Goal: Task Accomplishment & Management: Use online tool/utility

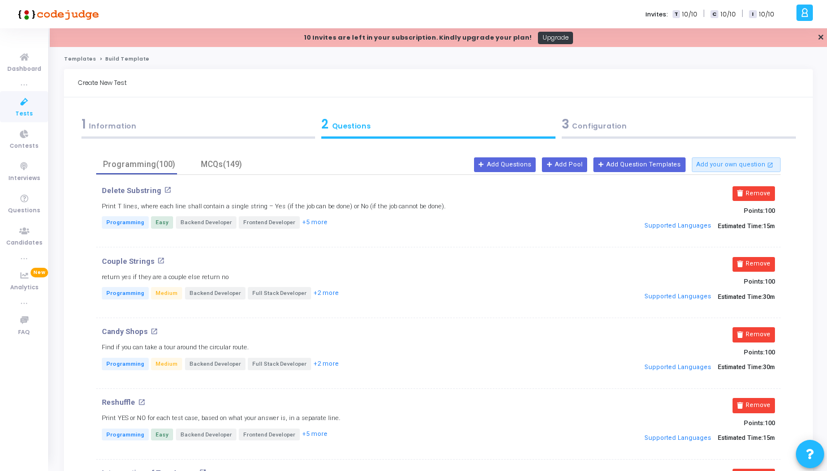
click at [211, 134] on div "1 Information" at bounding box center [198, 127] width 241 height 31
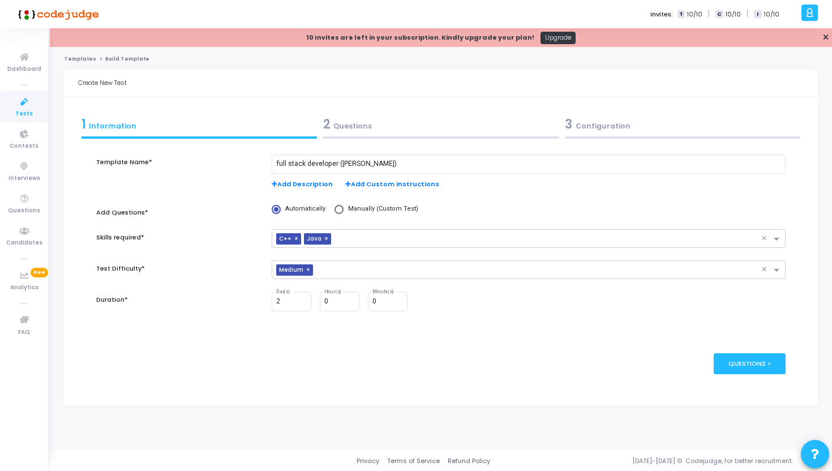
click at [363, 138] on div at bounding box center [440, 137] width 235 height 2
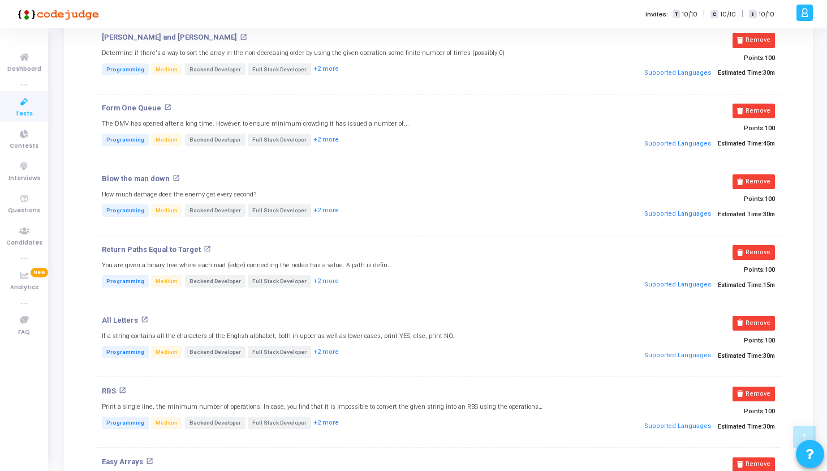
scroll to position [935, 0]
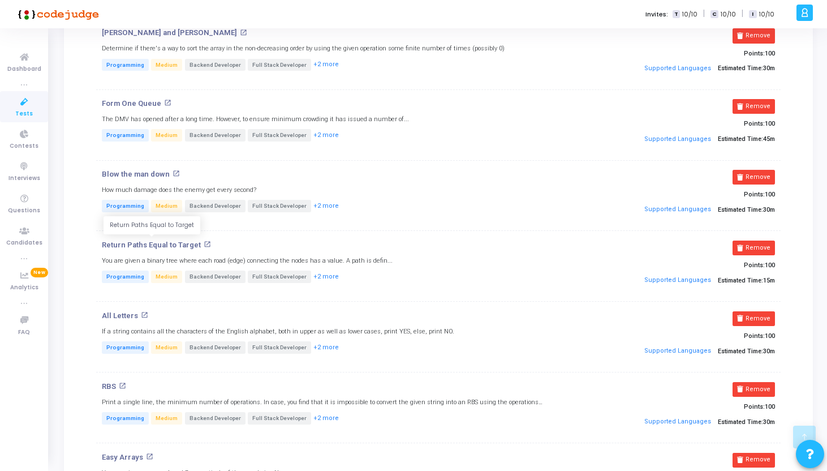
click at [170, 242] on p "Return Paths Equal to Target" at bounding box center [151, 245] width 99 height 9
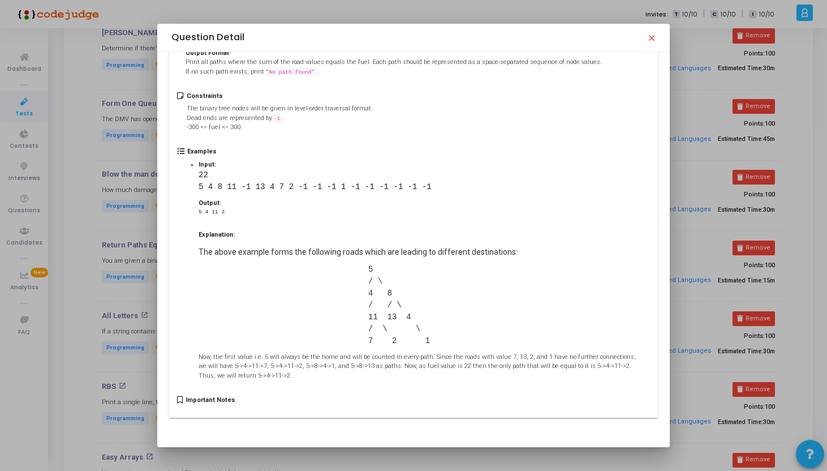
scroll to position [0, 0]
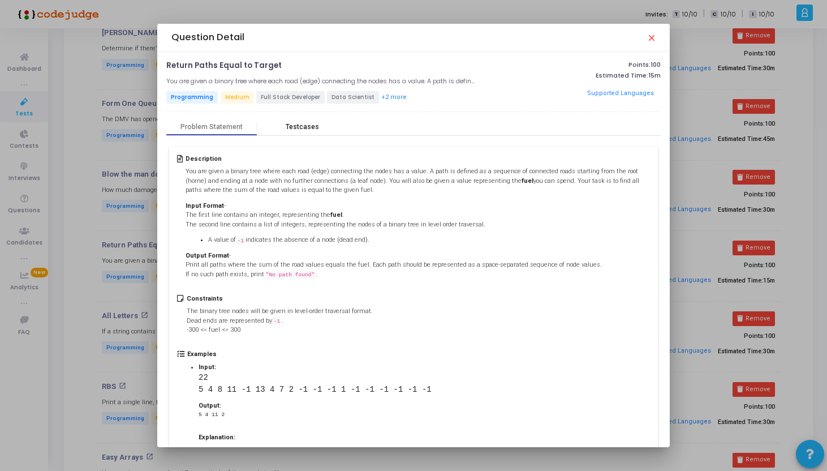
click at [280, 124] on div "Testcases" at bounding box center [302, 127] width 91 height 8
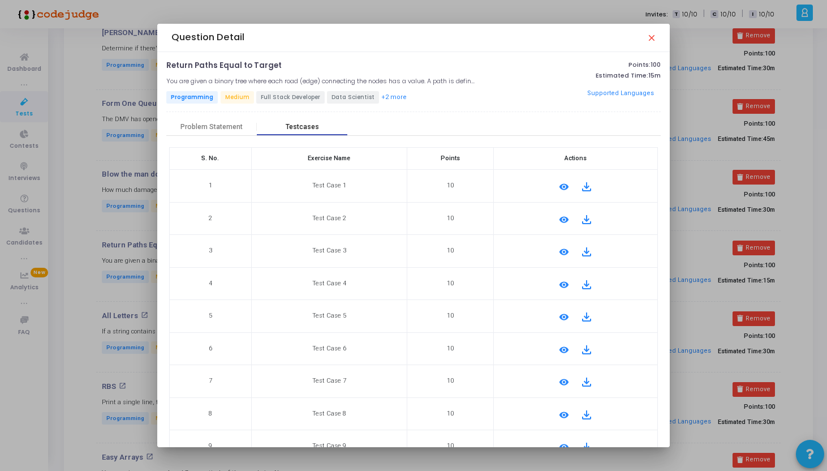
scroll to position [72, 0]
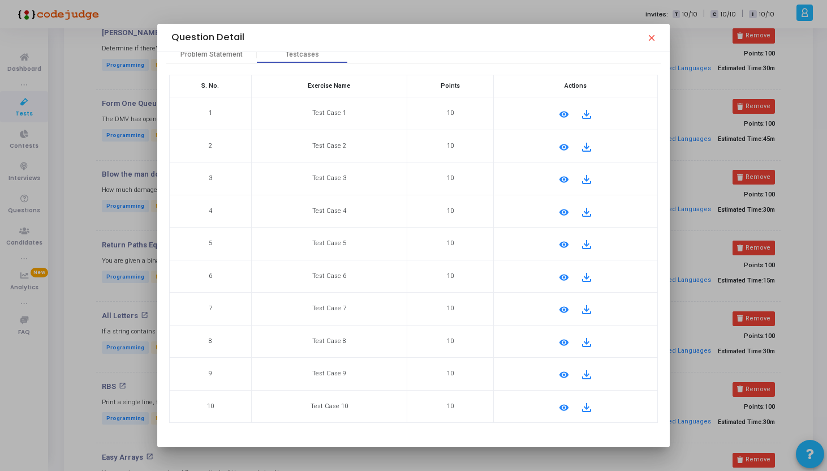
click at [583, 180] on mat-icon "file_download" at bounding box center [587, 180] width 14 height 14
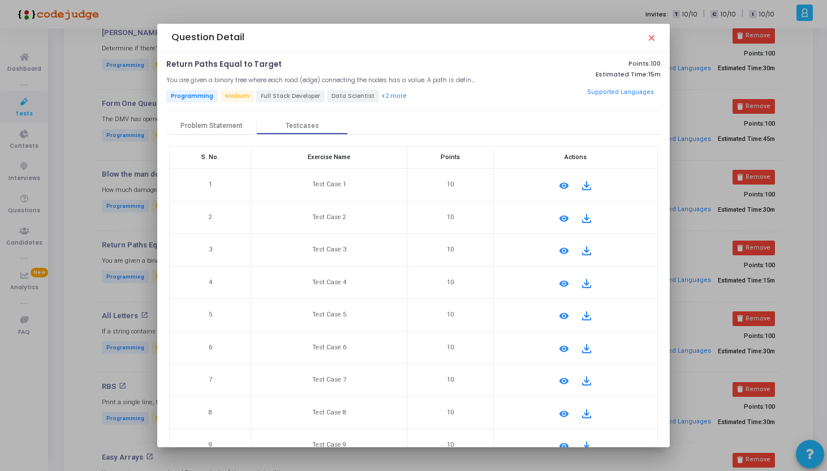
scroll to position [0, 0]
click at [381, 97] on button "+2 more" at bounding box center [394, 97] width 27 height 11
click at [384, 96] on button "+2 more" at bounding box center [394, 97] width 27 height 11
click at [606, 91] on button "Supported Languages" at bounding box center [621, 93] width 74 height 17
click at [606, 92] on button "Supported Languages" at bounding box center [621, 93] width 74 height 17
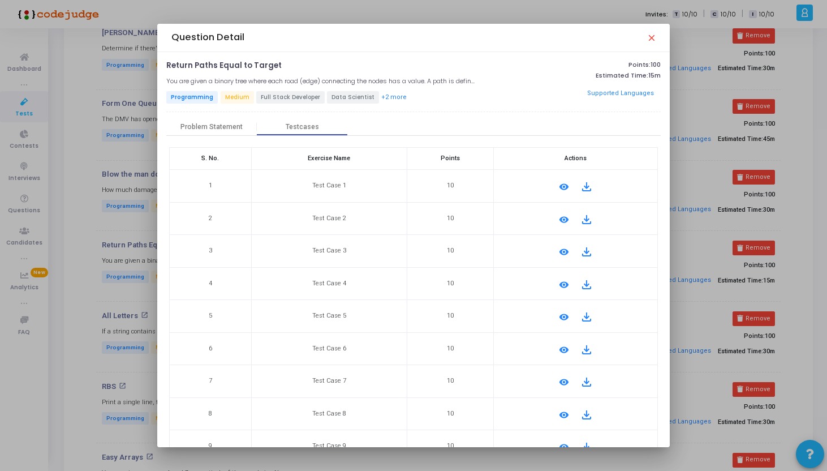
click at [606, 92] on button "Supported Languages" at bounding box center [621, 93] width 74 height 17
click at [390, 96] on button "+2 more" at bounding box center [394, 97] width 27 height 11
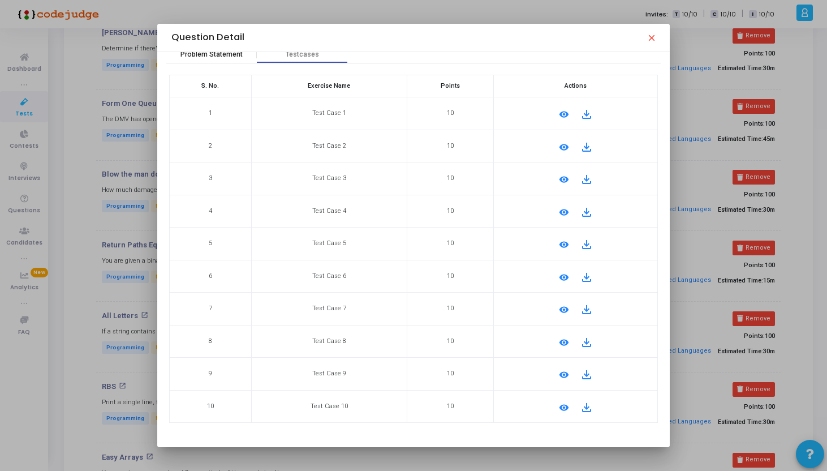
click at [221, 53] on div "Problem Statement" at bounding box center [212, 54] width 62 height 8
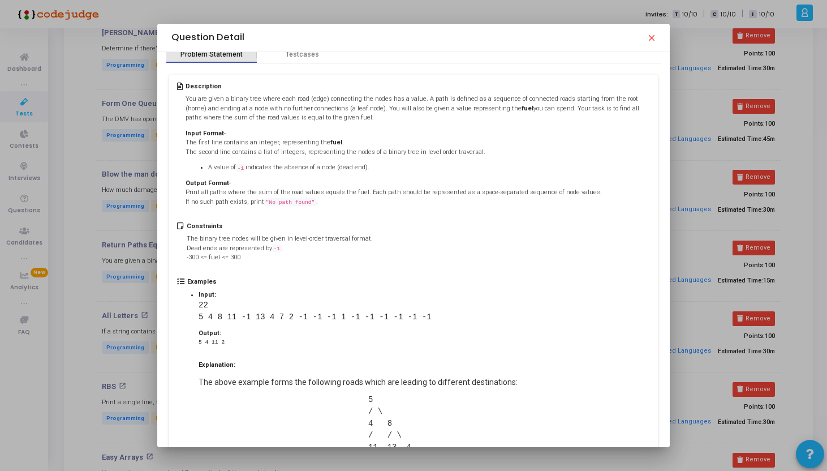
scroll to position [0, 0]
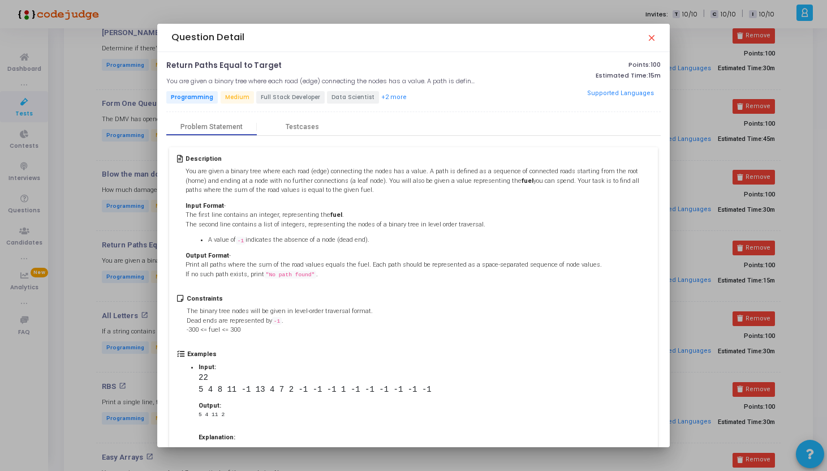
click at [655, 38] on mat-icon "close" at bounding box center [651, 37] width 9 height 9
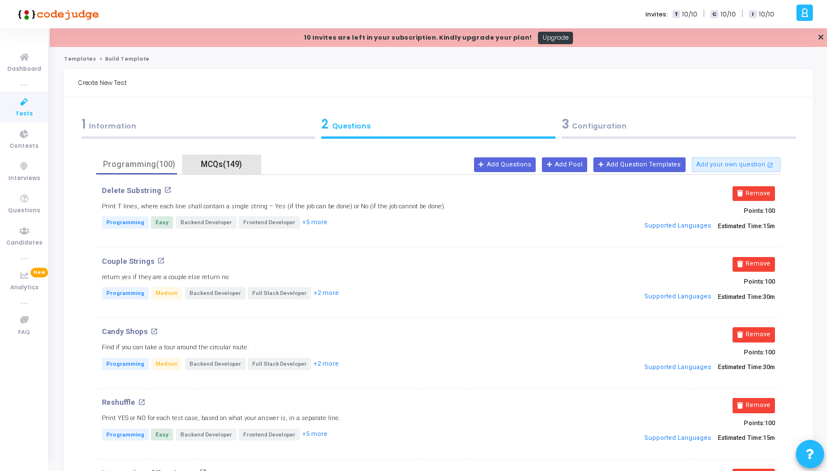
click at [207, 163] on div "MCQs(149)" at bounding box center [222, 164] width 66 height 12
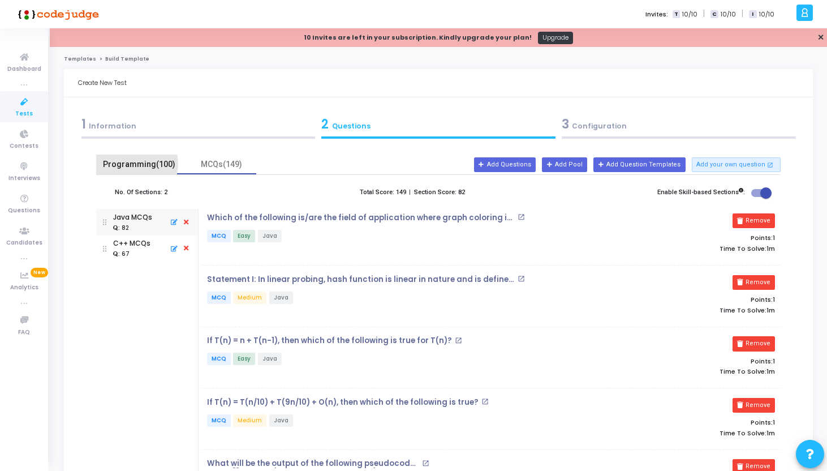
click at [131, 164] on div "Programming(100)" at bounding box center [139, 164] width 72 height 12
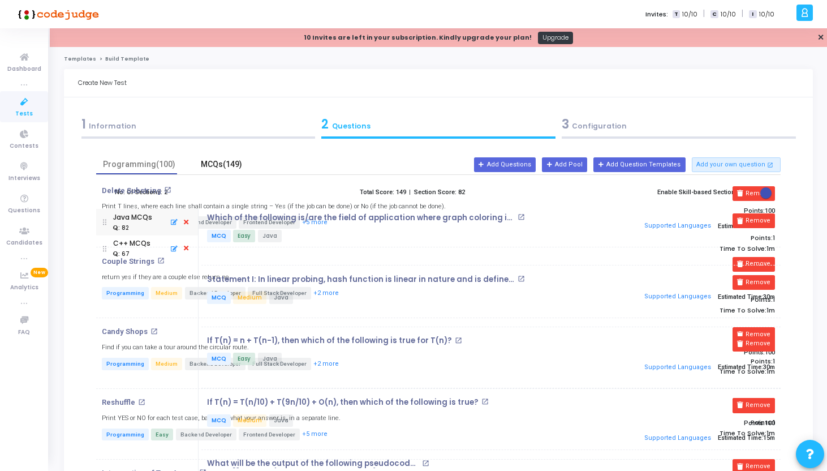
click at [182, 166] on div "MCQs(149)" at bounding box center [221, 165] width 79 height 20
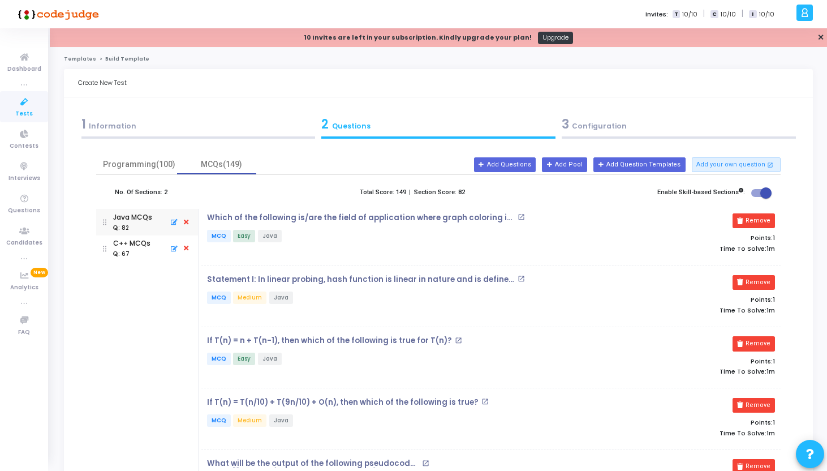
click at [758, 188] on label at bounding box center [762, 193] width 20 height 14
click at [757, 197] on input "checkbox" at bounding box center [757, 197] width 1 height 1
click at [756, 190] on span at bounding box center [757, 192] width 11 height 11
click at [757, 197] on input "checkbox" at bounding box center [757, 197] width 1 height 1
checkbox input "true"
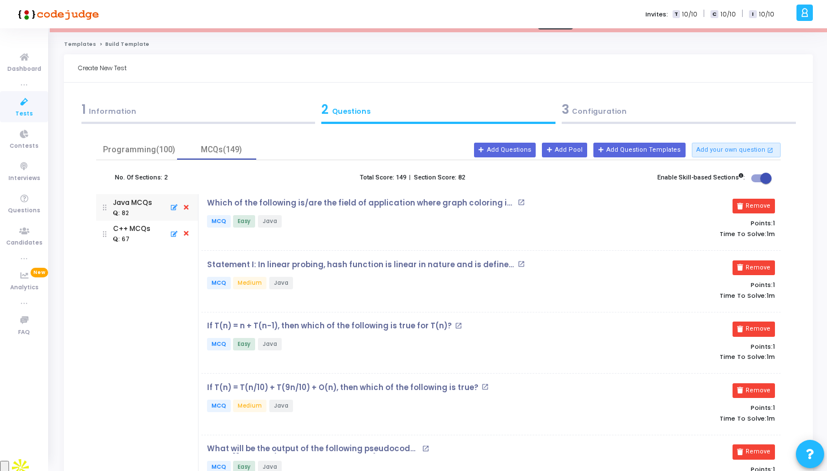
scroll to position [16, 0]
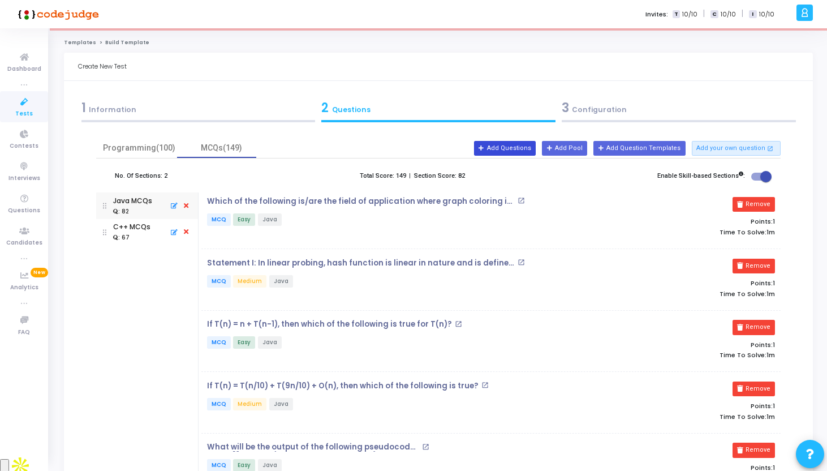
click at [530, 145] on button "Add Questions" at bounding box center [505, 148] width 62 height 15
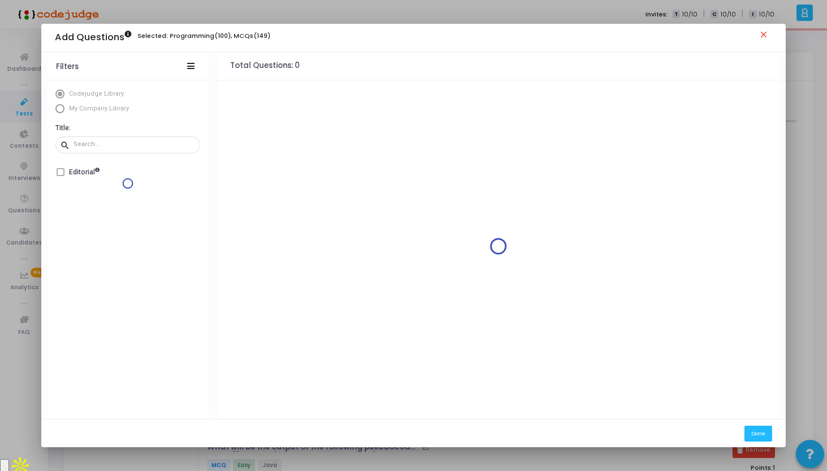
scroll to position [0, 0]
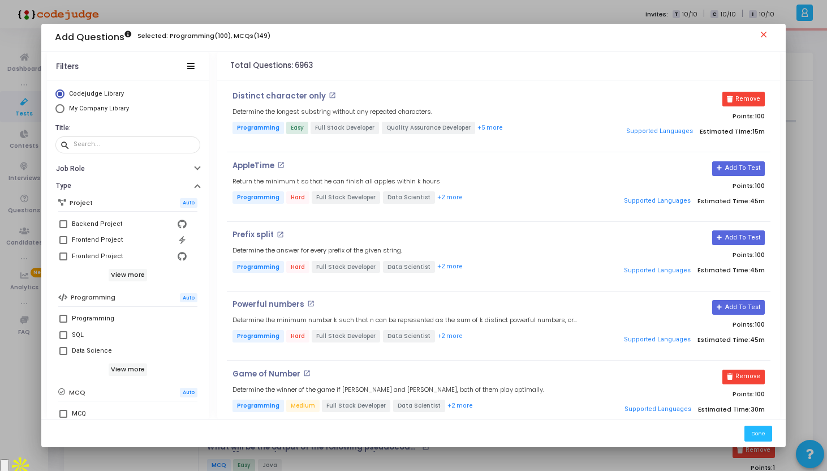
click at [111, 106] on span "My Company Library" at bounding box center [99, 108] width 60 height 7
click at [65, 106] on input "My Company Library" at bounding box center [59, 108] width 9 height 9
radio input "true"
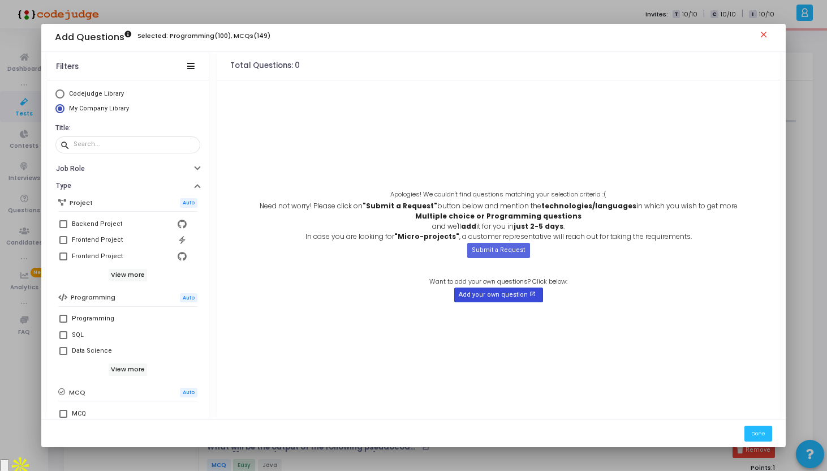
click at [498, 294] on button "Add your own question open_in_new" at bounding box center [498, 295] width 89 height 15
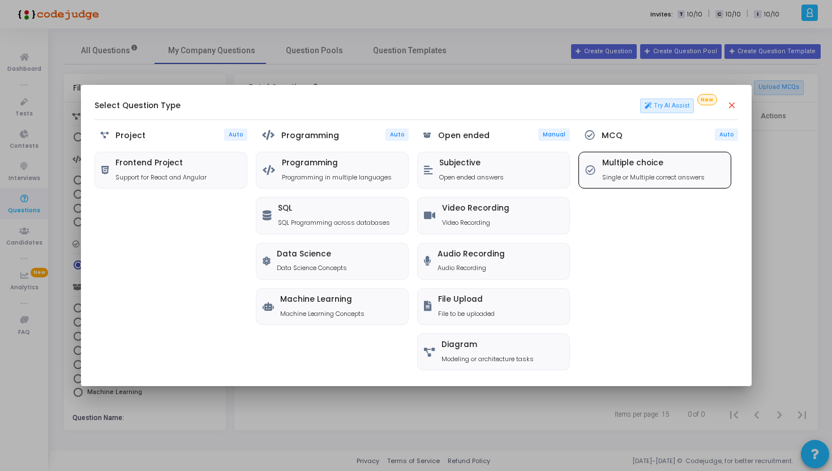
click at [612, 186] on div "Multiple choice Single or Multiple correct answers" at bounding box center [655, 170] width 152 height 36
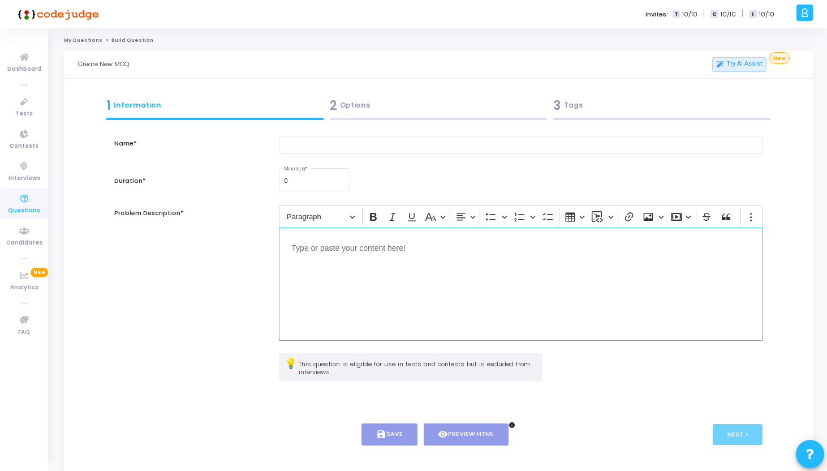
click at [358, 268] on div "Editor editing area: main" at bounding box center [521, 284] width 484 height 113
click at [310, 145] on input "text" at bounding box center [521, 145] width 484 height 19
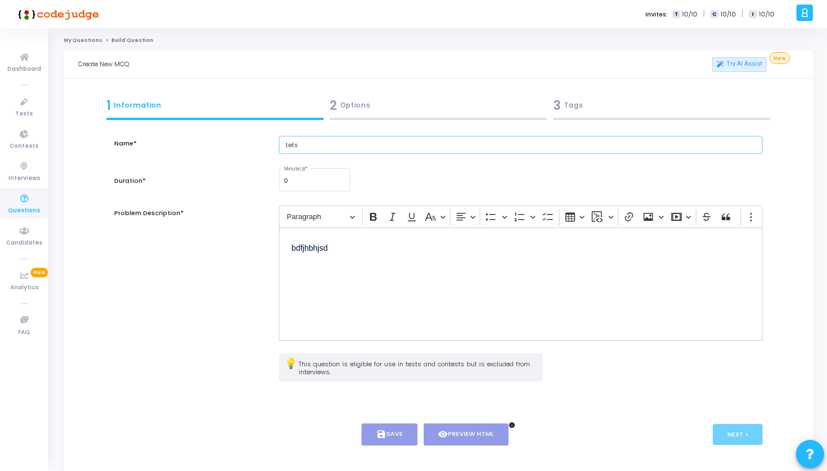
type input "tets"
click at [301, 177] on div "0 Minute(s) *" at bounding box center [315, 178] width 62 height 24
type input "1"
click at [377, 435] on icon "save" at bounding box center [381, 434] width 10 height 10
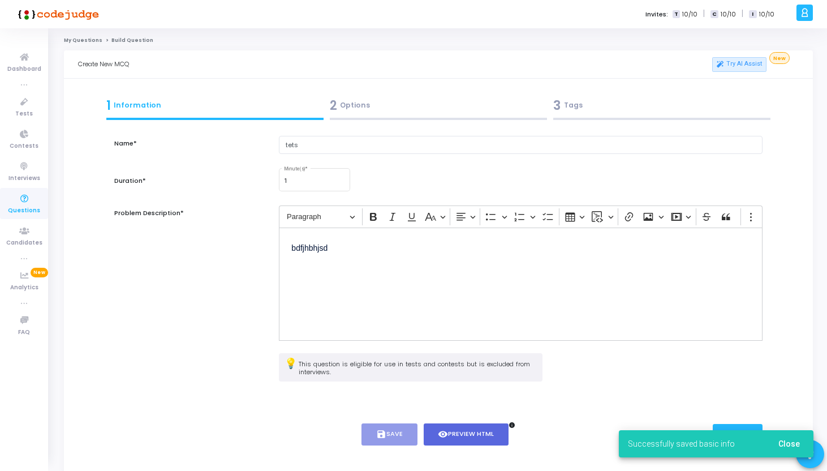
click at [809, 441] on button "Close" at bounding box center [790, 444] width 40 height 20
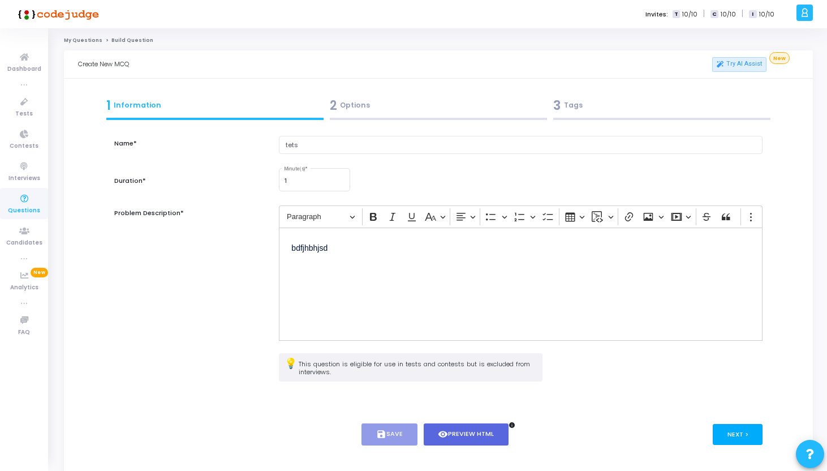
click at [754, 438] on button "Next >" at bounding box center [738, 434] width 50 height 21
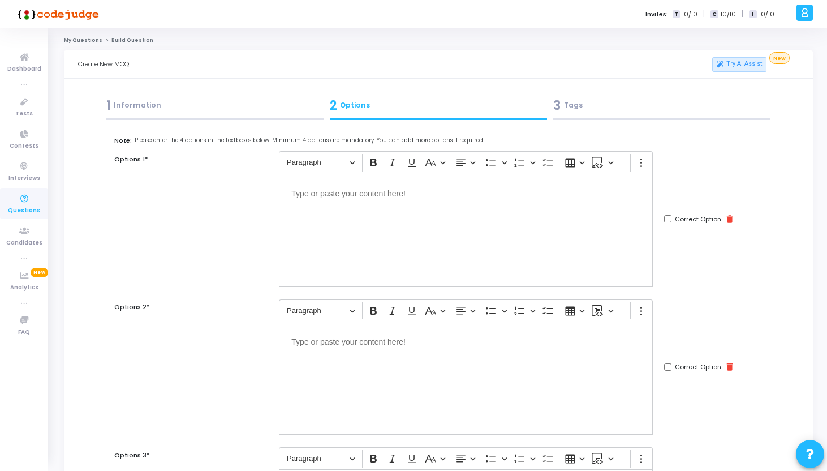
scroll to position [1, 0]
click at [495, 242] on div "Editor editing area: main" at bounding box center [466, 229] width 374 height 113
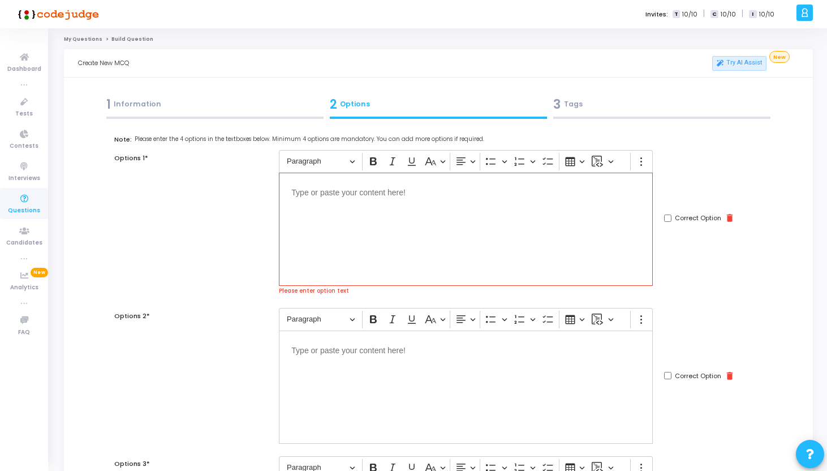
scroll to position [72, 0]
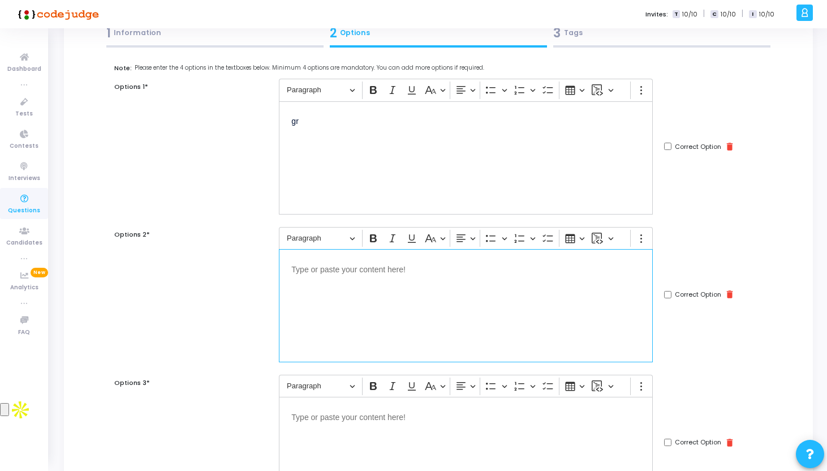
click at [382, 303] on div "Editor editing area: main" at bounding box center [466, 305] width 374 height 113
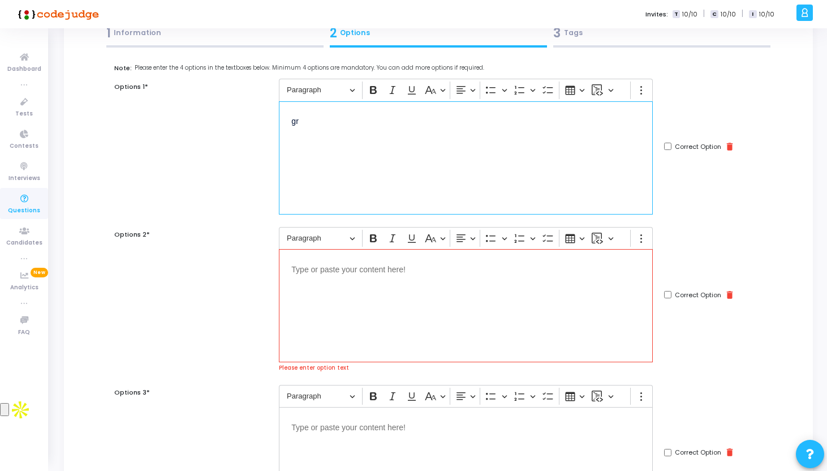
drag, startPoint x: 344, startPoint y: 138, endPoint x: 269, endPoint y: 121, distance: 76.6
click at [269, 122] on div "Options 1* Rich Text Editor Paragraph Bold Italic Underline Basic styles Text a…" at bounding box center [439, 146] width 661 height 135
click at [325, 279] on div "Editor editing area: main" at bounding box center [466, 305] width 374 height 113
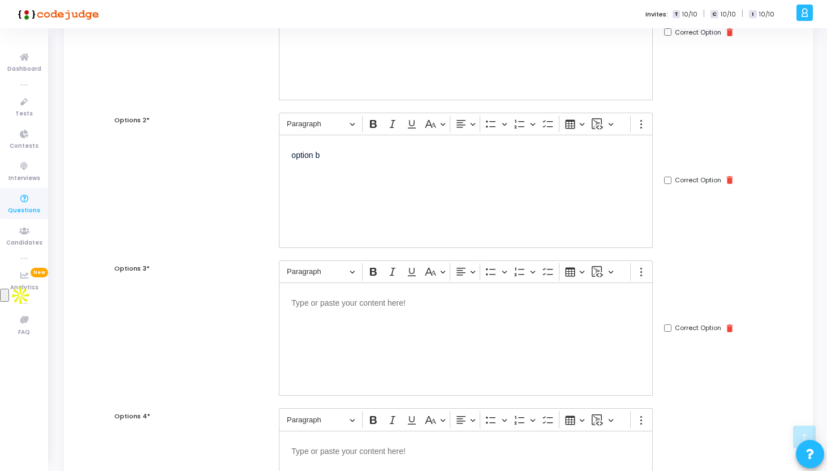
scroll to position [188, 0]
click at [672, 178] on div "Correct Option delete" at bounding box center [699, 178] width 71 height 10
click at [668, 179] on input "Correct Option" at bounding box center [667, 178] width 7 height 7
checkbox input "true"
click at [494, 337] on div "Editor editing area: main" at bounding box center [466, 337] width 374 height 113
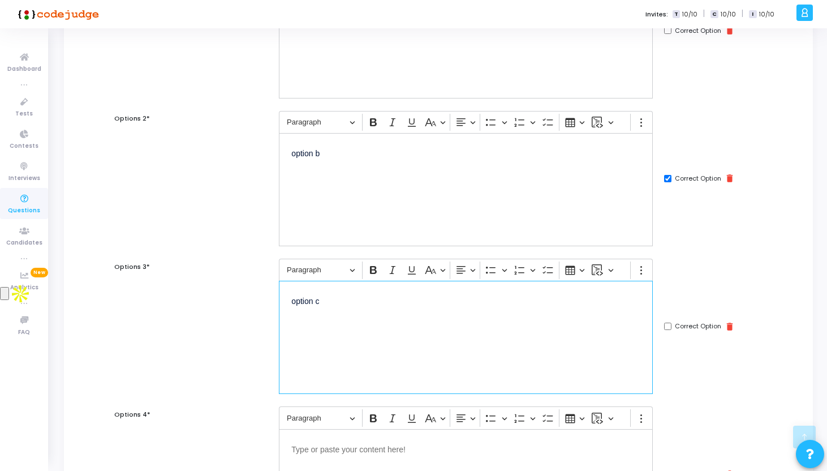
scroll to position [453, 0]
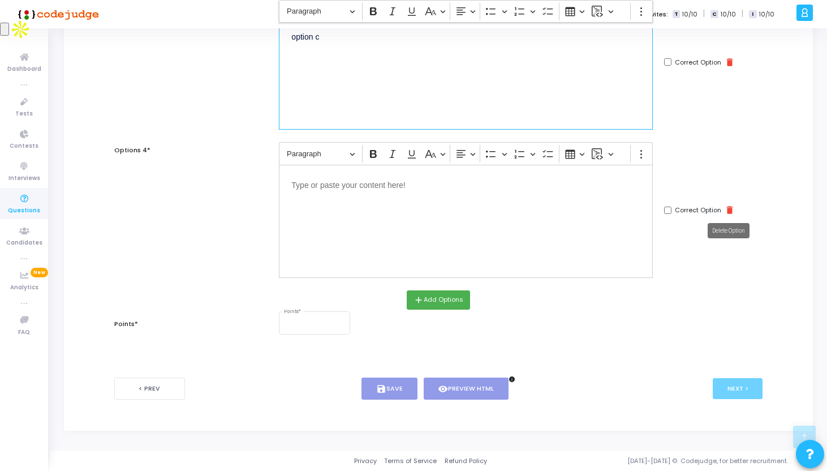
click at [727, 211] on icon "delete" at bounding box center [730, 210] width 10 height 10
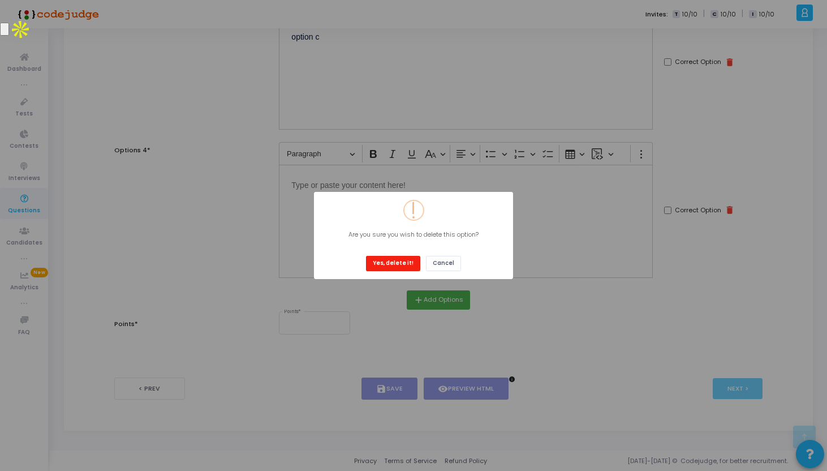
click at [409, 265] on button "Yes, delete it!" at bounding box center [393, 263] width 54 height 15
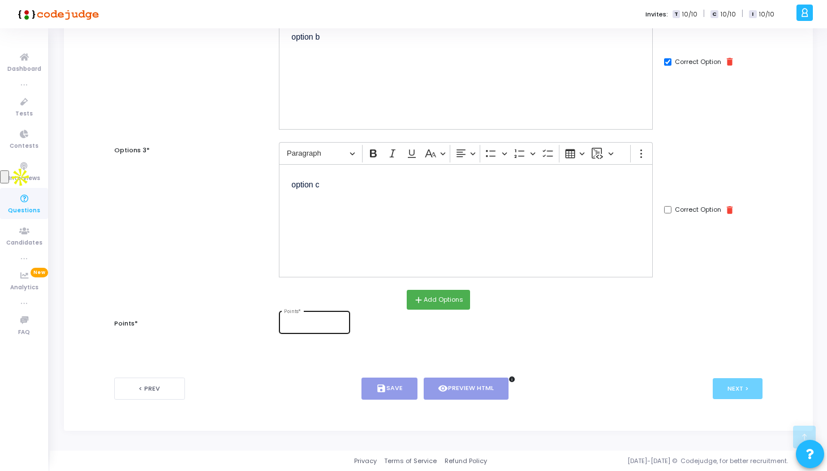
click at [294, 323] on input "Points *" at bounding box center [315, 324] width 62 height 7
type input "10"
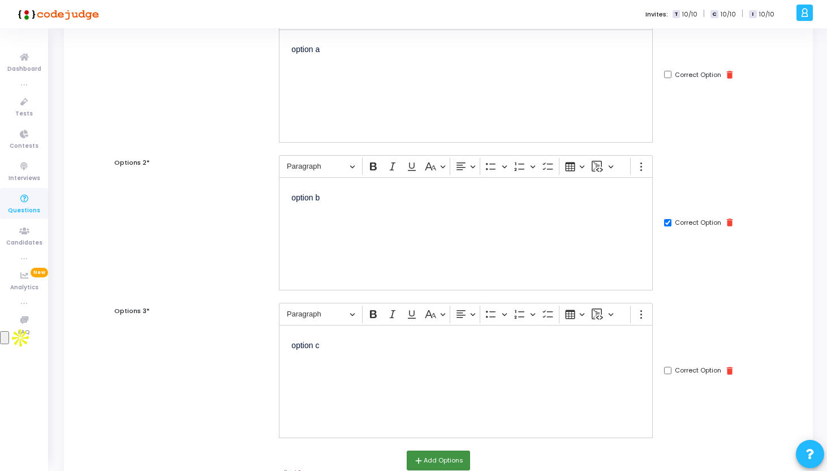
scroll to position [0, 0]
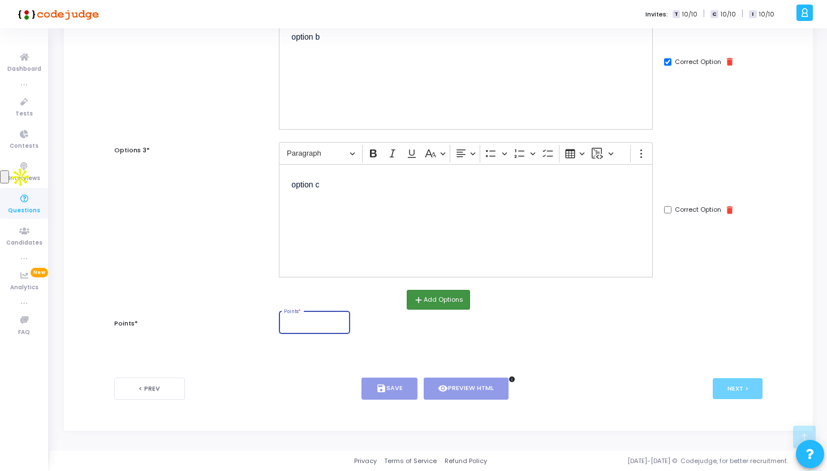
click at [457, 301] on button "add Add Options" at bounding box center [438, 299] width 63 height 19
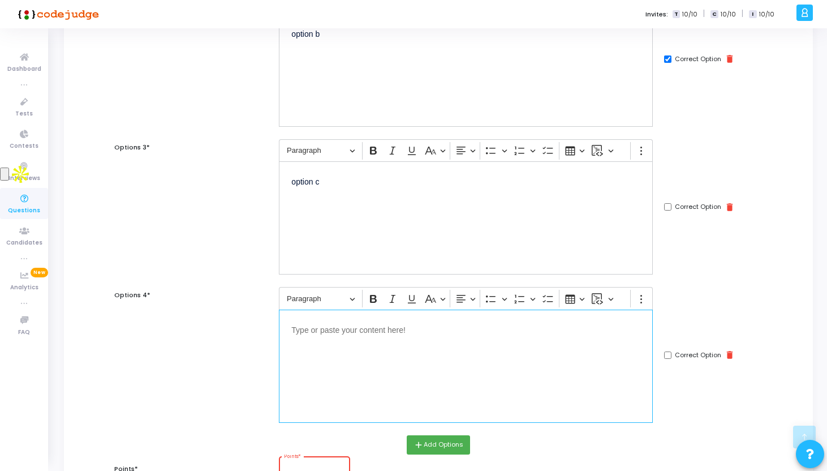
click at [367, 351] on div "Editor editing area: main" at bounding box center [466, 366] width 374 height 113
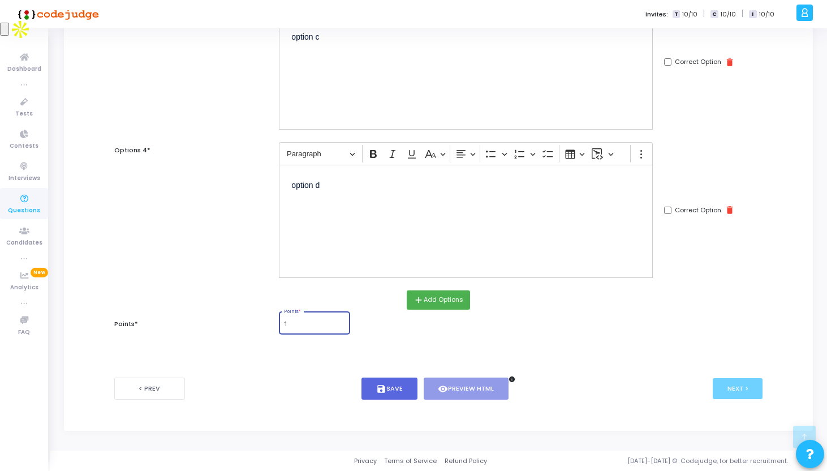
scroll to position [453, 0]
type input "1"
click at [338, 321] on input "1" at bounding box center [315, 324] width 62 height 7
click at [399, 395] on button "save Save" at bounding box center [390, 389] width 56 height 22
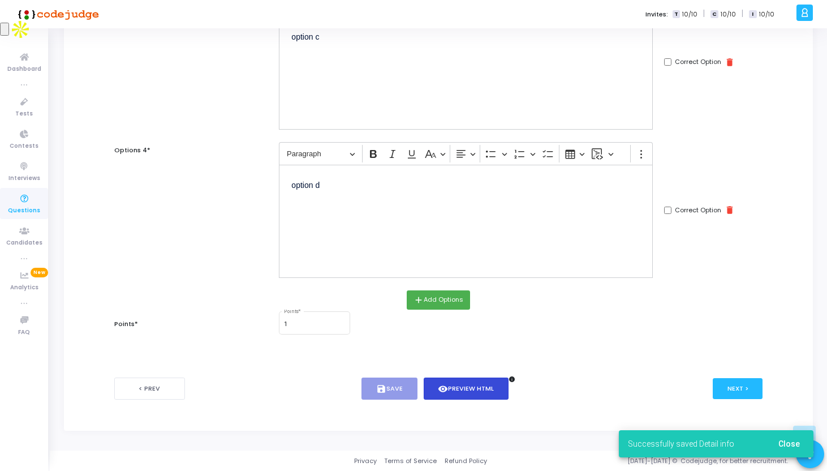
click at [456, 391] on button "visibility Preview HTML" at bounding box center [466, 389] width 85 height 22
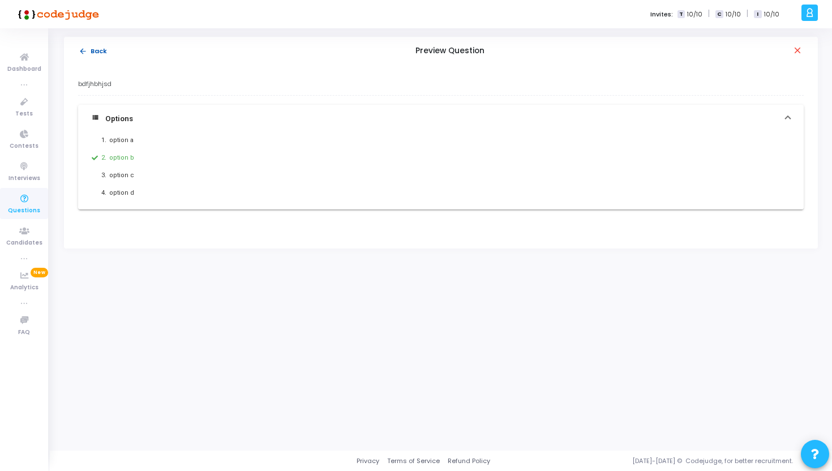
click at [84, 50] on mat-icon "arrow_back" at bounding box center [83, 51] width 8 height 8
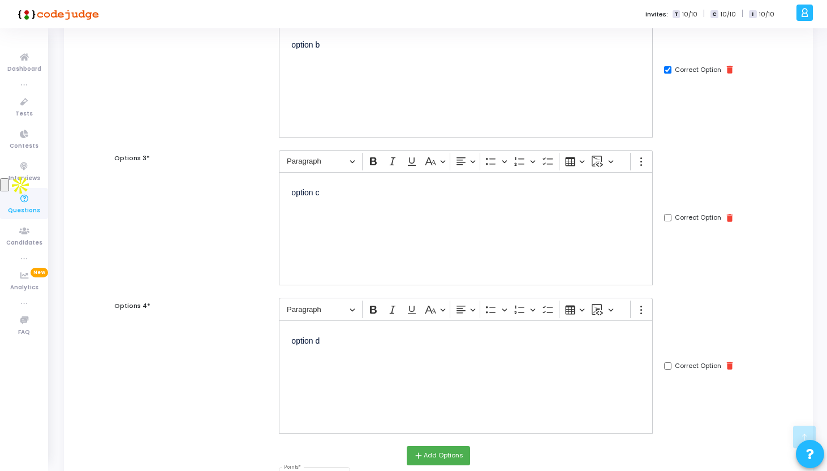
scroll to position [453, 0]
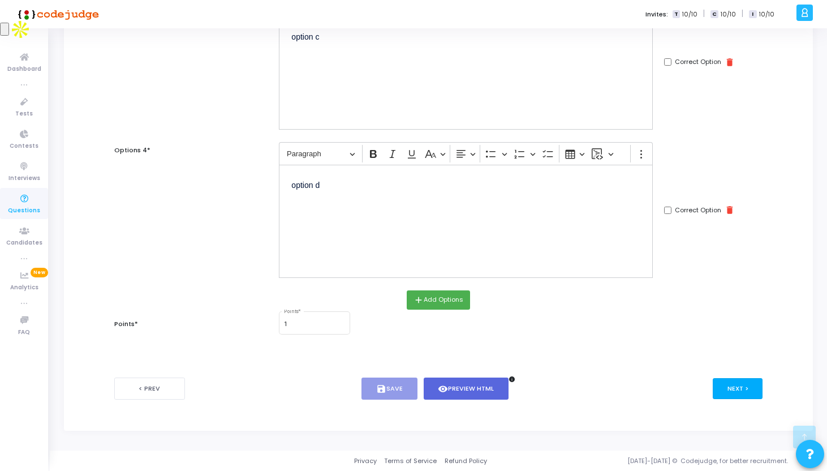
click at [734, 393] on button "Next >" at bounding box center [738, 388] width 50 height 21
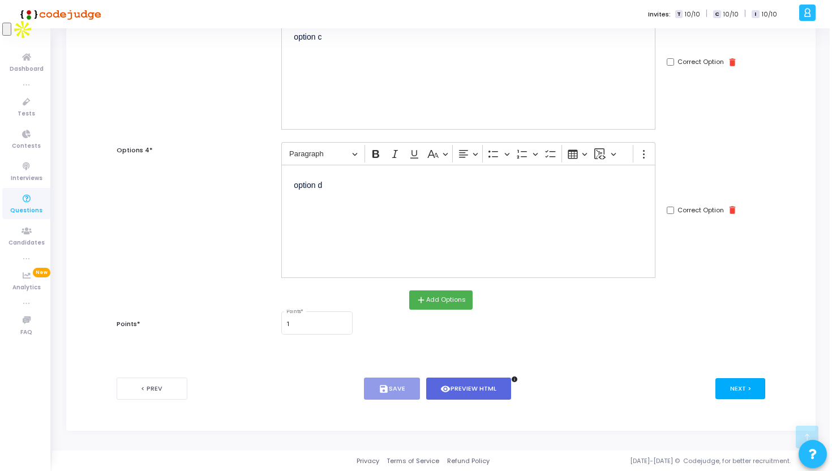
scroll to position [0, 0]
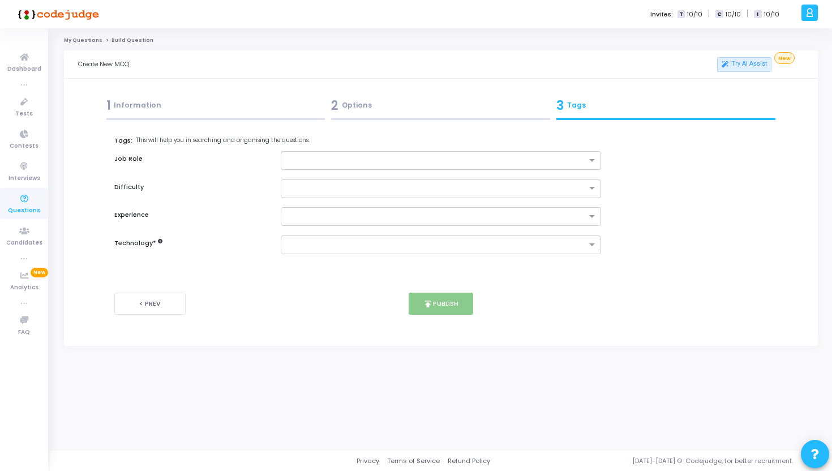
click at [390, 157] on input "text" at bounding box center [437, 161] width 300 height 10
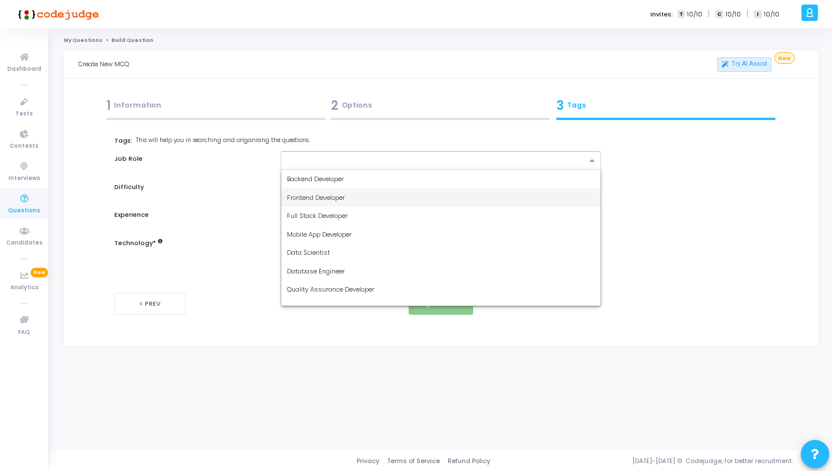
click at [375, 194] on div "Frontend Developer" at bounding box center [441, 197] width 320 height 19
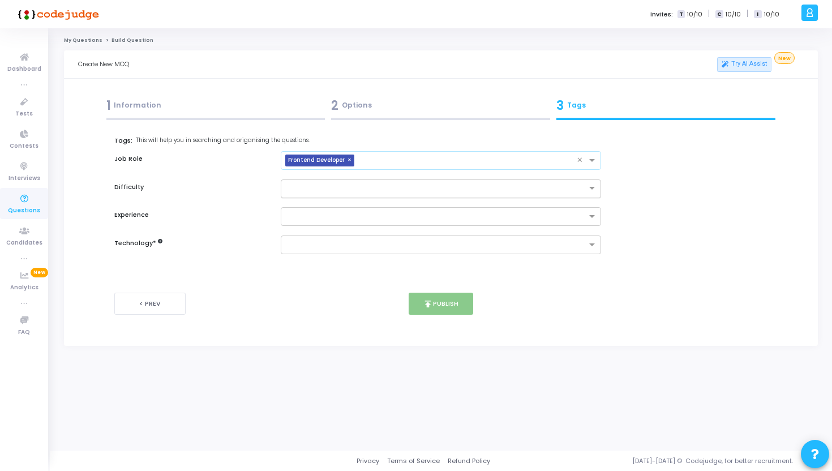
click at [356, 191] on input "text" at bounding box center [430, 188] width 286 height 10
click at [349, 205] on div "Easy" at bounding box center [441, 207] width 320 height 19
click at [362, 157] on input "text" at bounding box center [468, 161] width 218 height 10
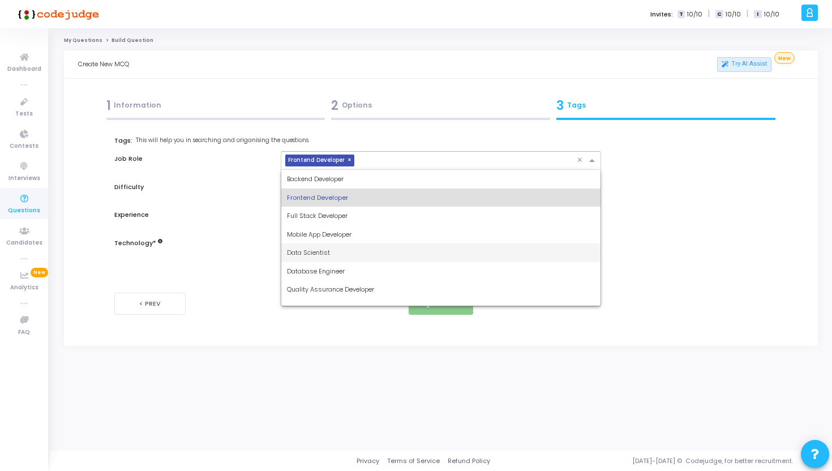
click at [224, 258] on div "Tags: This will help you in searching and origanising the questions. Job Role ×…" at bounding box center [440, 206] width 653 height 140
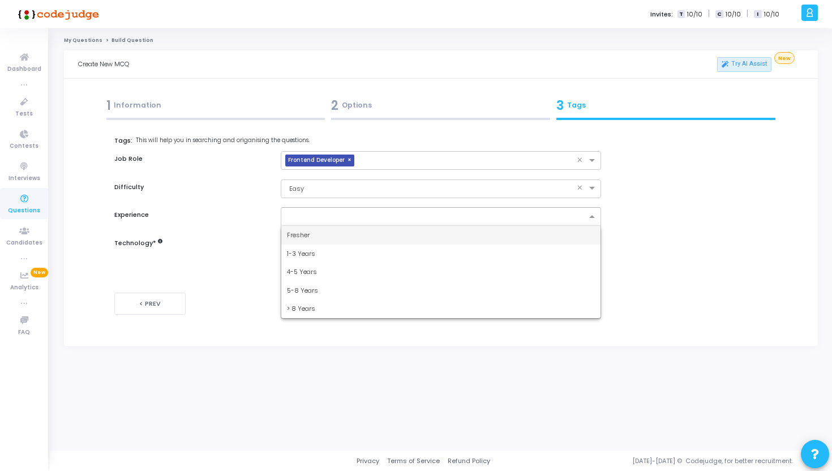
click at [312, 218] on input "text" at bounding box center [437, 217] width 300 height 10
click at [310, 247] on div "1-3 Years" at bounding box center [441, 254] width 320 height 19
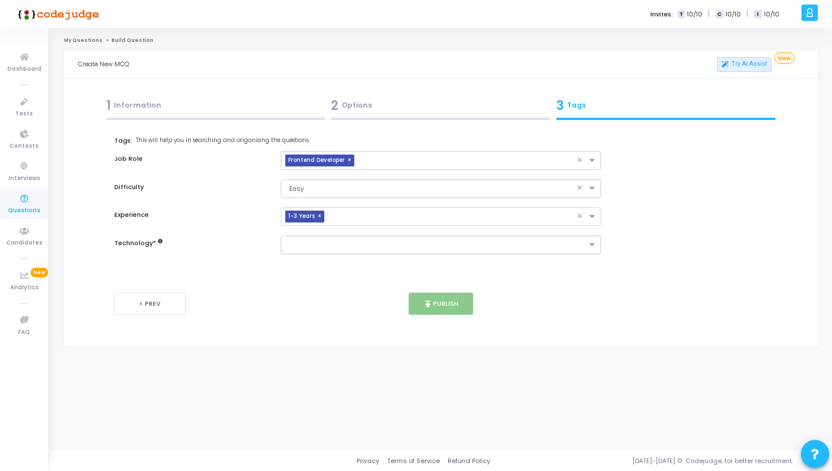
click at [320, 236] on div at bounding box center [441, 244] width 321 height 19
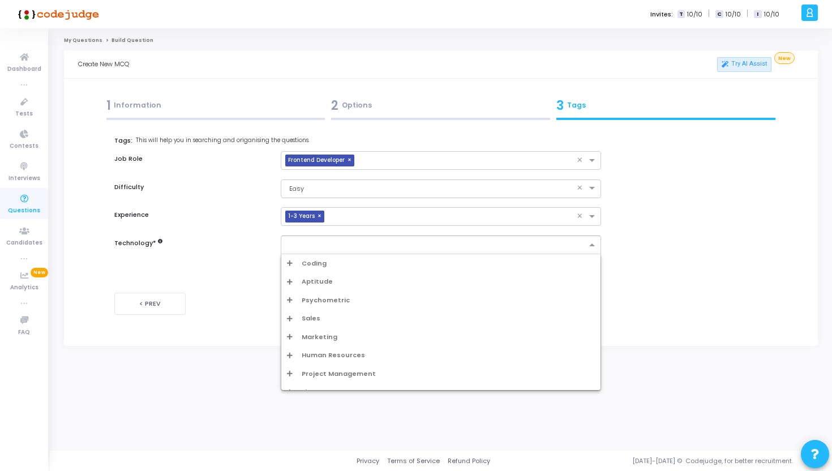
click at [312, 284] on span "Aptitude" at bounding box center [317, 282] width 31 height 10
click at [314, 267] on span "Coding" at bounding box center [314, 264] width 25 height 10
click at [313, 298] on div "Aws" at bounding box center [445, 300] width 302 height 10
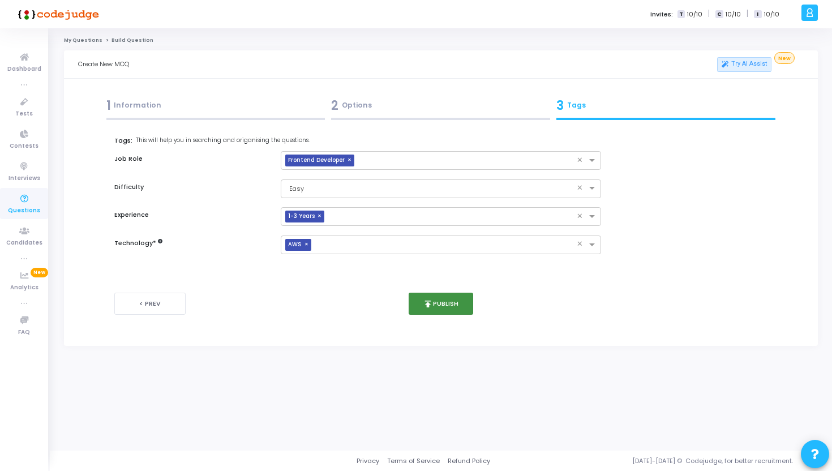
click at [443, 302] on button "publish Publish" at bounding box center [441, 304] width 65 height 22
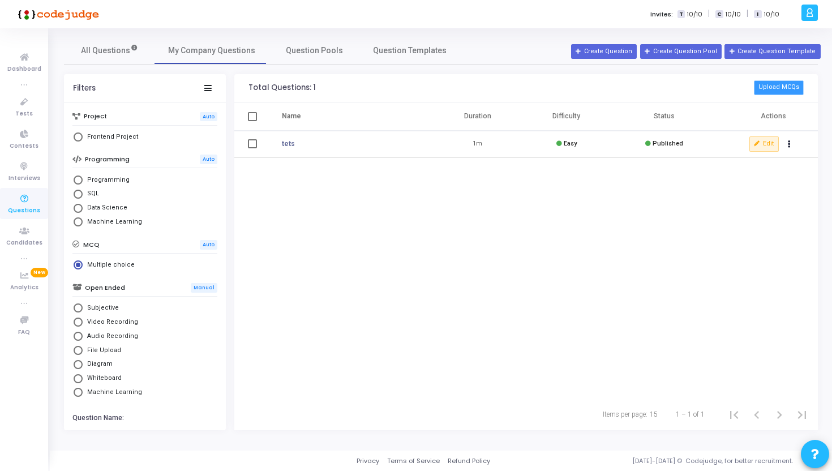
click at [794, 85] on button "Upload MCQs" at bounding box center [779, 87] width 50 height 15
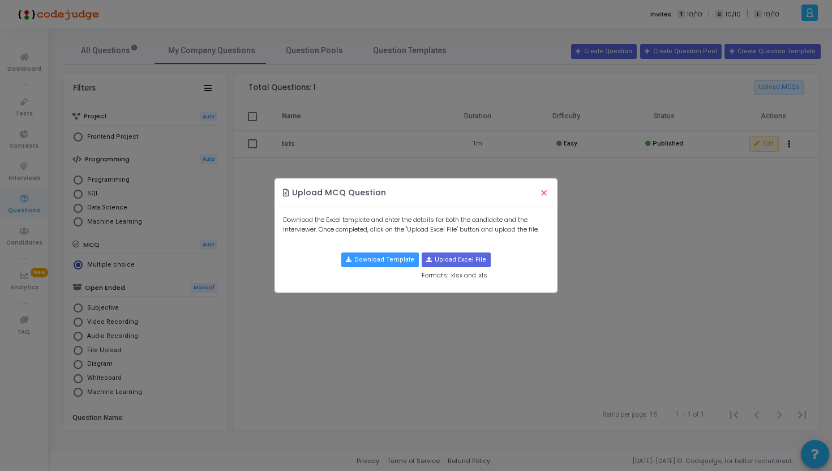
click at [544, 194] on button "×" at bounding box center [544, 193] width 24 height 25
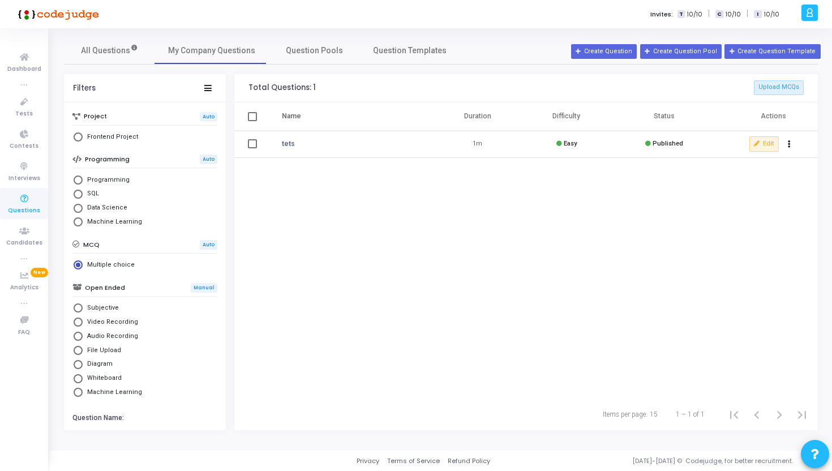
scroll to position [29, 0]
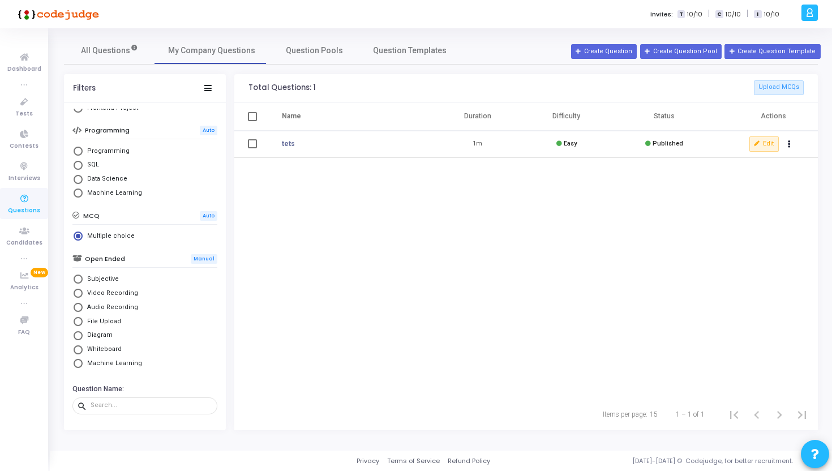
click at [80, 337] on span "Select Library" at bounding box center [78, 335] width 9 height 9
click at [80, 337] on input "Diagram" at bounding box center [78, 335] width 9 height 9
radio input "true"
radio input "false"
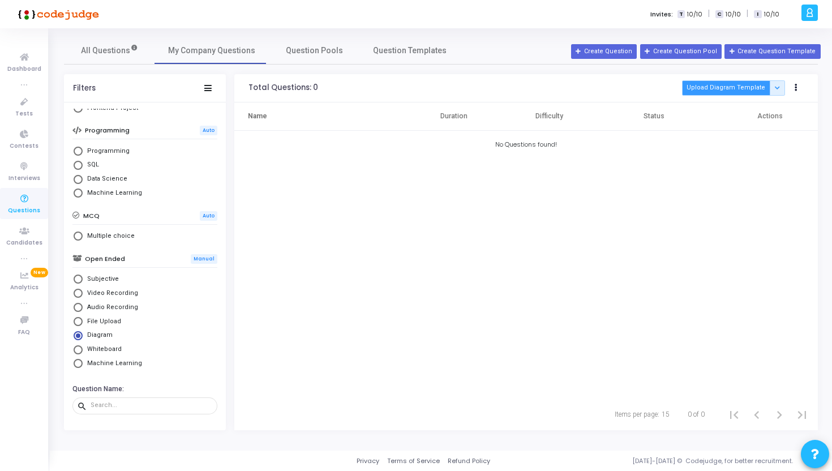
click at [722, 91] on button "Upload Diagram Template" at bounding box center [726, 87] width 88 height 15
click at [514, 190] on div "Name Duration Difficulty Status Actions No Questions found!" at bounding box center [526, 250] width 584 height 296
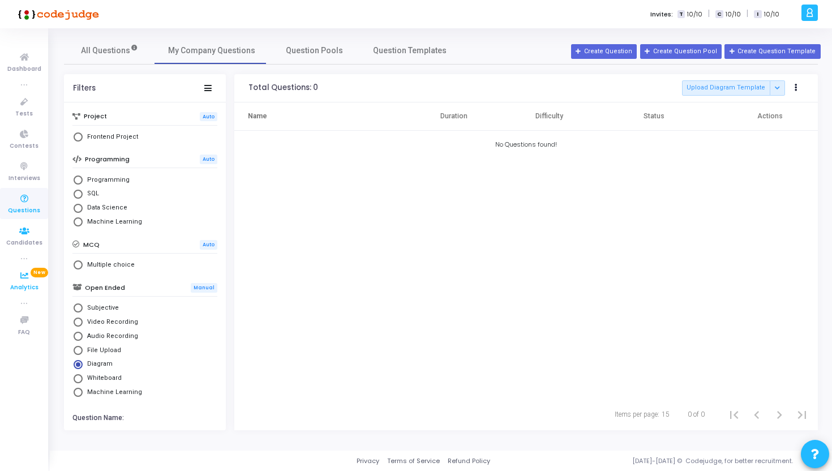
click at [23, 268] on link "Analytics New" at bounding box center [24, 280] width 48 height 31
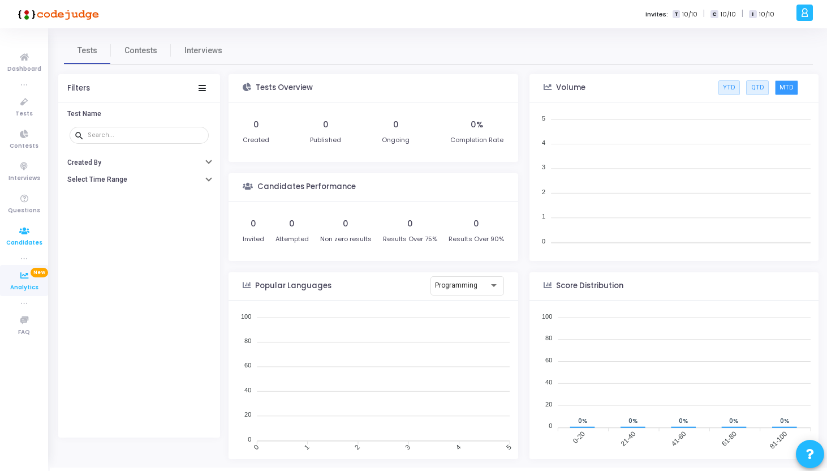
scroll to position [165, 279]
click at [27, 249] on link "Candidates" at bounding box center [24, 235] width 48 height 31
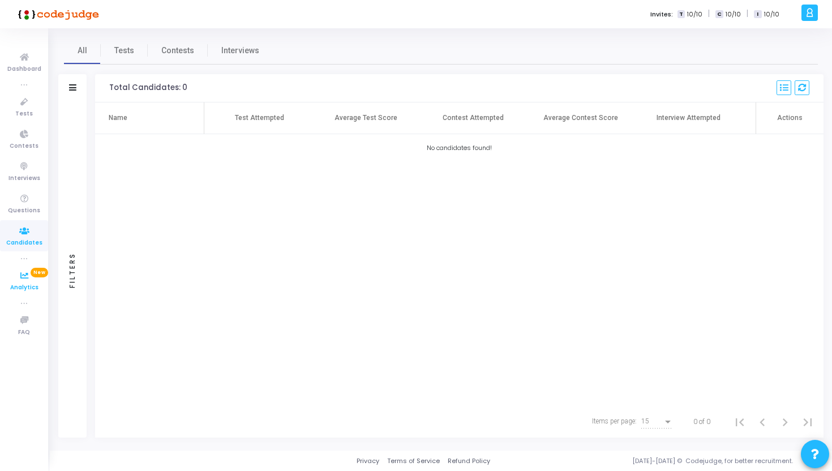
click at [24, 271] on icon at bounding box center [24, 276] width 24 height 14
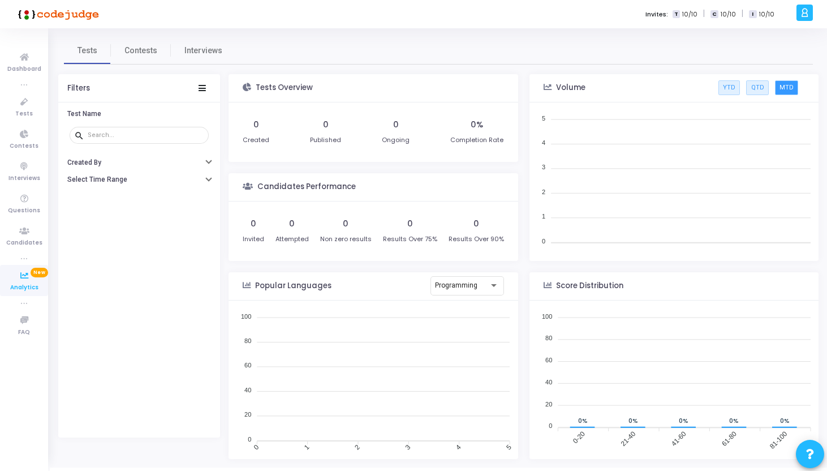
scroll to position [165, 279]
click at [761, 88] on button "QTD" at bounding box center [758, 87] width 22 height 15
click at [730, 93] on button "YTD" at bounding box center [730, 87] width 22 height 15
click at [25, 174] on span "Interviews" at bounding box center [24, 179] width 32 height 10
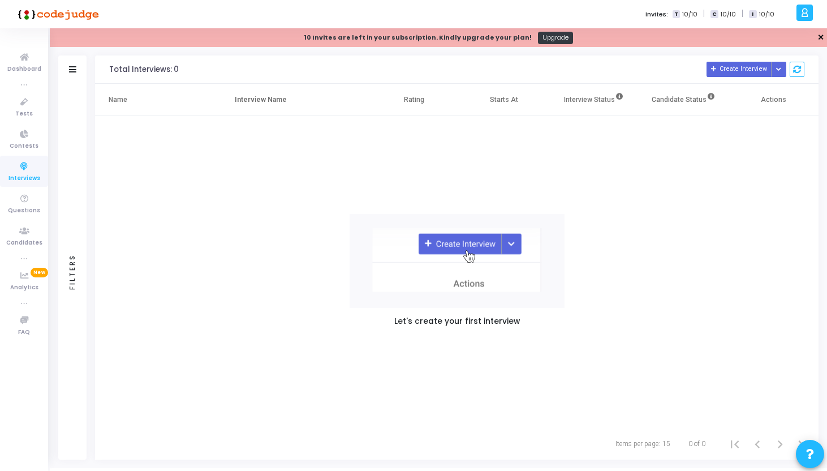
click at [821, 35] on link "✕" at bounding box center [821, 38] width 7 height 12
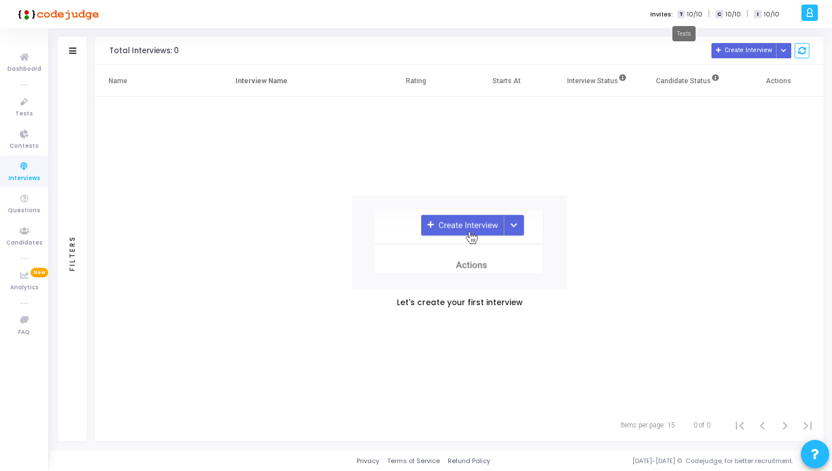
click at [685, 17] on span "T" at bounding box center [680, 14] width 7 height 8
click at [32, 134] on icon at bounding box center [24, 134] width 24 height 14
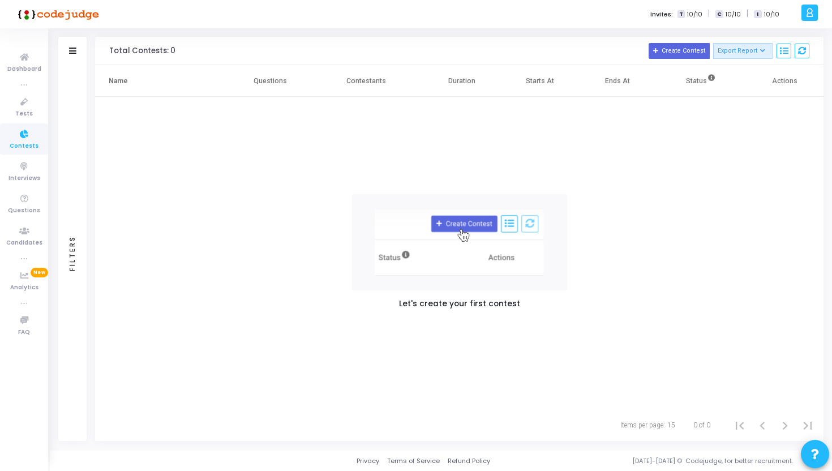
click at [464, 220] on img at bounding box center [459, 242] width 215 height 96
click at [686, 43] on button "Create Contest" at bounding box center [679, 51] width 61 height 16
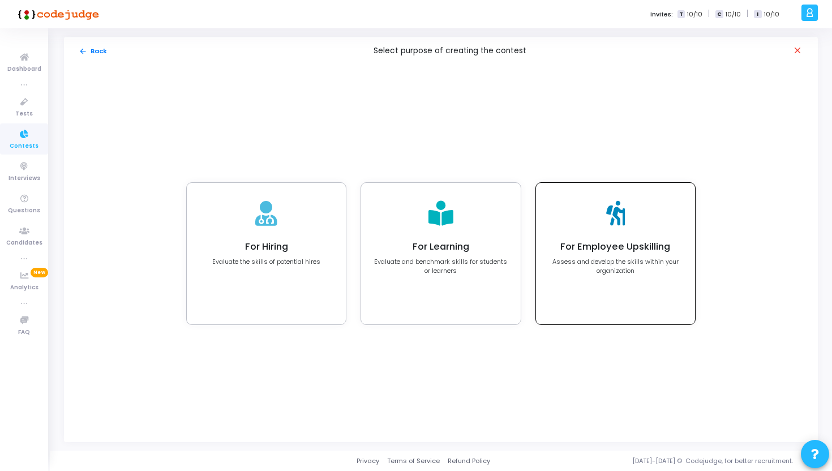
click at [621, 267] on p "Assess and develop the skills within your organization" at bounding box center [615, 266] width 134 height 19
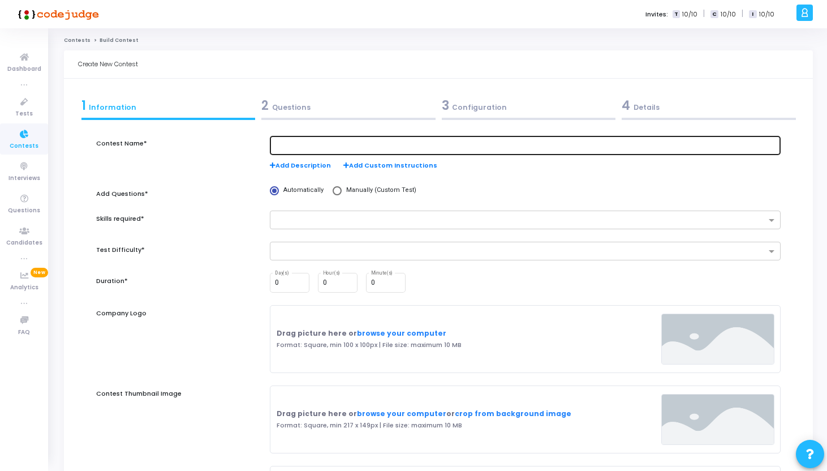
click at [302, 143] on input "text" at bounding box center [525, 145] width 501 height 8
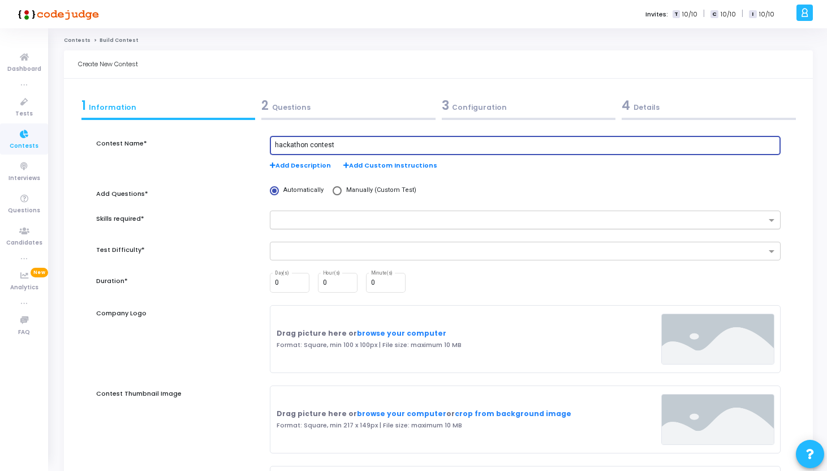
type input "hackathon contest"
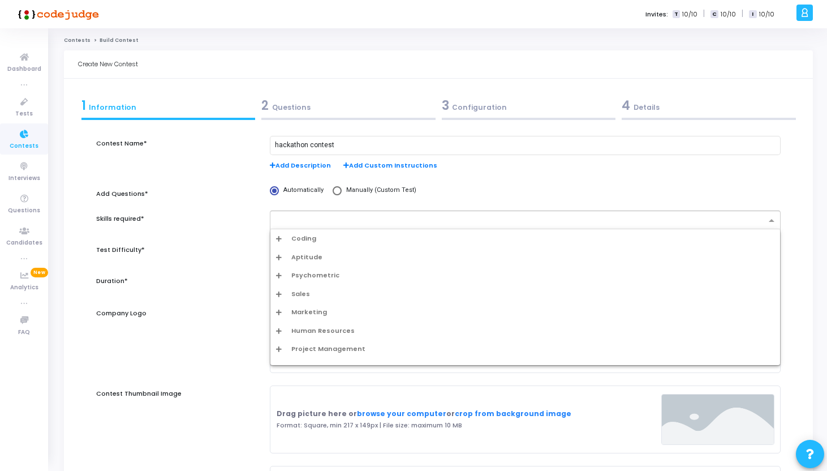
click at [312, 224] on input "text" at bounding box center [521, 221] width 490 height 10
click at [313, 233] on div "Coding" at bounding box center [526, 238] width 510 height 19
click at [313, 235] on span "Coding" at bounding box center [303, 239] width 25 height 10
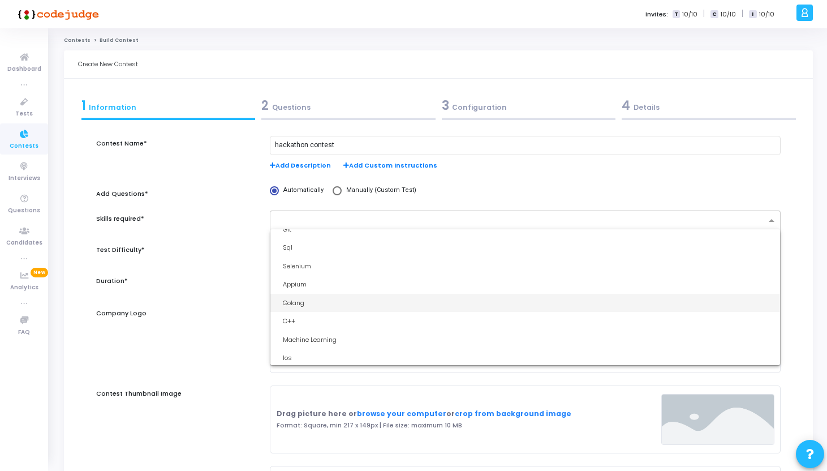
scroll to position [103, 0]
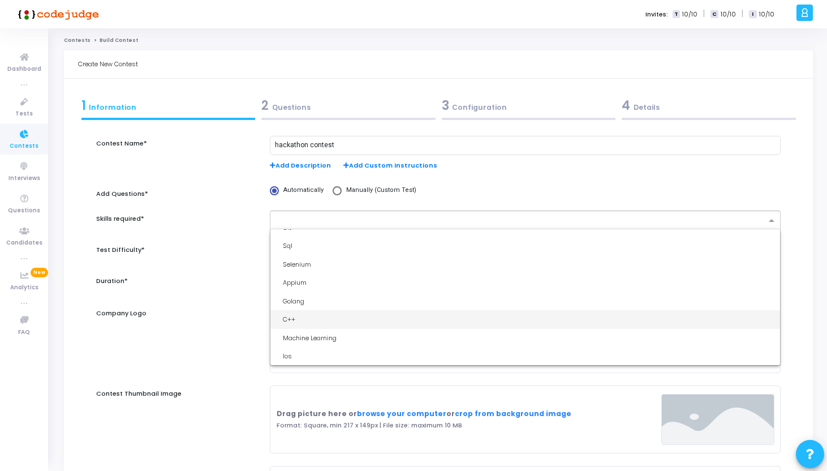
click at [305, 318] on div "C++" at bounding box center [529, 320] width 492 height 10
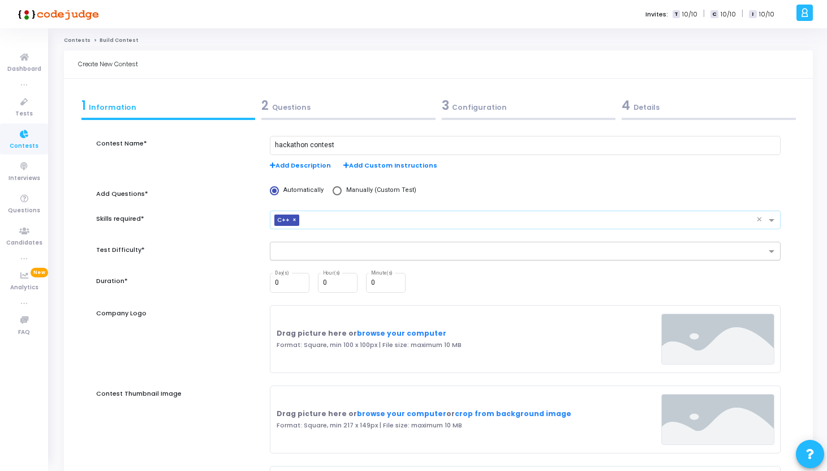
click at [311, 254] on input "text" at bounding box center [521, 252] width 490 height 10
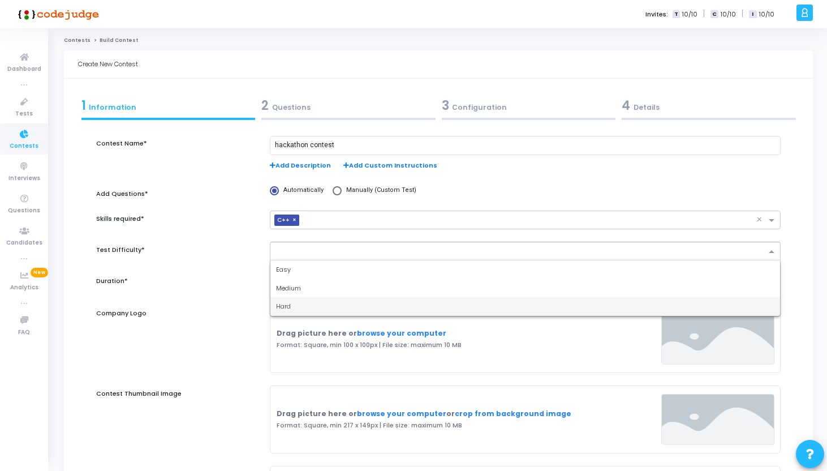
click at [303, 305] on div "Hard" at bounding box center [526, 306] width 510 height 19
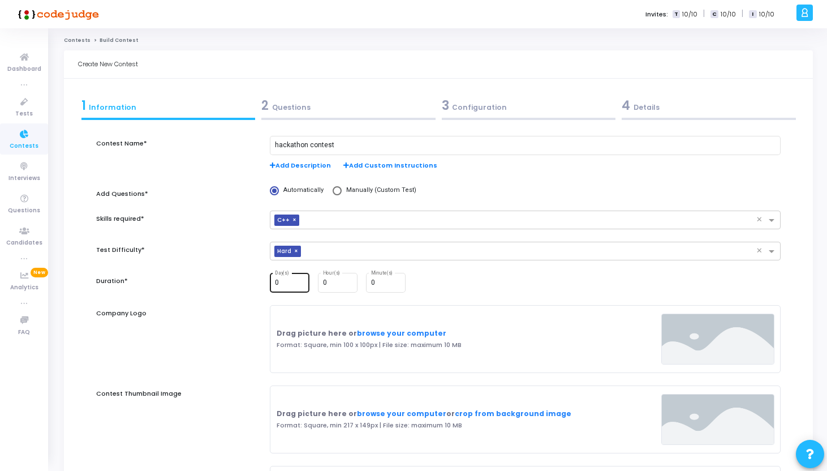
click at [293, 288] on div "0 Day(s)" at bounding box center [290, 282] width 31 height 21
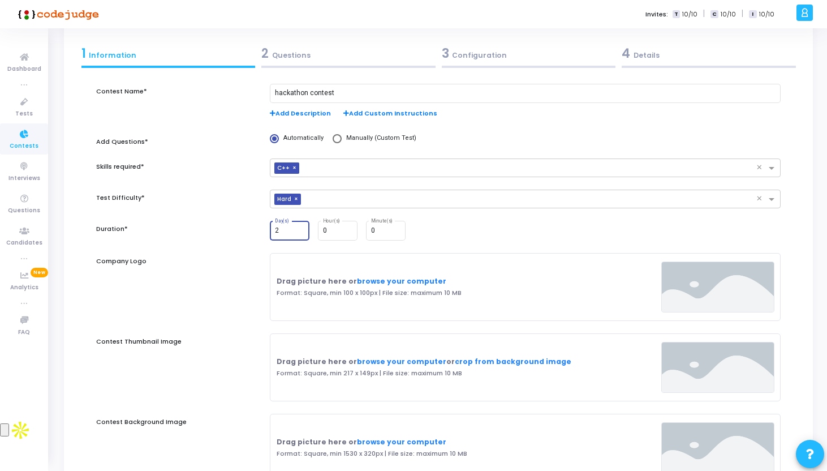
scroll to position [100, 0]
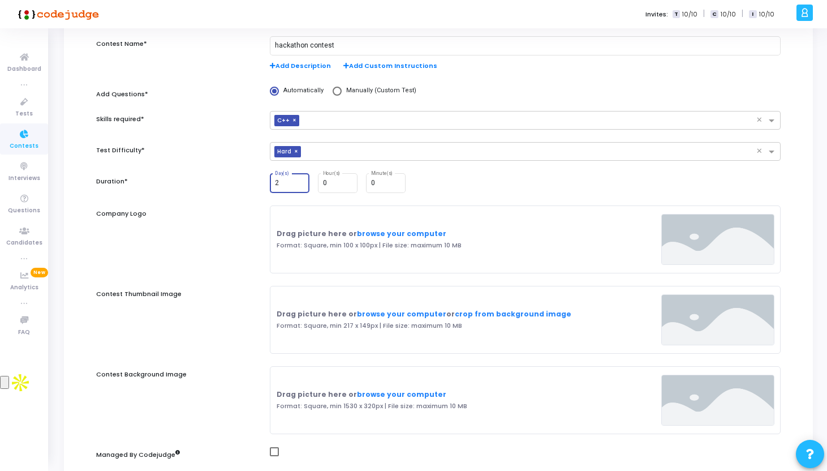
type input "2"
click at [238, 294] on div "Contest Thumbnail Image" at bounding box center [178, 326] width 174 height 80
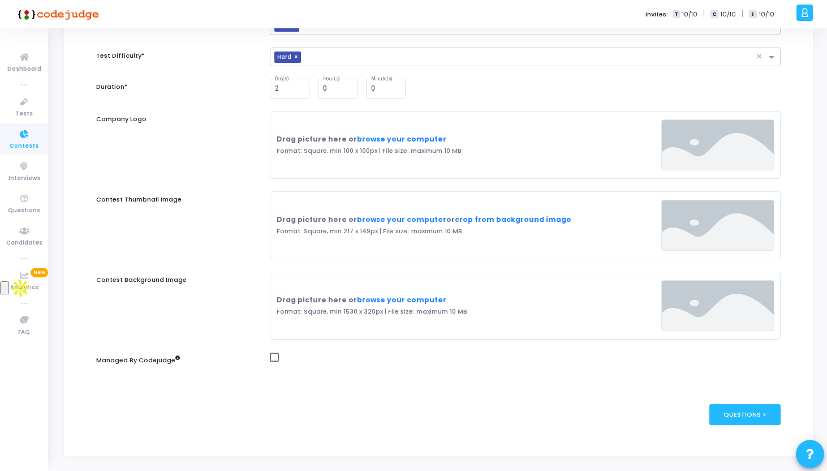
scroll to position [220, 0]
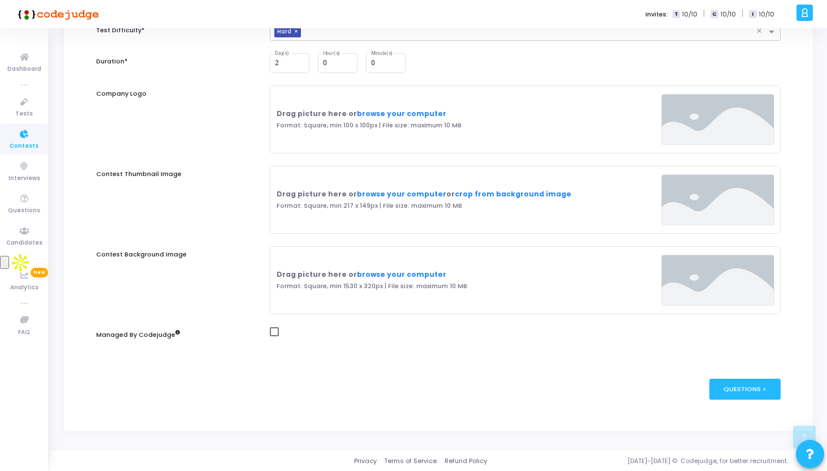
click at [272, 328] on span at bounding box center [274, 331] width 9 height 9
click at [274, 336] on input "checkbox" at bounding box center [274, 336] width 1 height 1
click at [272, 328] on span at bounding box center [274, 331] width 9 height 9
click at [274, 336] on input "checkbox" at bounding box center [274, 336] width 1 height 1
checkbox input "false"
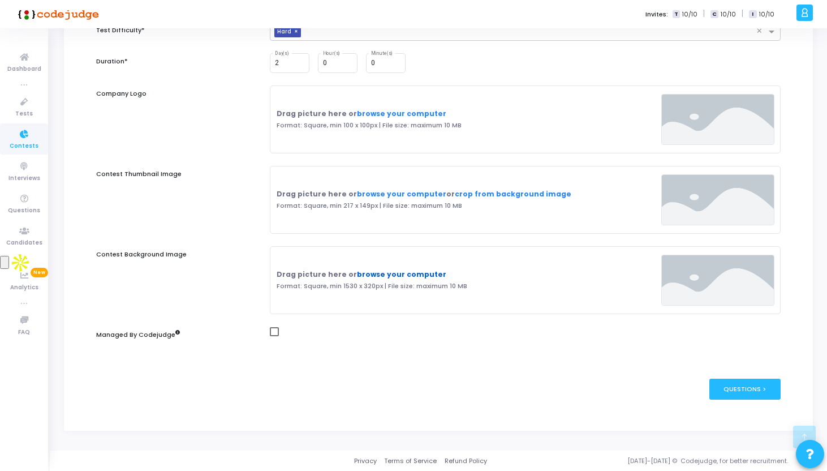
click at [392, 273] on link "browse your computer" at bounding box center [401, 274] width 89 height 10
click at [394, 116] on link "browse your computer" at bounding box center [401, 114] width 89 height 10
type input "C:\fakepath\hackathon-doodle-hand-drawing-team-programmers-web-developers-manag…"
click at [392, 190] on link "browse your computer" at bounding box center [401, 194] width 89 height 10
type input "C:\fakepath\hackathon-doodle-hand-drawing-team-programmers-web-developers-manag…"
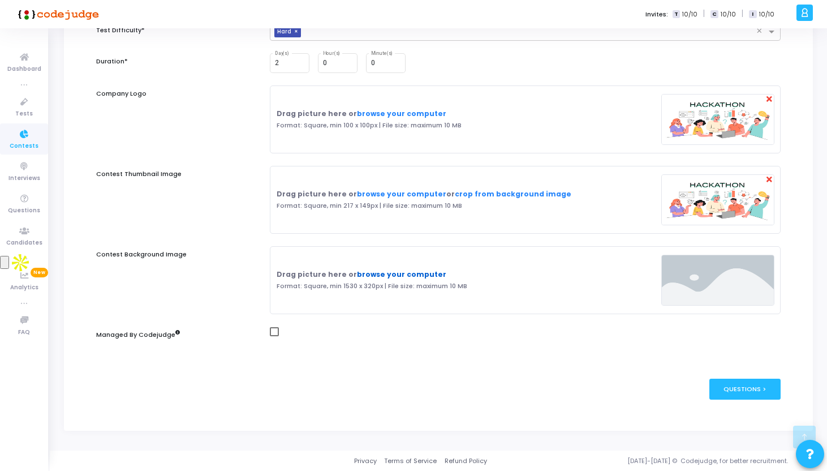
click at [404, 275] on link "browse your computer" at bounding box center [401, 274] width 89 height 10
type input "C:\fakepath\hackathon-doodle-hand-drawing-team-programmers-web-developers-manag…"
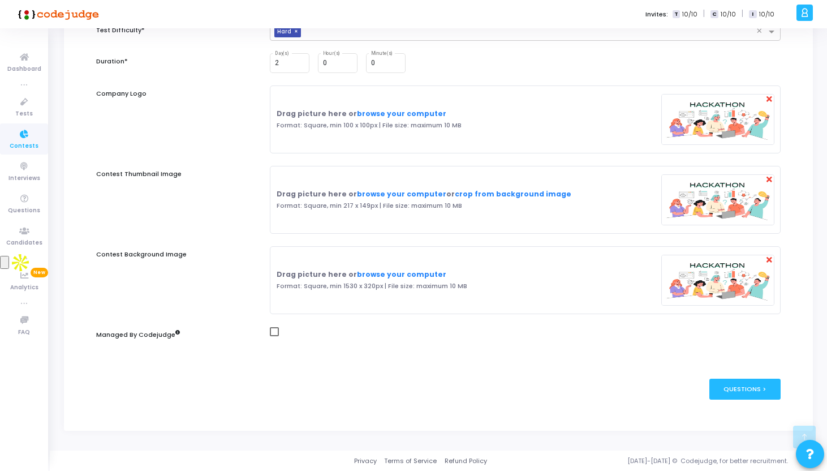
click at [722, 401] on div "publish Publish Now Questions >" at bounding box center [438, 389] width 685 height 55
click at [728, 385] on div "Questions >" at bounding box center [746, 389] width 72 height 21
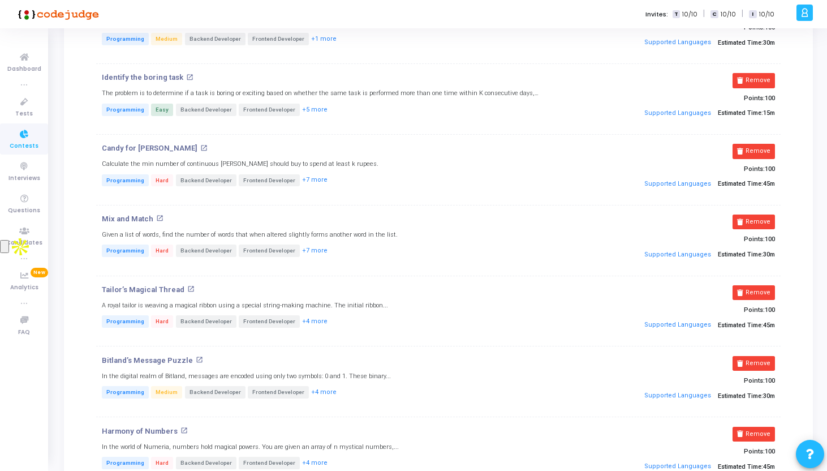
scroll to position [522, 0]
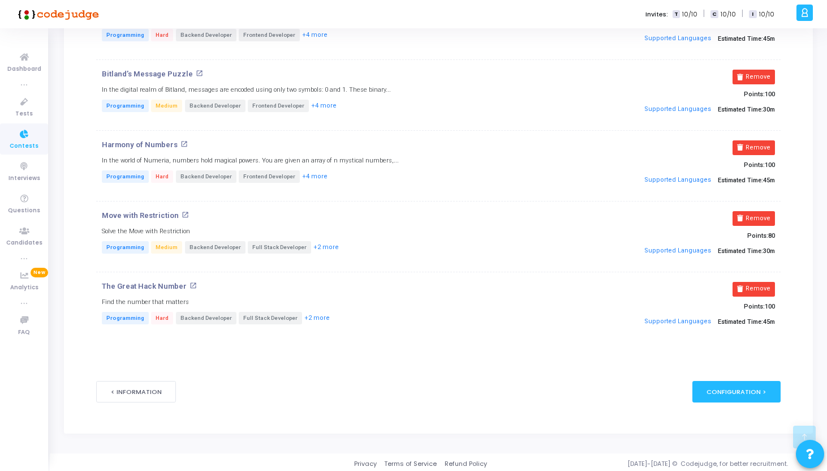
click at [744, 282] on button "Remove" at bounding box center [754, 289] width 42 height 15
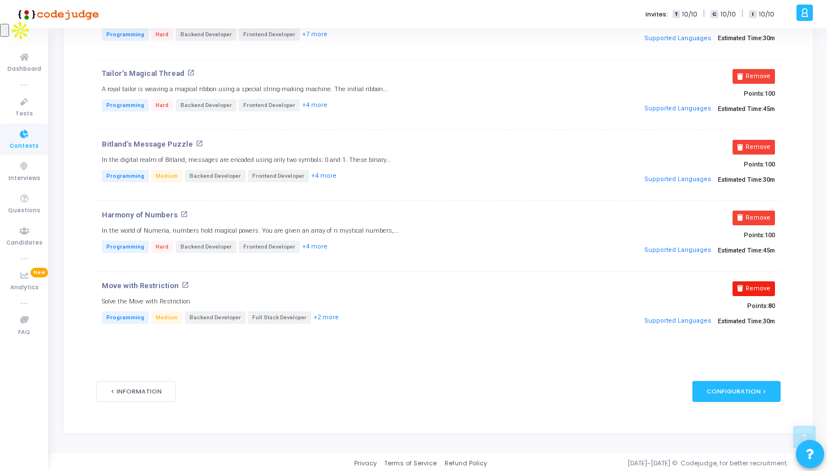
click at [746, 282] on button "Remove" at bounding box center [754, 288] width 42 height 15
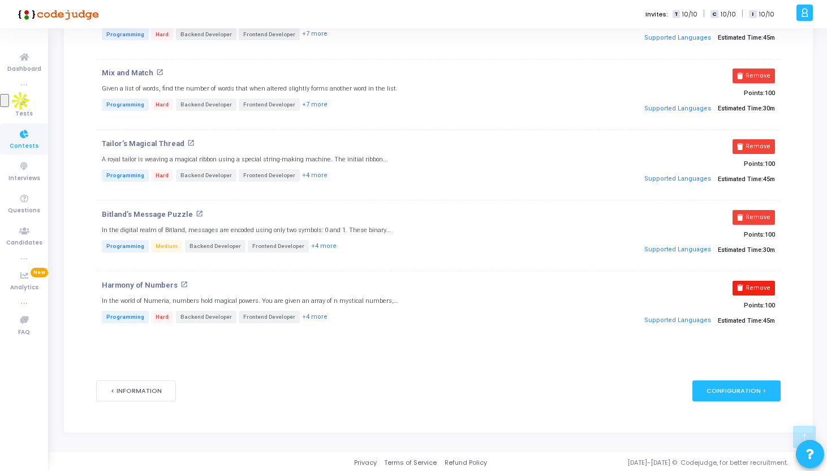
click at [746, 282] on button "Remove" at bounding box center [754, 288] width 42 height 15
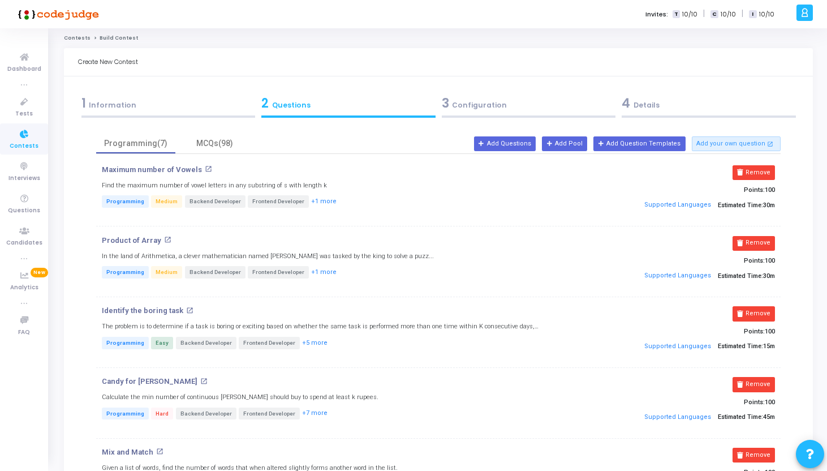
scroll to position [0, 0]
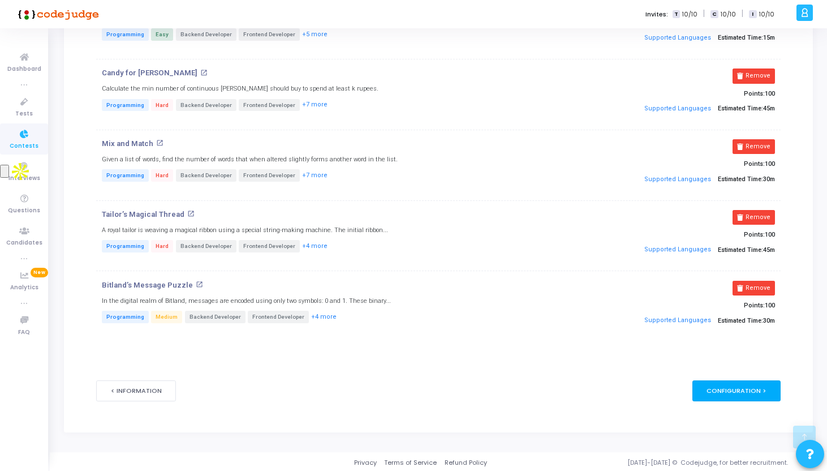
click at [719, 387] on div "Configuration >" at bounding box center [737, 390] width 89 height 21
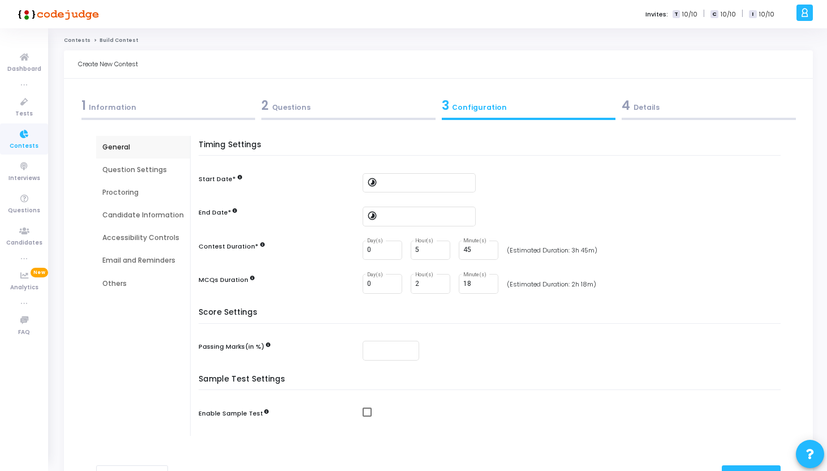
click at [314, 118] on div at bounding box center [348, 119] width 174 height 2
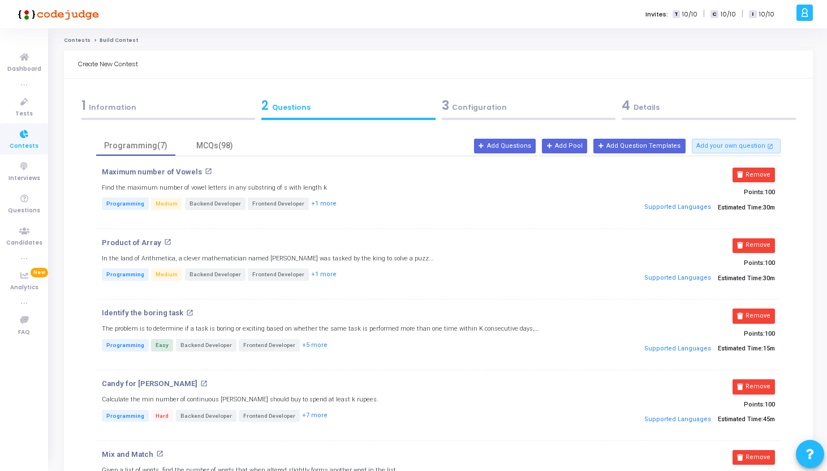
click at [110, 102] on div "1 Information" at bounding box center [169, 105] width 174 height 19
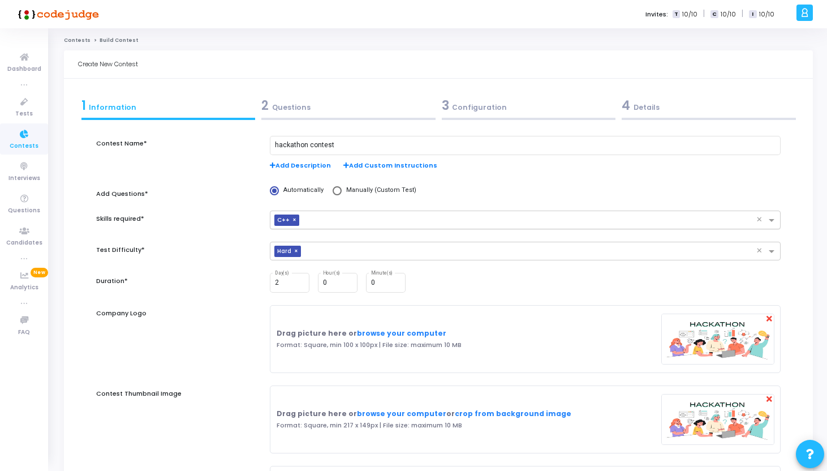
click at [292, 219] on span "C++" at bounding box center [284, 221] width 18 height 12
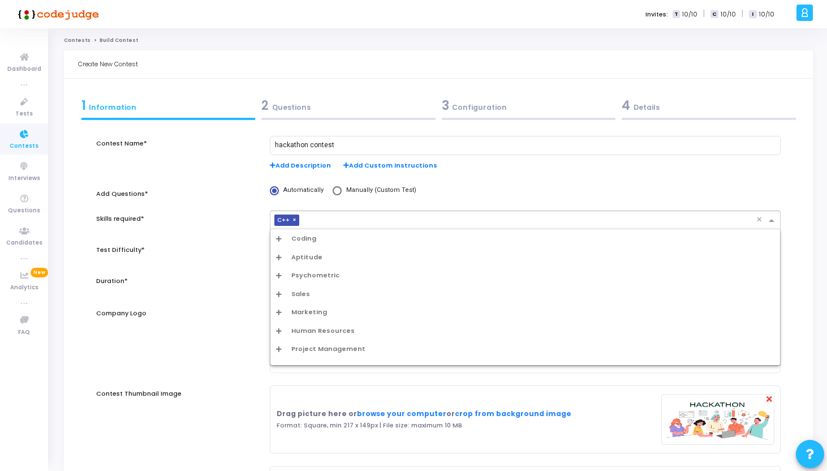
click at [308, 254] on span "Aptitude" at bounding box center [306, 257] width 31 height 10
click at [308, 275] on span "Psychometric" at bounding box center [315, 276] width 48 height 10
click at [302, 296] on div "Personality" at bounding box center [529, 294] width 492 height 10
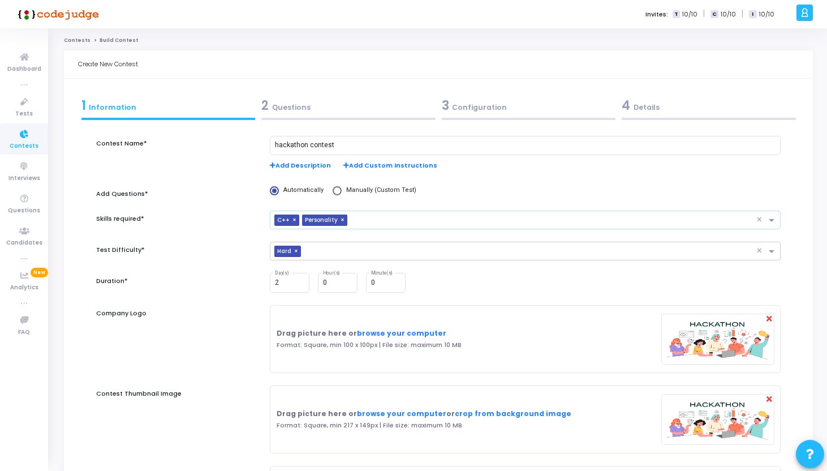
click at [296, 218] on span "×" at bounding box center [296, 221] width 7 height 12
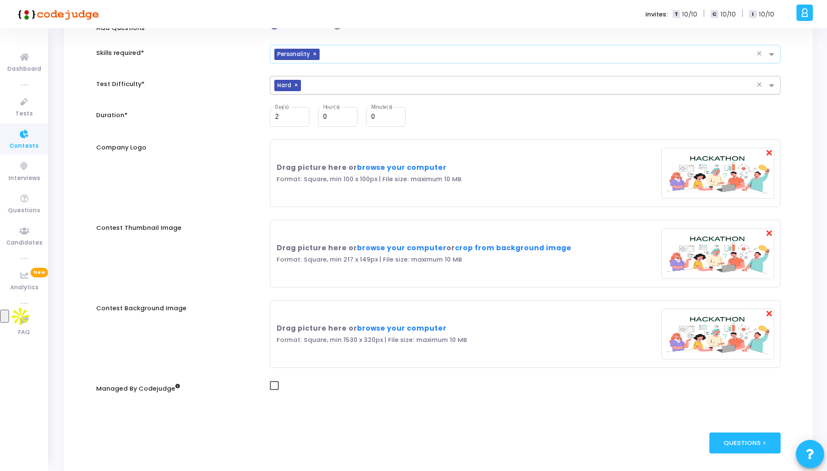
scroll to position [220, 0]
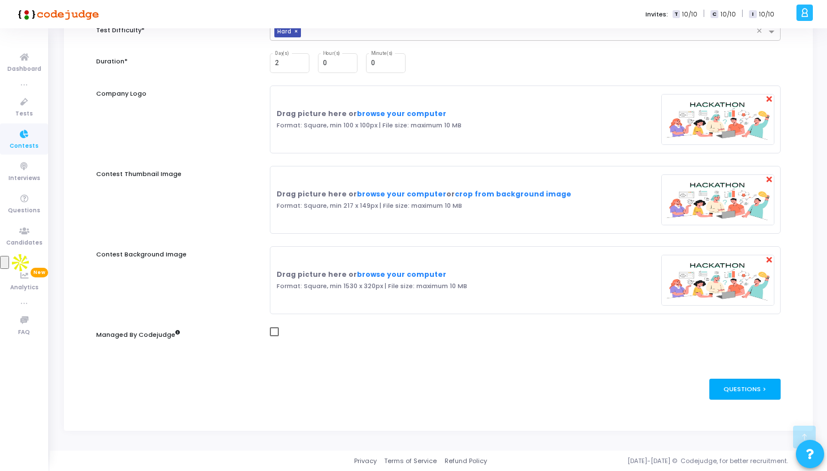
click at [734, 388] on div "Questions >" at bounding box center [746, 389] width 72 height 21
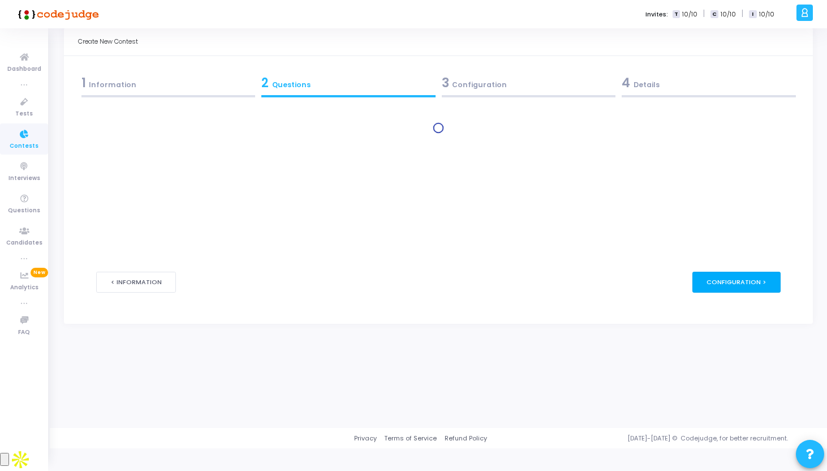
scroll to position [0, 0]
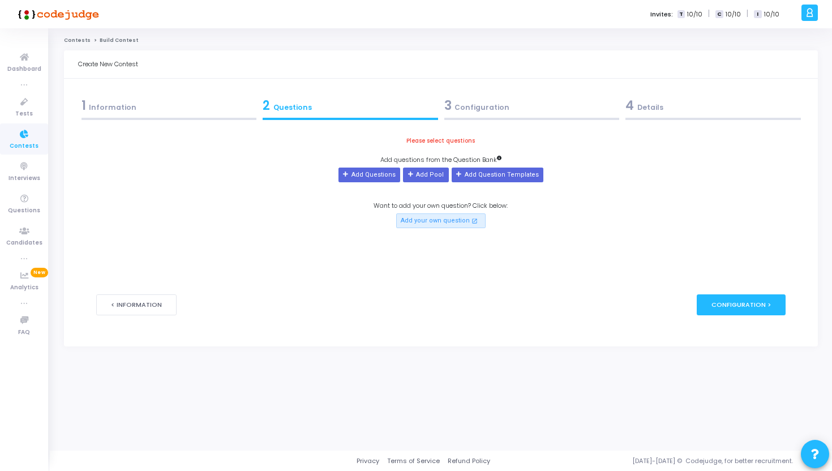
click at [200, 119] on div at bounding box center [169, 119] width 175 height 2
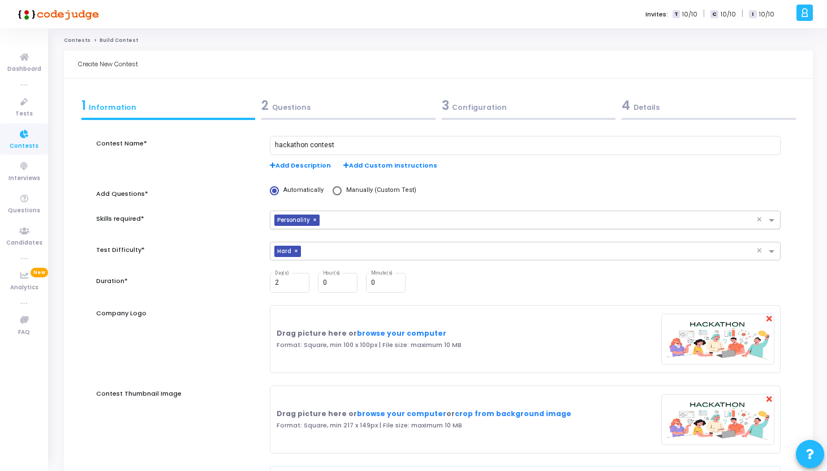
click at [314, 219] on span "×" at bounding box center [316, 221] width 7 height 12
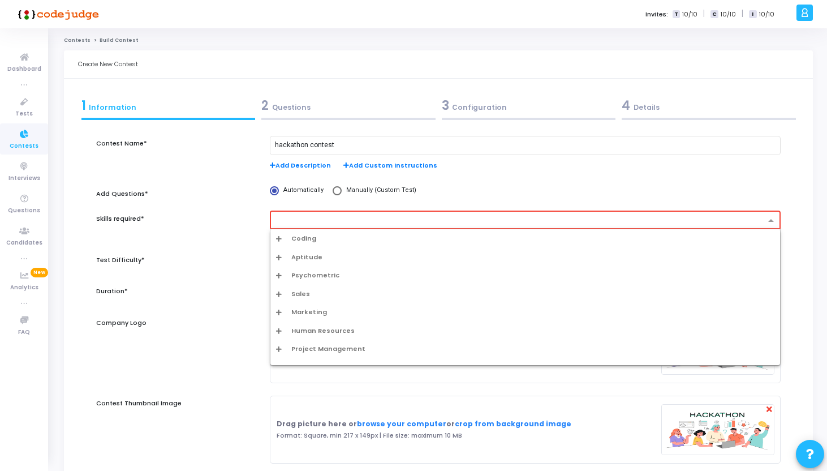
click at [314, 219] on input "text" at bounding box center [521, 221] width 489 height 10
click at [302, 285] on span "Sales" at bounding box center [300, 283] width 19 height 10
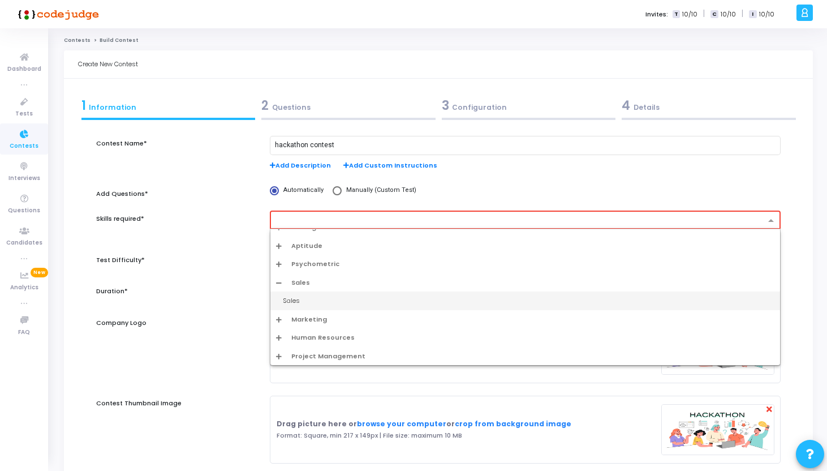
click at [302, 301] on div "Sales" at bounding box center [529, 301] width 492 height 10
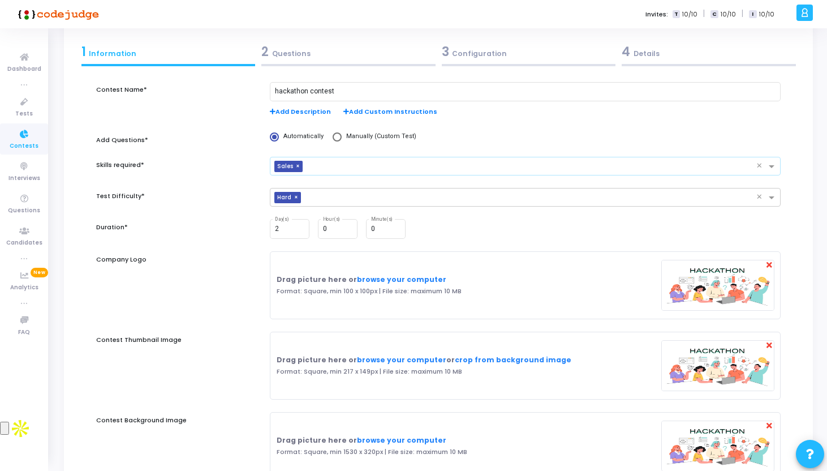
scroll to position [138, 0]
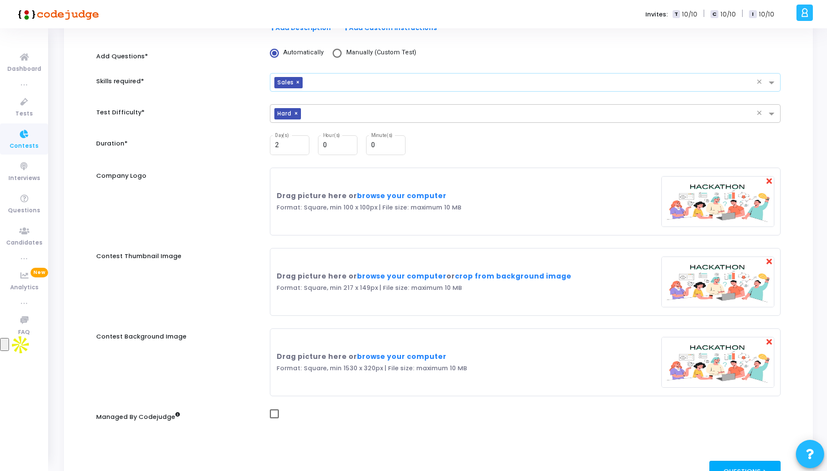
click at [723, 462] on div "Questions >" at bounding box center [746, 471] width 72 height 21
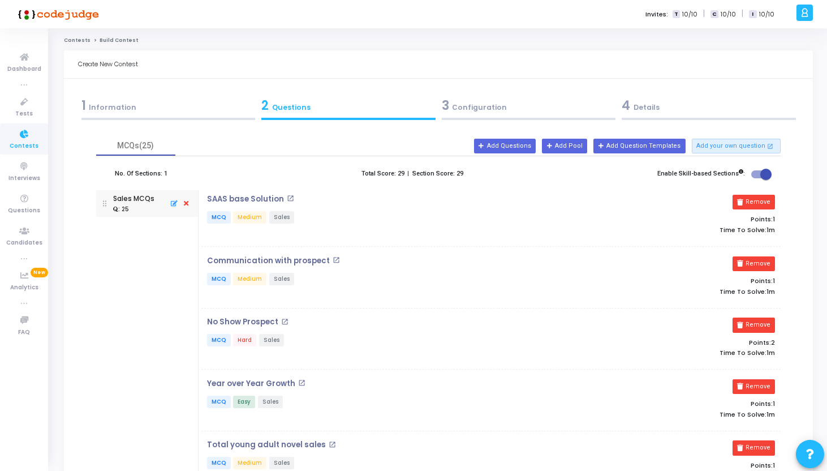
click at [333, 261] on mat-icon "open_in_new" at bounding box center [336, 259] width 7 height 7
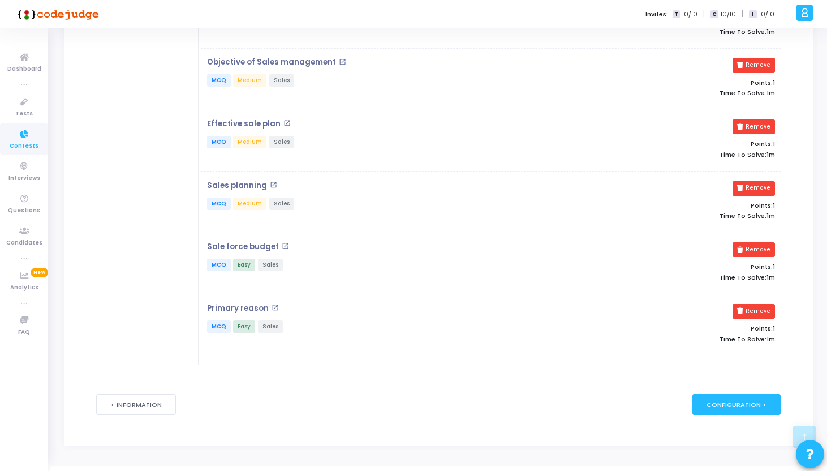
scroll to position [1375, 0]
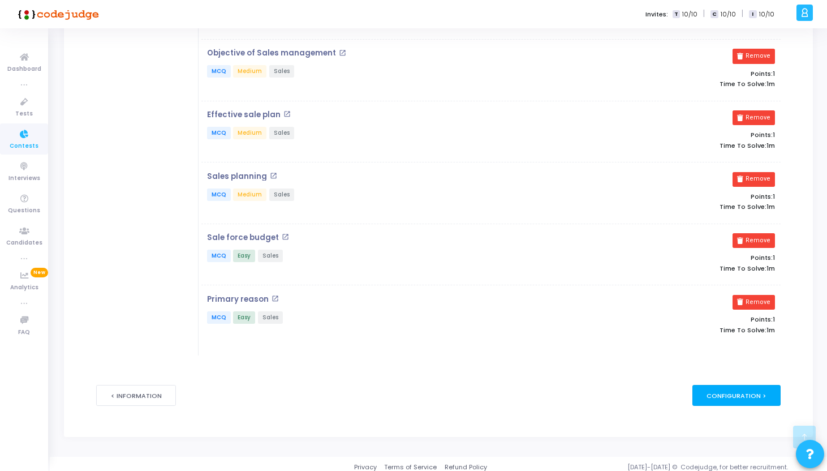
click at [736, 389] on div "Configuration >" at bounding box center [737, 395] width 89 height 21
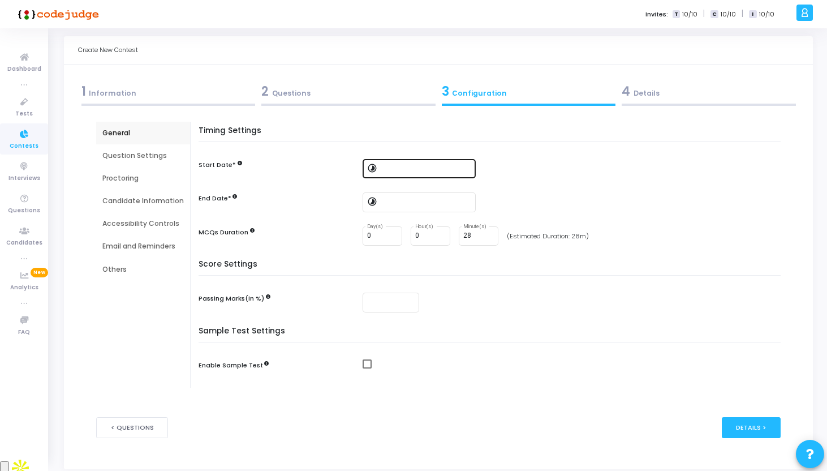
scroll to position [0, 0]
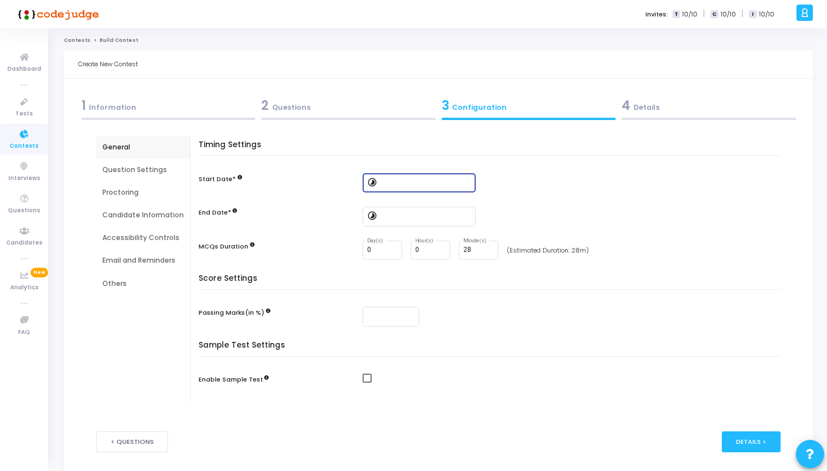
click at [417, 181] on input at bounding box center [426, 183] width 91 height 8
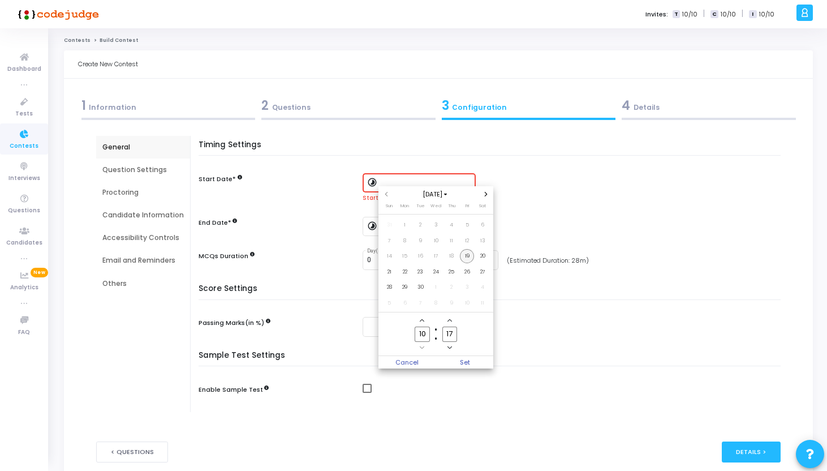
click at [469, 254] on span "19" at bounding box center [467, 256] width 14 height 14
click at [472, 361] on span "Set" at bounding box center [465, 362] width 58 height 12
type input "9/19/2025, 10:17 AM"
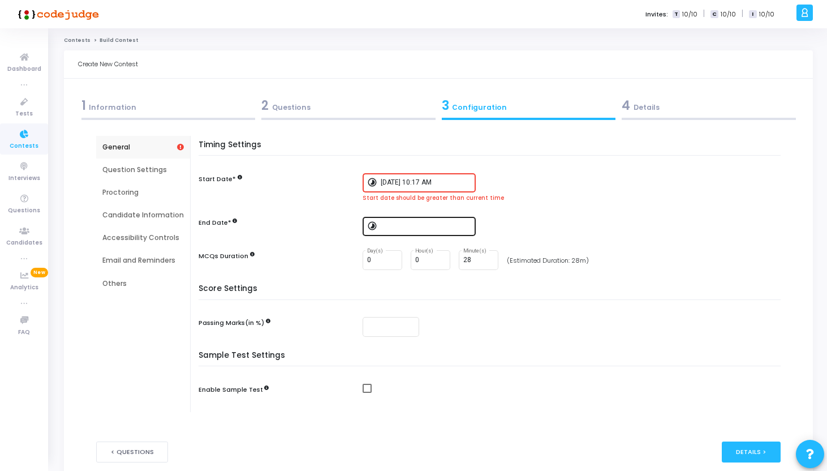
click at [397, 225] on input at bounding box center [426, 226] width 91 height 8
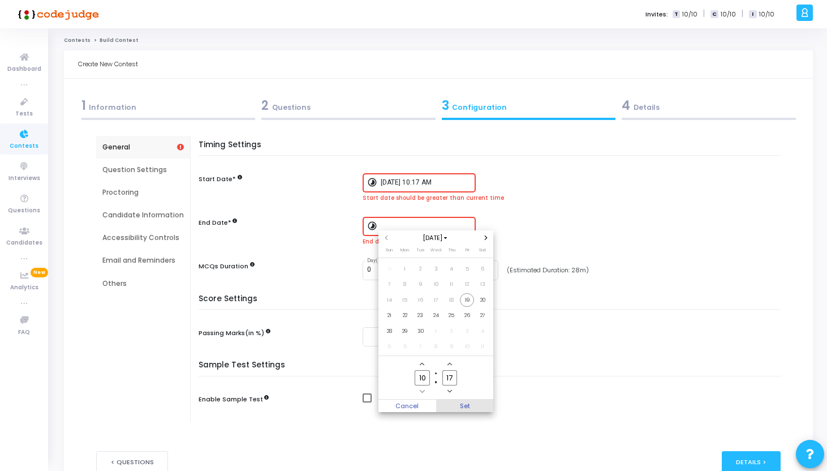
click at [481, 405] on span "Set" at bounding box center [465, 406] width 58 height 12
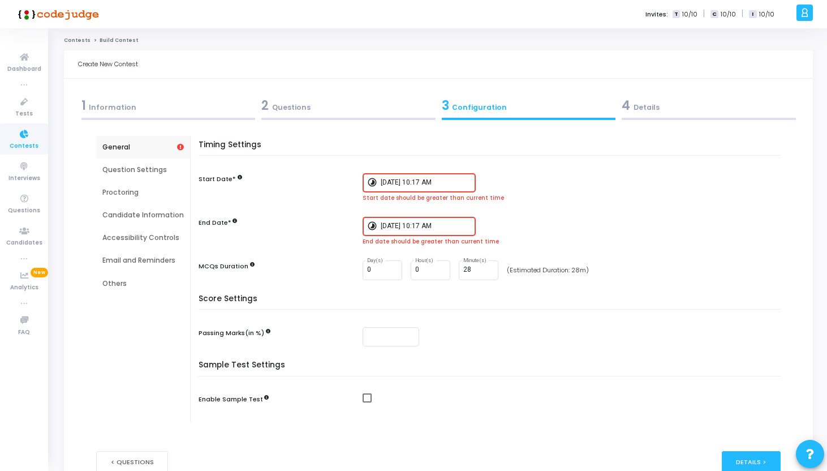
click at [387, 228] on input "9/19/2025, 10:17 AM" at bounding box center [426, 226] width 91 height 8
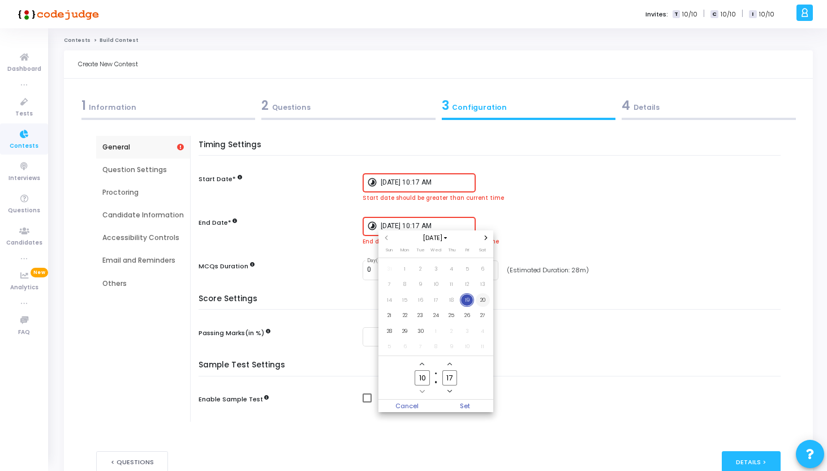
click at [480, 292] on td "20" at bounding box center [483, 300] width 16 height 16
click at [479, 402] on span "Set" at bounding box center [465, 406] width 58 height 12
type input "9/20/2025, 10:17 AM"
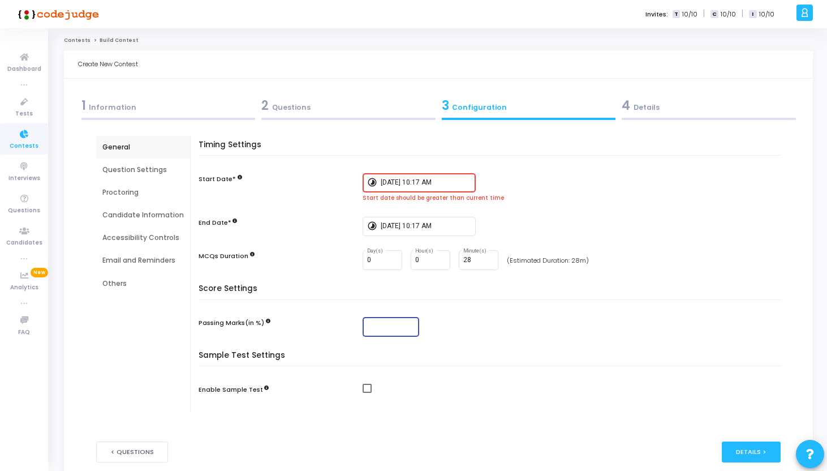
click at [378, 324] on input "number" at bounding box center [391, 327] width 48 height 8
type input "18"
click at [474, 361] on h5 "Sample Test Settings" at bounding box center [493, 359] width 588 height 16
click at [367, 389] on span at bounding box center [367, 388] width 9 height 9
click at [367, 393] on input "checkbox" at bounding box center [367, 393] width 1 height 1
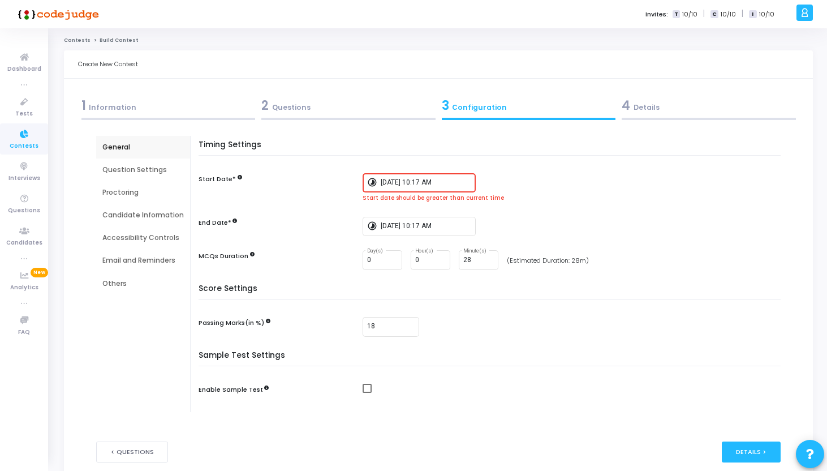
checkbox input "true"
click at [736, 448] on div "Details >" at bounding box center [751, 451] width 59 height 21
click at [410, 185] on input "9/19/2025, 10:17 AM" at bounding box center [432, 183] width 91 height 8
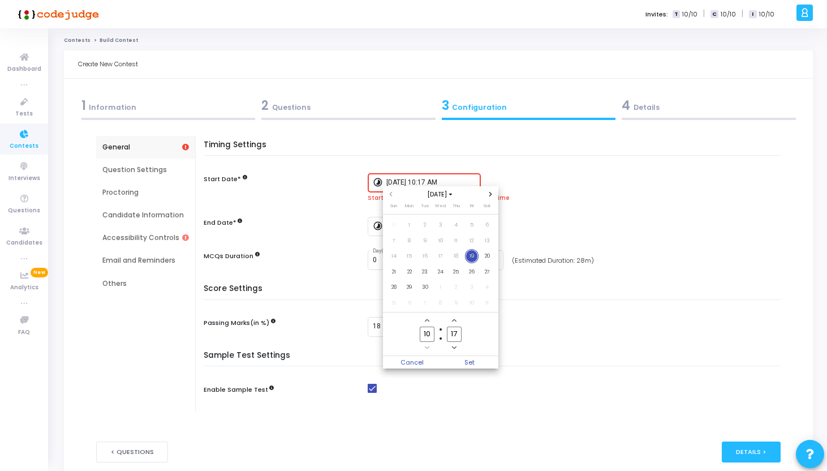
click at [426, 321] on icon "Add a hour" at bounding box center [427, 320] width 5 height 5
type input "11"
click at [464, 355] on owl-date-time-timer "11 Hour 17 Minute" at bounding box center [440, 334] width 115 height 44
click at [464, 358] on span "Set" at bounding box center [470, 362] width 58 height 12
type input "9/19/2025, 11:17 AM"
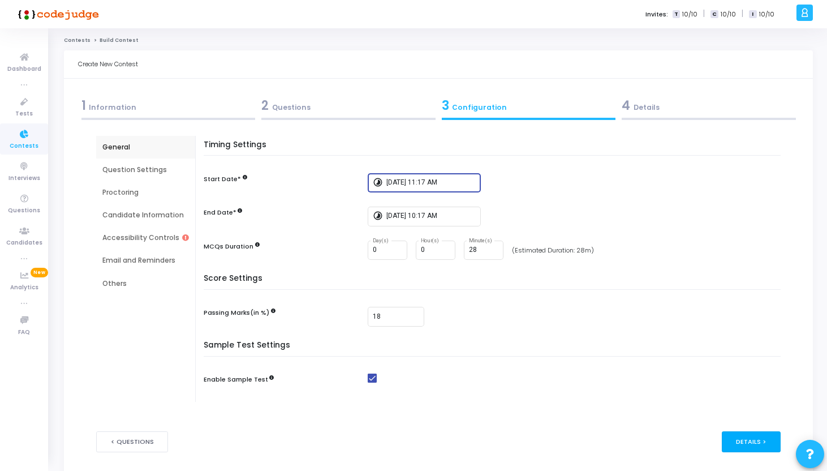
click at [753, 431] on div "Details >" at bounding box center [751, 441] width 59 height 21
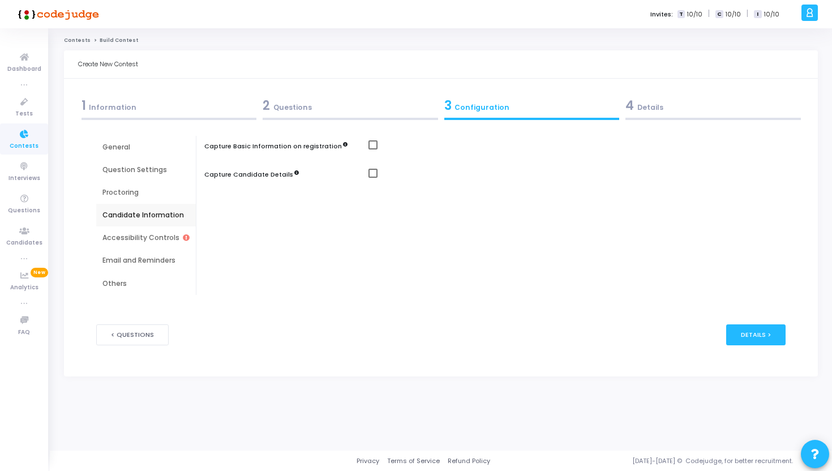
click at [369, 144] on span at bounding box center [372, 144] width 9 height 9
click at [372, 149] on input "checkbox" at bounding box center [372, 149] width 1 height 1
checkbox input "true"
click at [372, 171] on span at bounding box center [372, 173] width 9 height 9
click at [372, 178] on input "checkbox" at bounding box center [372, 178] width 1 height 1
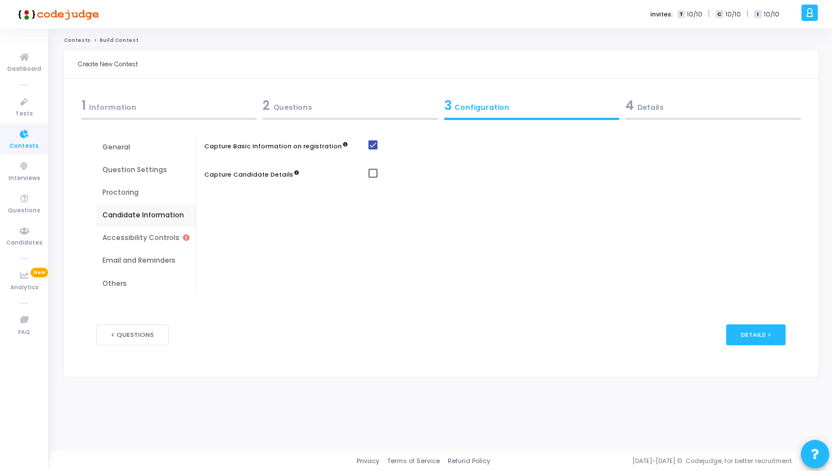
checkbox input "true"
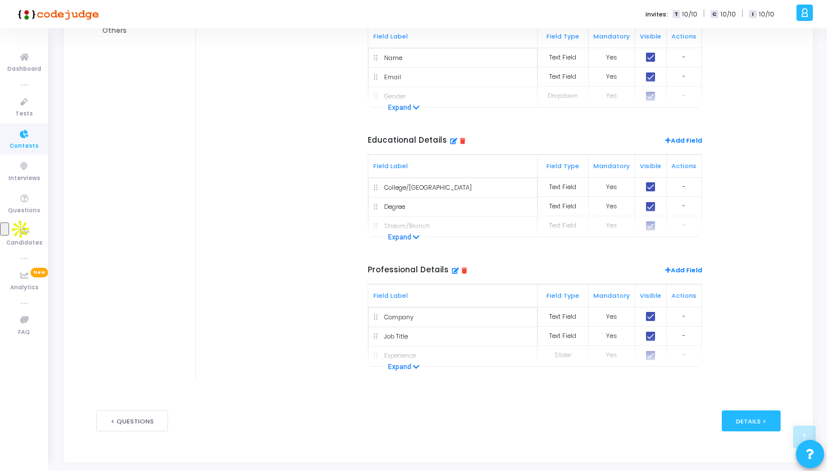
scroll to position [274, 0]
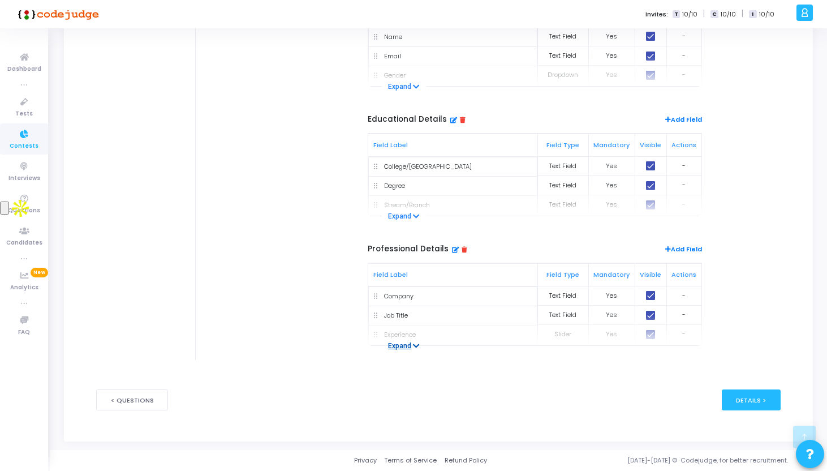
click at [416, 344] on icon at bounding box center [416, 345] width 7 height 7
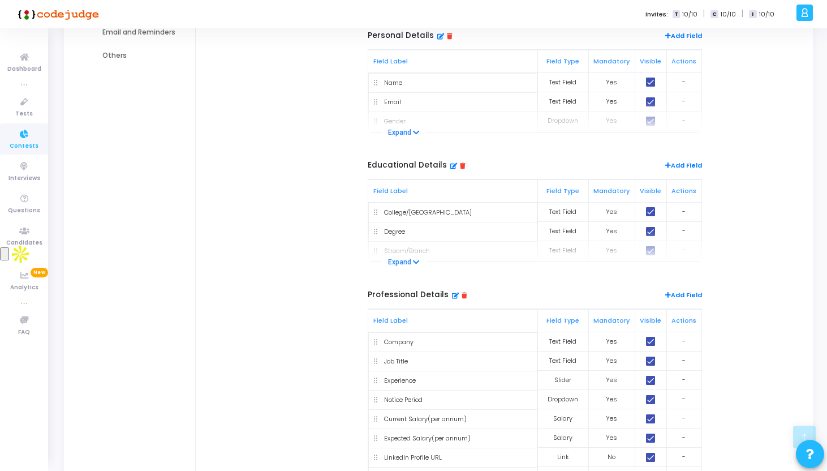
scroll to position [400, 0]
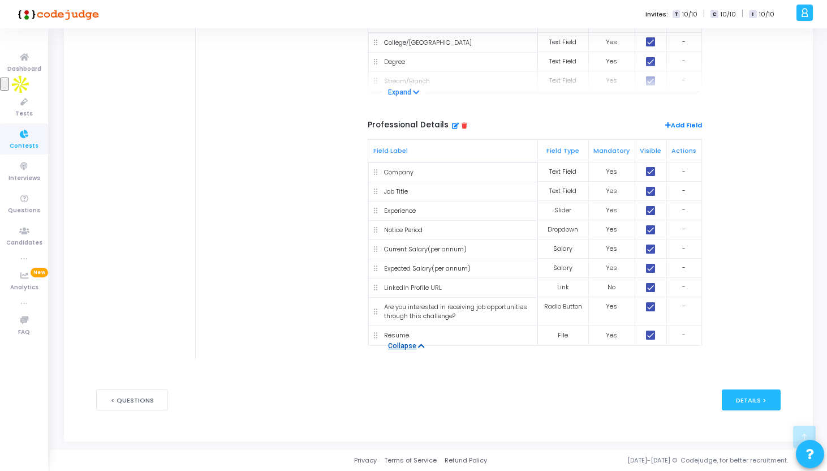
click at [784, 400] on div "Contest Name* hackathon contest Add Description Add Custom Instructions Add Que…" at bounding box center [438, 76] width 721 height 702
click at [777, 400] on div "Details >" at bounding box center [751, 399] width 59 height 21
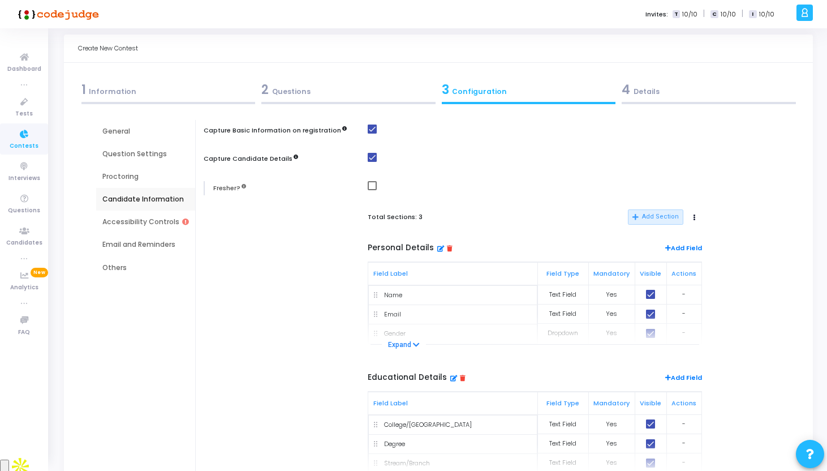
scroll to position [0, 0]
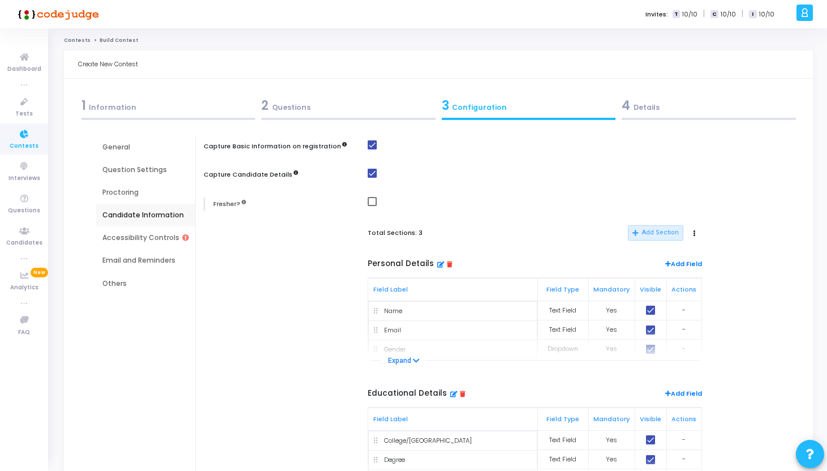
click at [376, 207] on div at bounding box center [577, 204] width 419 height 14
click at [373, 205] on span at bounding box center [372, 201] width 9 height 9
click at [372, 206] on input "checkbox" at bounding box center [372, 206] width 1 height 1
checkbox input "true"
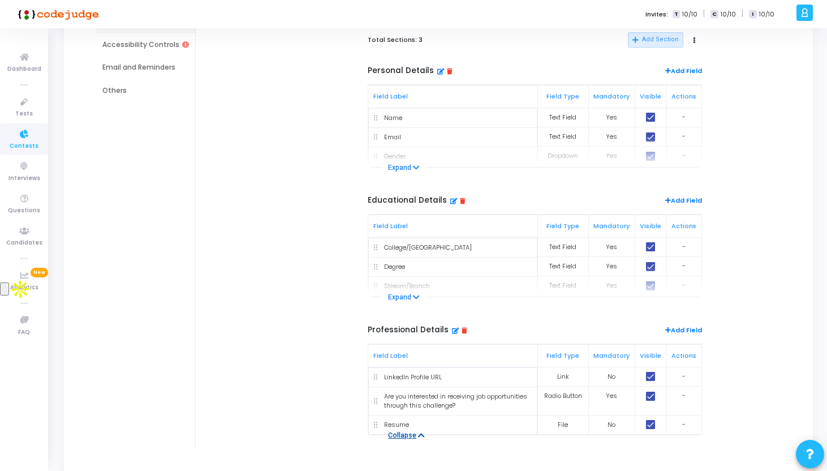
scroll to position [282, 0]
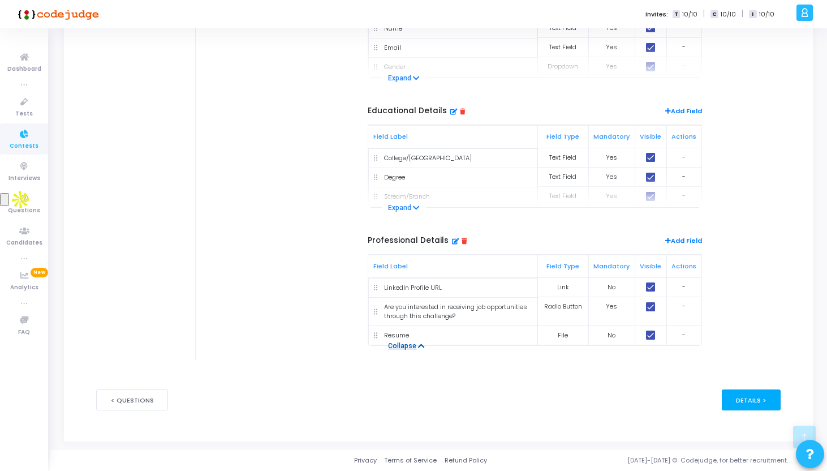
click at [758, 398] on div "Details >" at bounding box center [751, 399] width 59 height 21
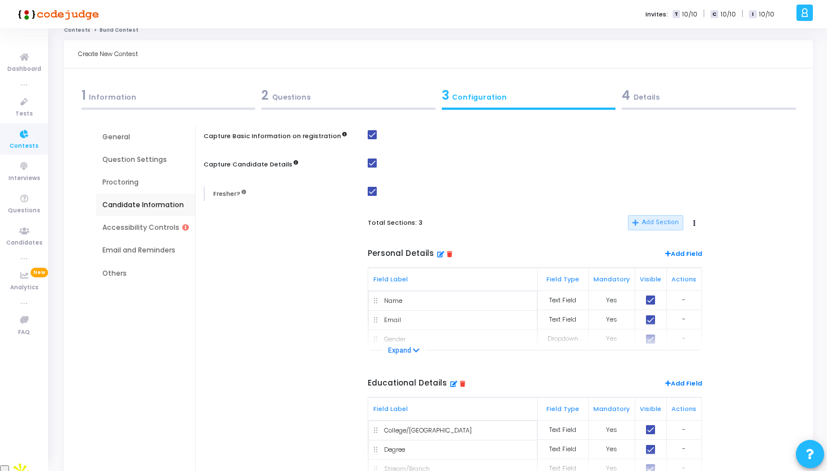
scroll to position [0, 0]
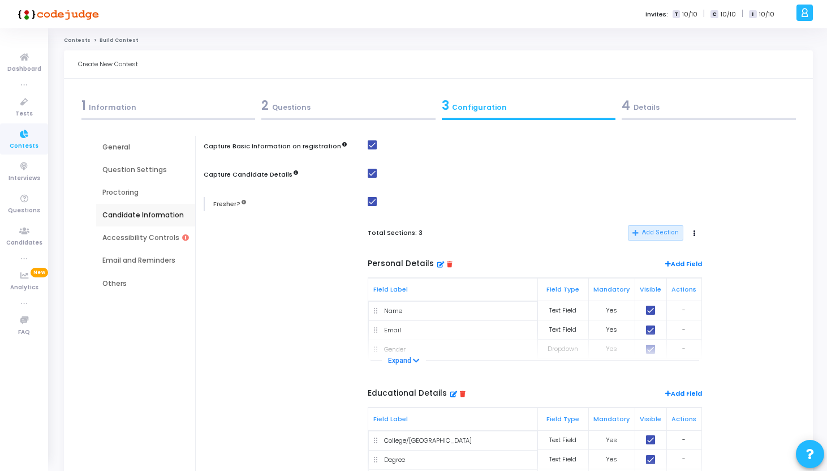
click at [653, 109] on div "4 Details" at bounding box center [709, 105] width 174 height 19
click at [371, 174] on span at bounding box center [372, 173] width 9 height 9
click at [372, 178] on input "checkbox" at bounding box center [372, 178] width 1 height 1
checkbox input "false"
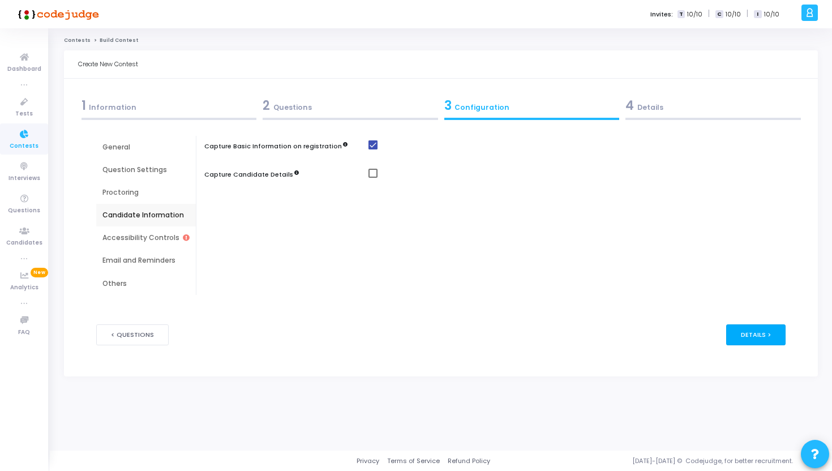
click at [757, 333] on div "Details >" at bounding box center [755, 334] width 59 height 21
click at [156, 232] on div "Accessibility Controls" at bounding box center [146, 237] width 100 height 23
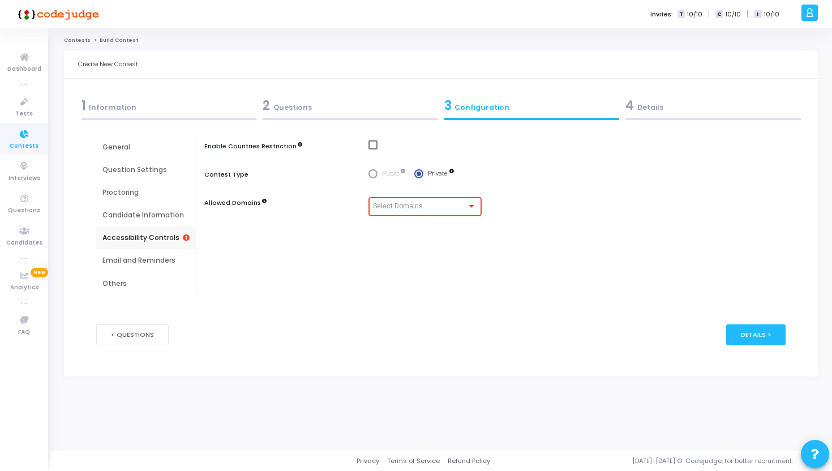
click at [376, 209] on span "Select Domains" at bounding box center [398, 206] width 50 height 8
click at [359, 208] on mat-pseudo-checkbox at bounding box center [361, 206] width 10 height 10
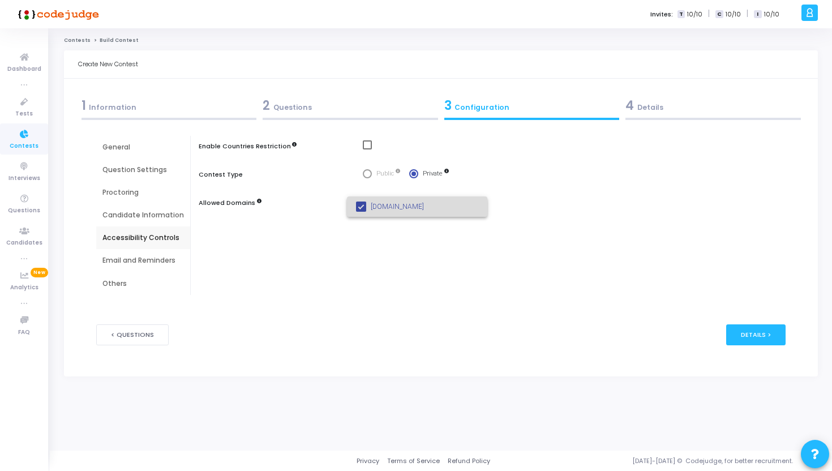
click at [359, 208] on mat-pseudo-checkbox at bounding box center [361, 206] width 10 height 10
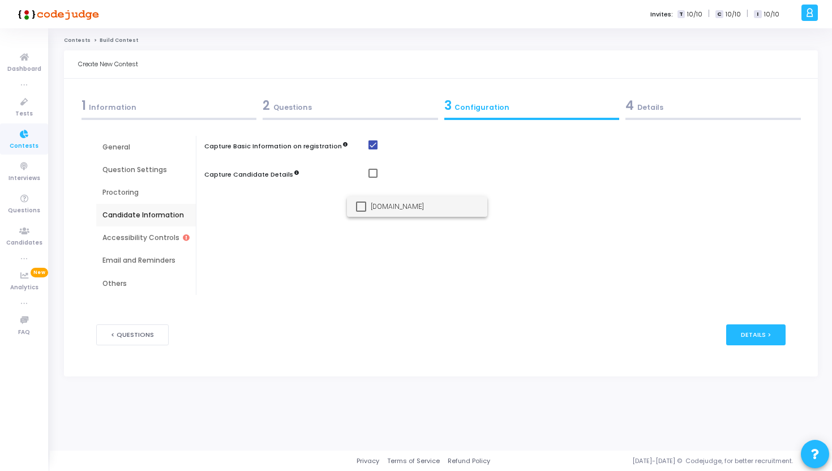
click at [354, 209] on mat-option "cnguopin.com" at bounding box center [417, 206] width 140 height 20
click at [351, 248] on div at bounding box center [416, 235] width 832 height 471
click at [151, 236] on div "Accessibility Controls" at bounding box center [143, 238] width 82 height 10
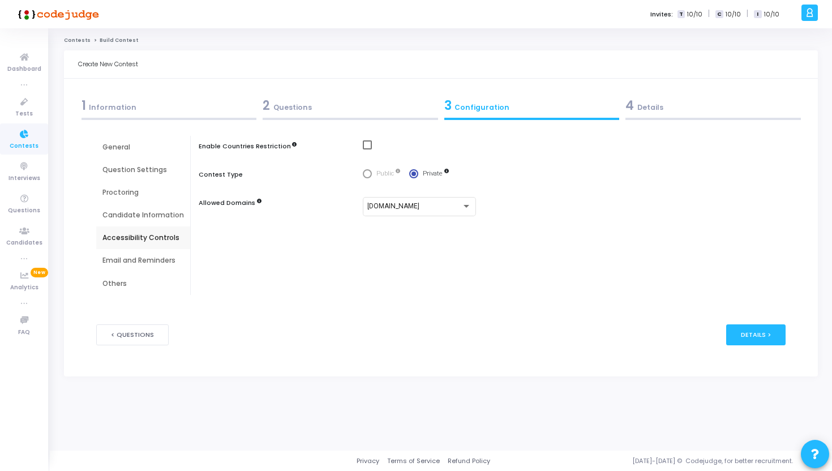
click at [151, 267] on div "Email and Reminders" at bounding box center [143, 260] width 94 height 23
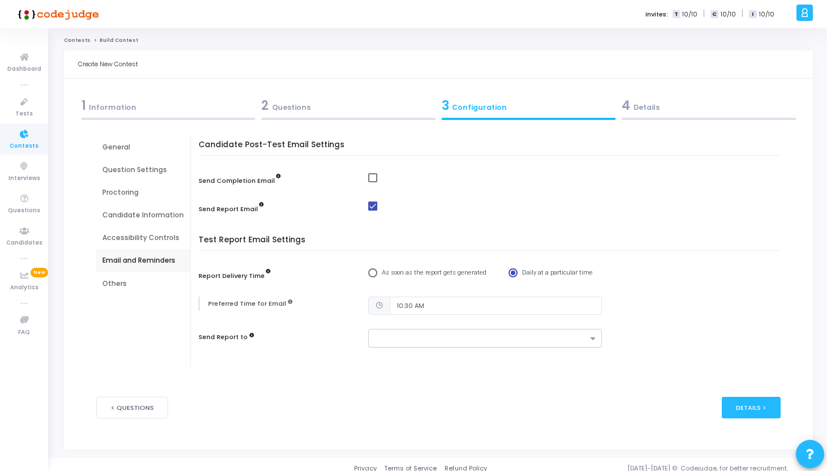
click at [138, 274] on div "Others" at bounding box center [143, 283] width 94 height 23
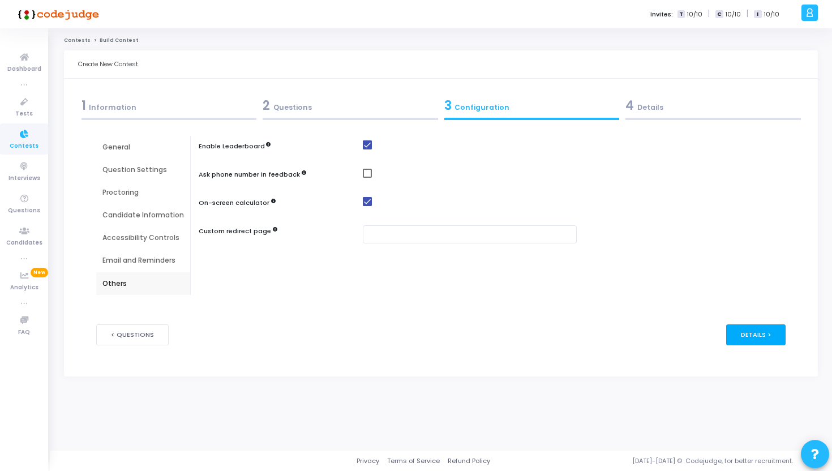
click at [761, 344] on div "Details >" at bounding box center [755, 334] width 59 height 21
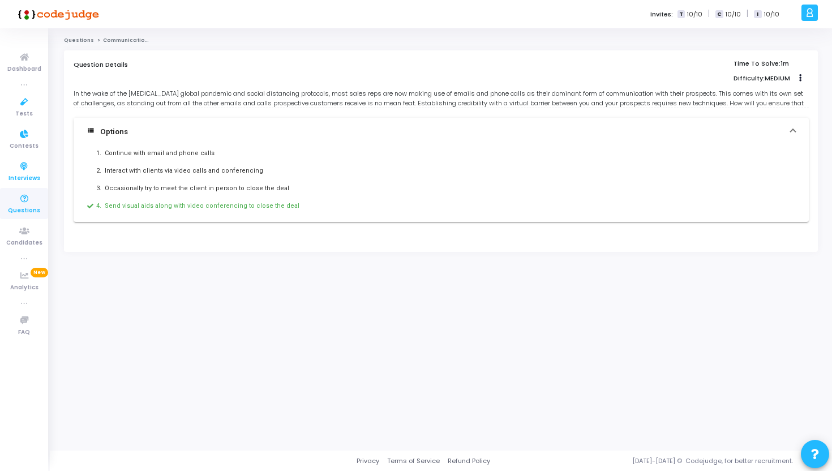
click at [8, 175] on link "Interviews" at bounding box center [24, 171] width 48 height 31
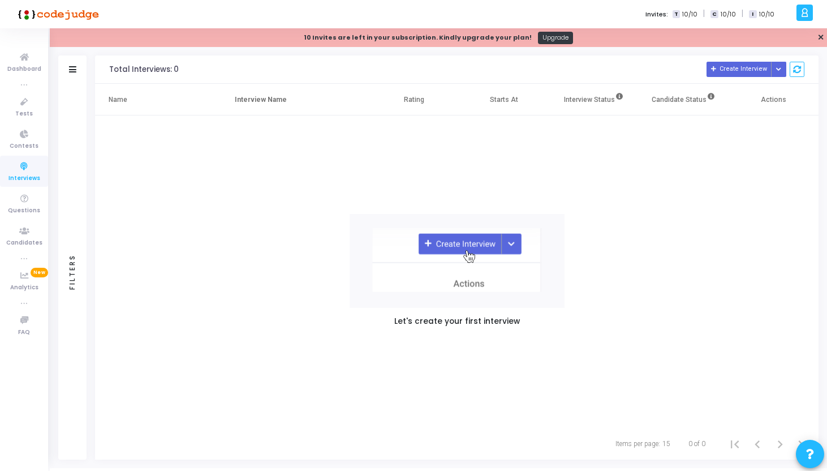
click at [28, 155] on ul "Dashboard true Tests Contests Interviews Questions Candidates true Analytics Ne…" at bounding box center [24, 250] width 48 height 426
click at [31, 149] on span "Contests" at bounding box center [24, 146] width 29 height 10
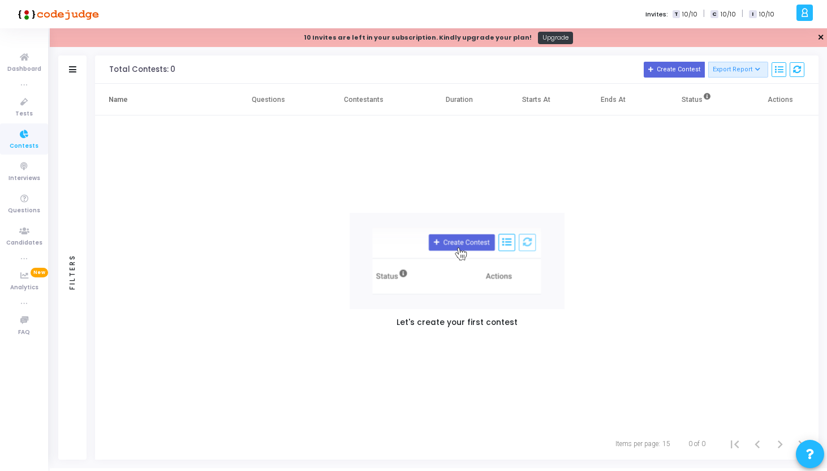
click at [820, 37] on link "✕" at bounding box center [821, 38] width 7 height 12
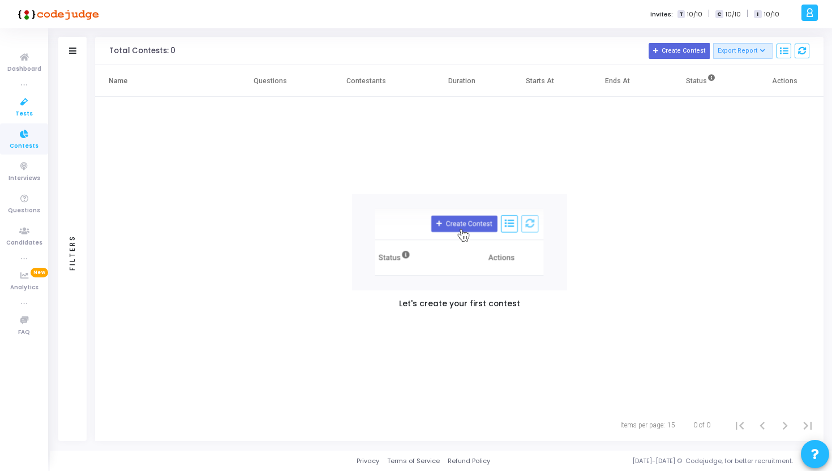
click at [28, 103] on icon at bounding box center [24, 102] width 24 height 14
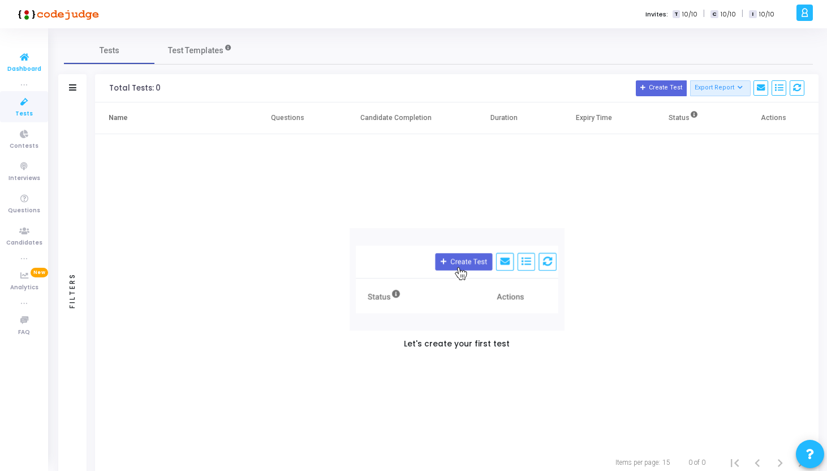
click at [28, 62] on icon at bounding box center [24, 57] width 24 height 14
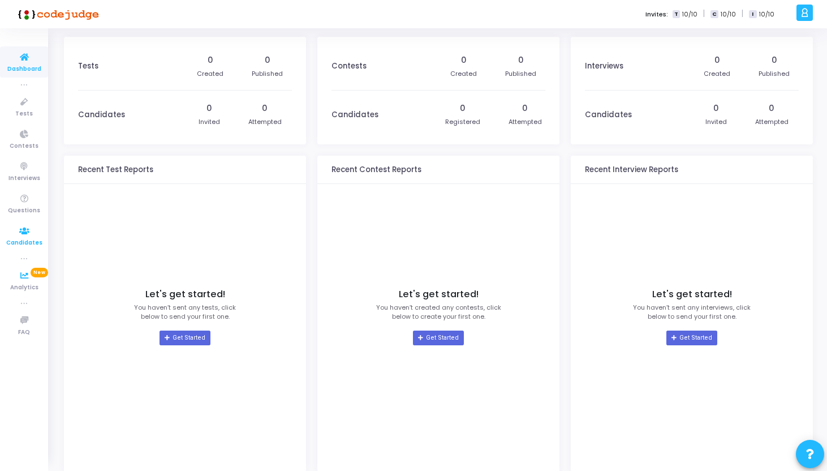
click at [27, 231] on icon at bounding box center [24, 231] width 24 height 14
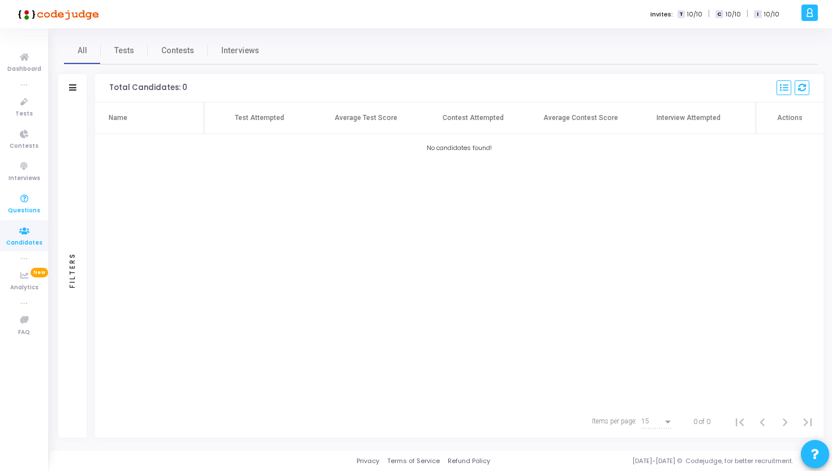
click at [32, 197] on icon at bounding box center [24, 199] width 24 height 14
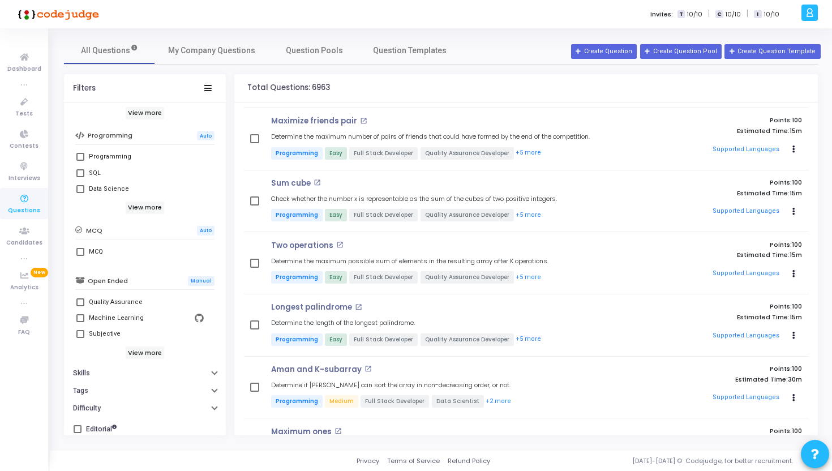
scroll to position [190, 0]
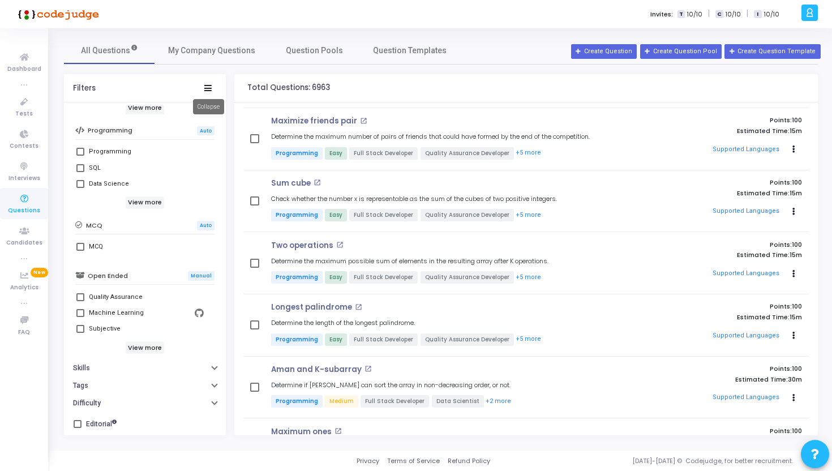
click at [211, 85] on icon at bounding box center [207, 88] width 7 height 6
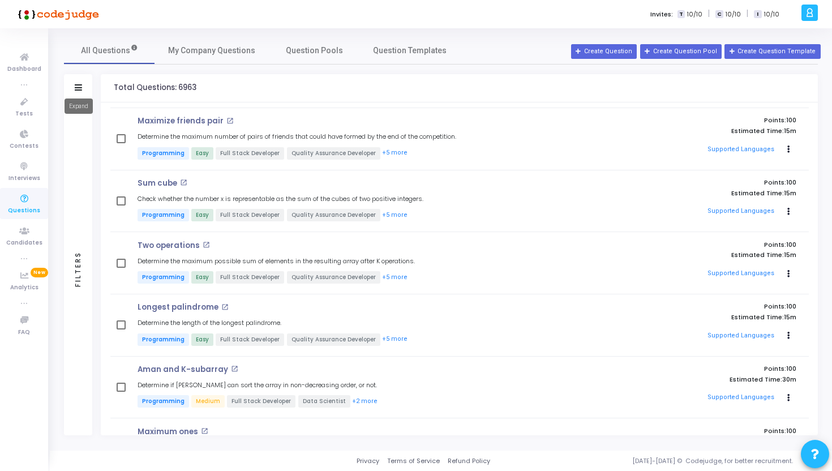
click at [82, 87] on icon at bounding box center [78, 87] width 7 height 6
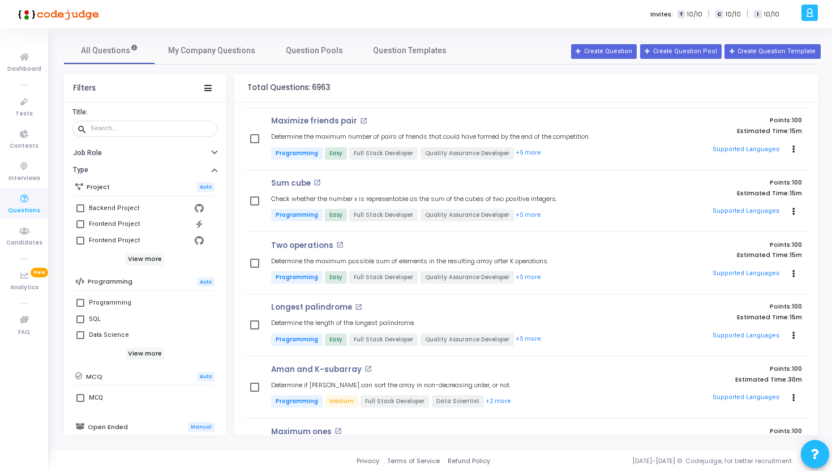
scroll to position [0, 0]
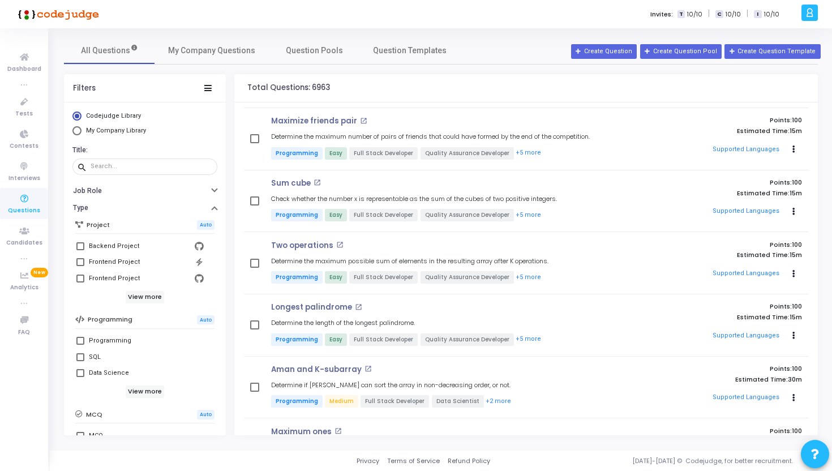
click at [126, 129] on span "My Company Library" at bounding box center [116, 130] width 60 height 7
click at [82, 129] on input "My Company Library" at bounding box center [76, 130] width 9 height 9
radio input "true"
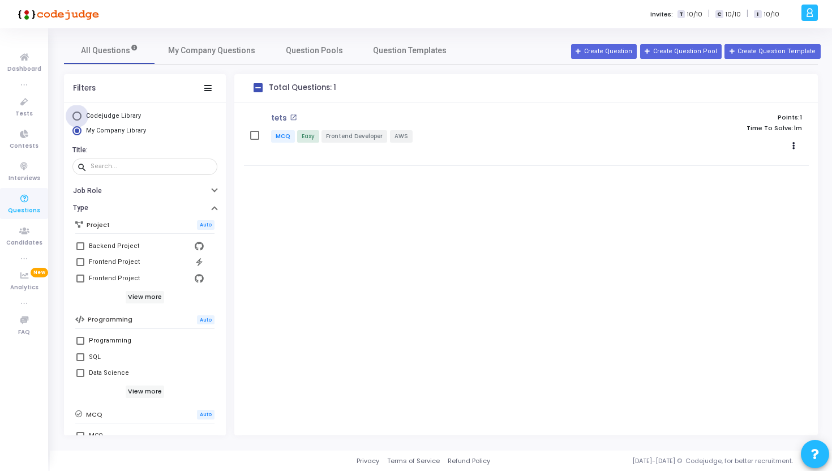
click at [123, 115] on span "Codejudge Library" at bounding box center [113, 115] width 55 height 7
click at [82, 115] on input "Codejudge Library" at bounding box center [76, 116] width 9 height 9
radio input "true"
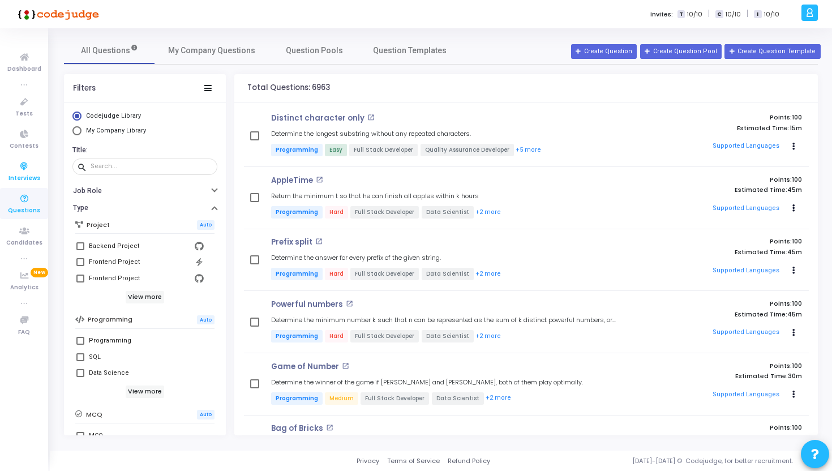
click at [20, 175] on span "Interviews" at bounding box center [24, 179] width 32 height 10
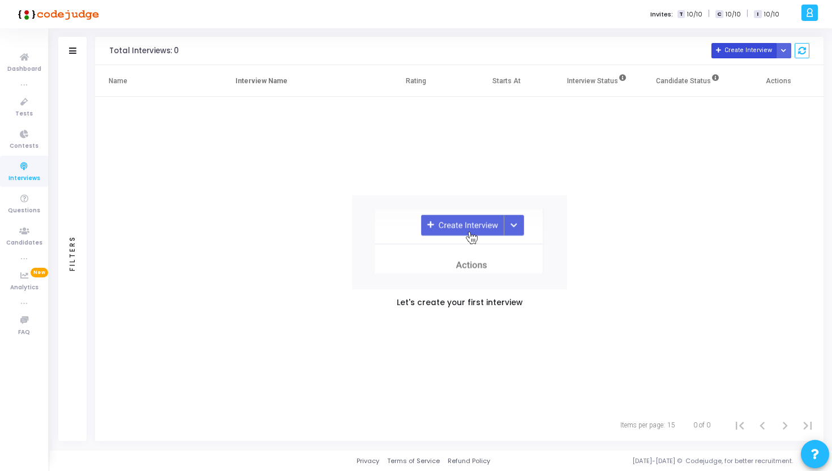
click at [749, 47] on button "Create Interview" at bounding box center [743, 50] width 65 height 15
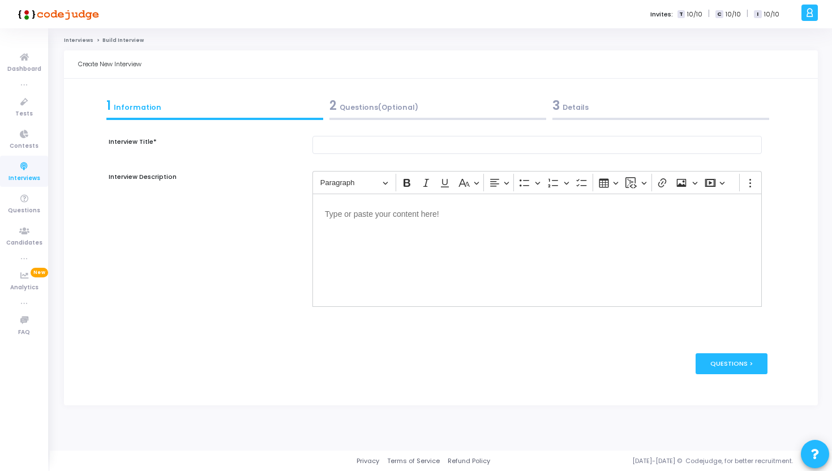
click at [462, 134] on form "Interview Title* Interview Description Rich Text Editor Paragraph Bold Italic U…" at bounding box center [440, 257] width 653 height 268
click at [460, 142] on input "text" at bounding box center [536, 145] width 449 height 19
type input "kjkfd"
click at [421, 220] on p "Editor editing area: main" at bounding box center [537, 213] width 424 height 14
click at [761, 358] on div "Questions >" at bounding box center [732, 363] width 72 height 21
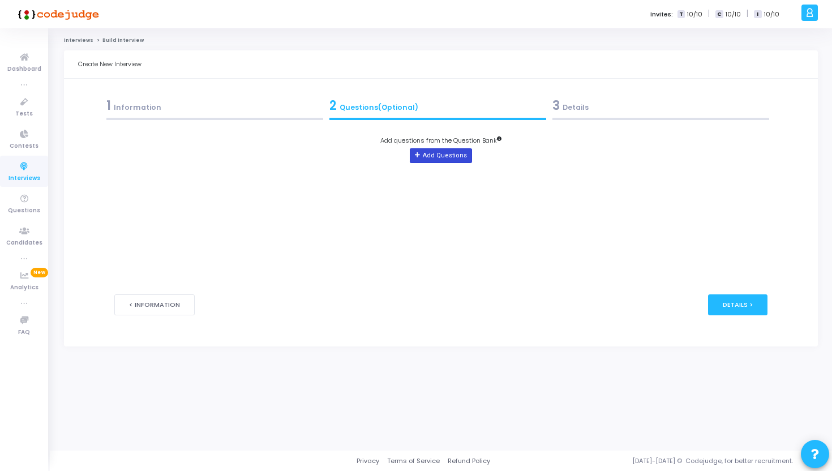
click at [441, 154] on button "Add Questions" at bounding box center [441, 155] width 62 height 15
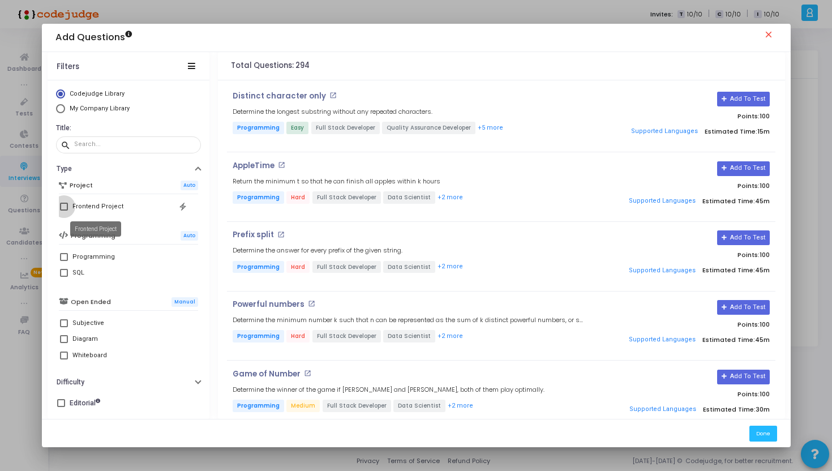
click at [100, 206] on div "Frontend Project" at bounding box center [97, 207] width 51 height 14
click at [64, 211] on input "Frontend Project" at bounding box center [63, 211] width 1 height 1
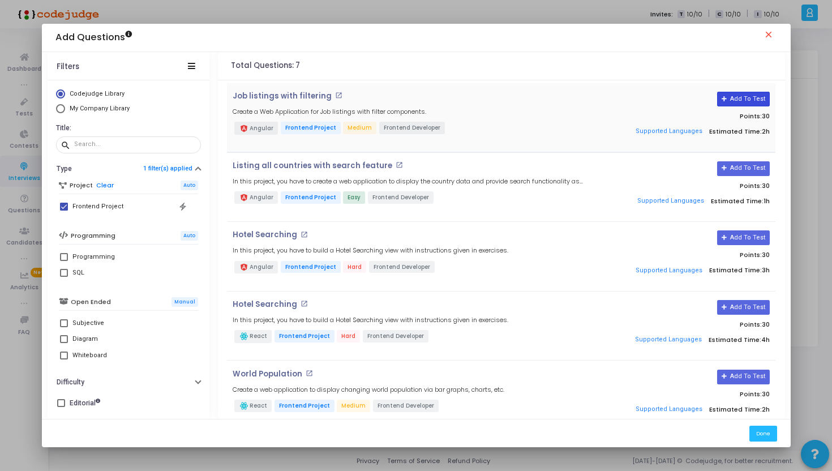
click at [751, 100] on button "Add To Test" at bounding box center [743, 99] width 53 height 15
click at [651, 132] on button "Supported Languages" at bounding box center [669, 131] width 74 height 17
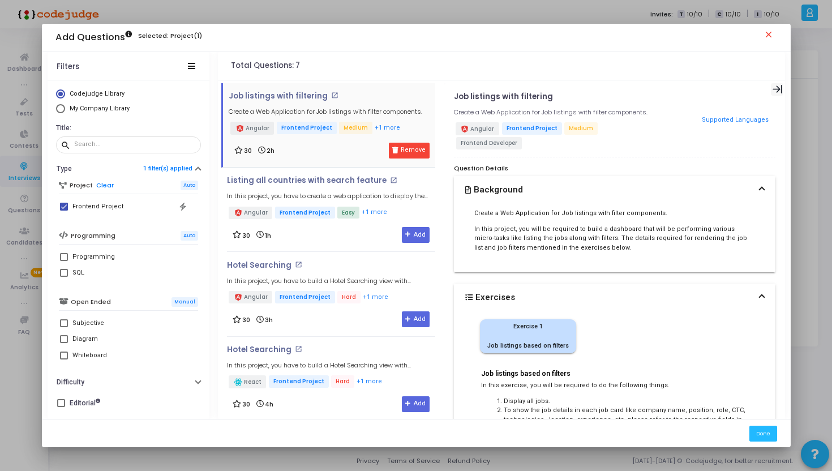
click at [773, 88] on icon at bounding box center [777, 89] width 9 height 8
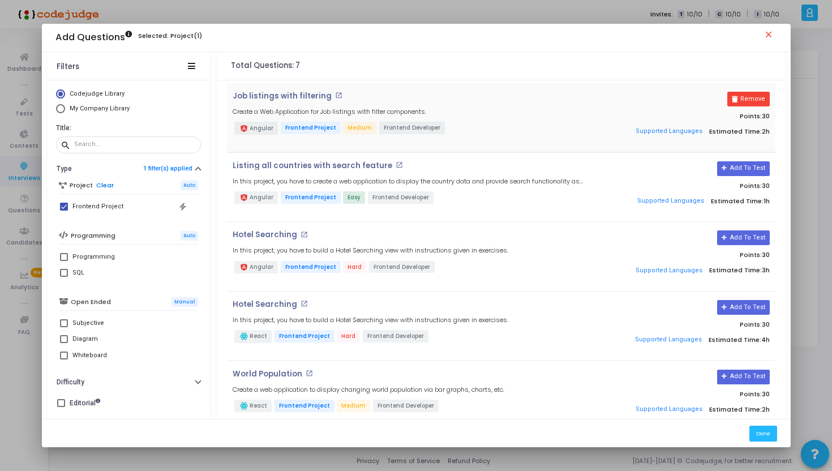
click at [101, 185] on link "Clear" at bounding box center [105, 185] width 18 height 7
checkbox input "false"
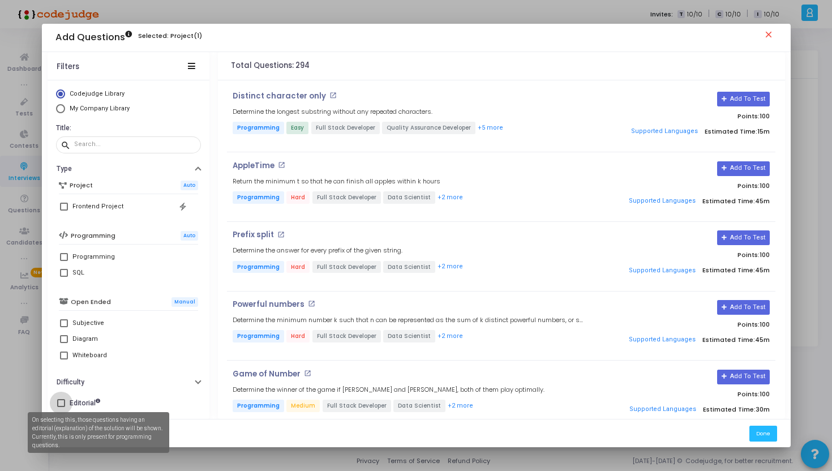
click at [100, 400] on icon at bounding box center [98, 401] width 5 height 5
click at [61, 407] on input "Editorial" at bounding box center [61, 407] width 1 height 1
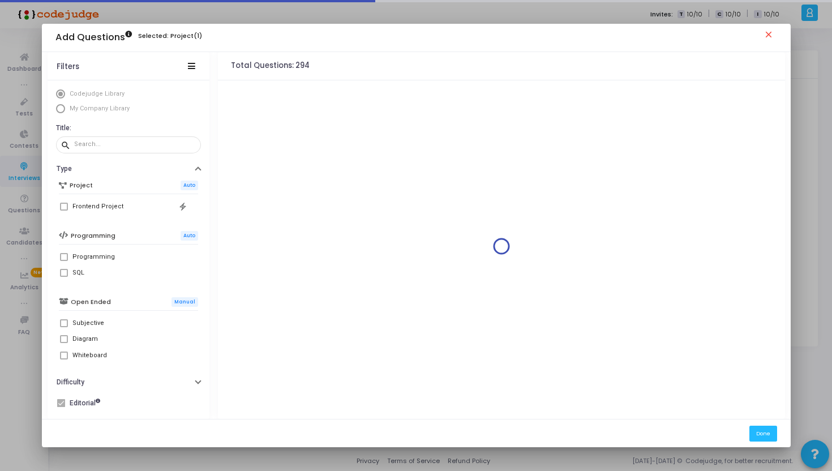
click at [98, 400] on icon at bounding box center [98, 401] width 5 height 5
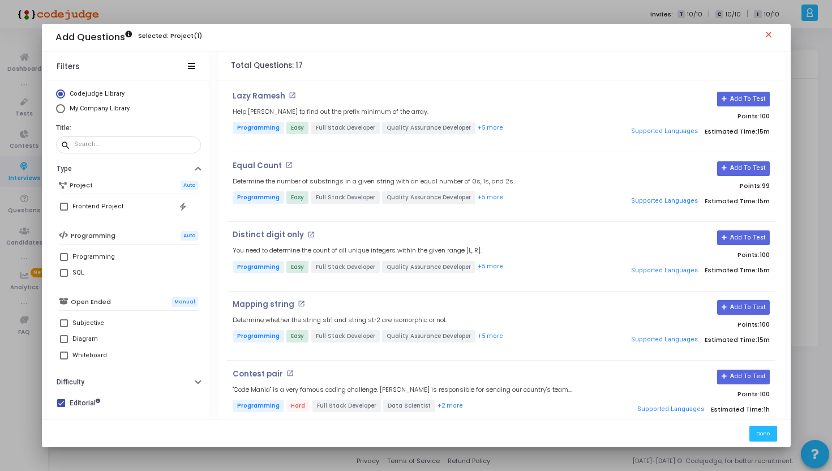
click at [98, 400] on icon at bounding box center [98, 401] width 5 height 5
click at [61, 407] on input "Editorial" at bounding box center [61, 407] width 1 height 1
checkbox input "false"
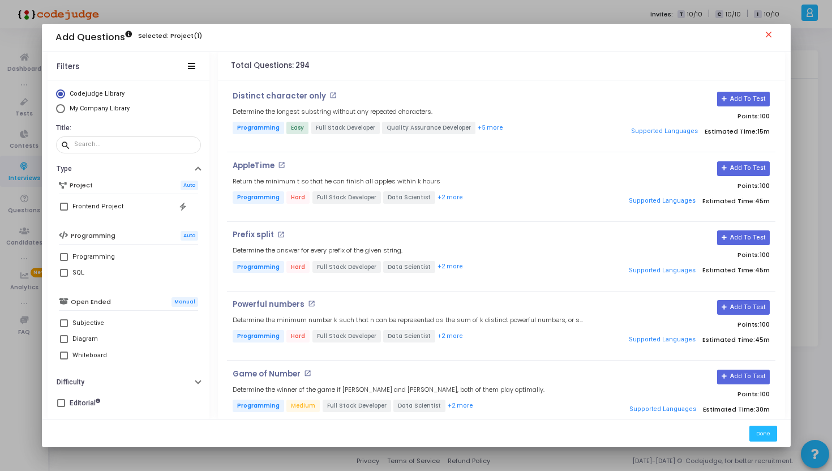
click at [767, 32] on mat-icon "close" at bounding box center [771, 36] width 14 height 14
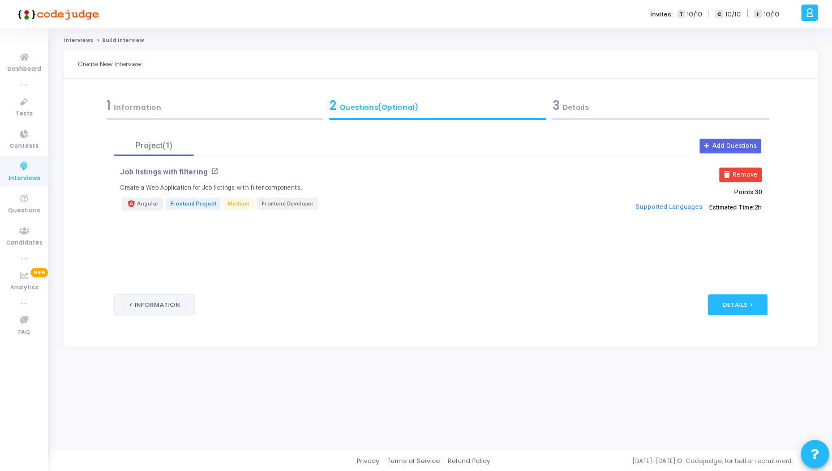
click at [159, 301] on button "< Information" at bounding box center [154, 304] width 80 height 21
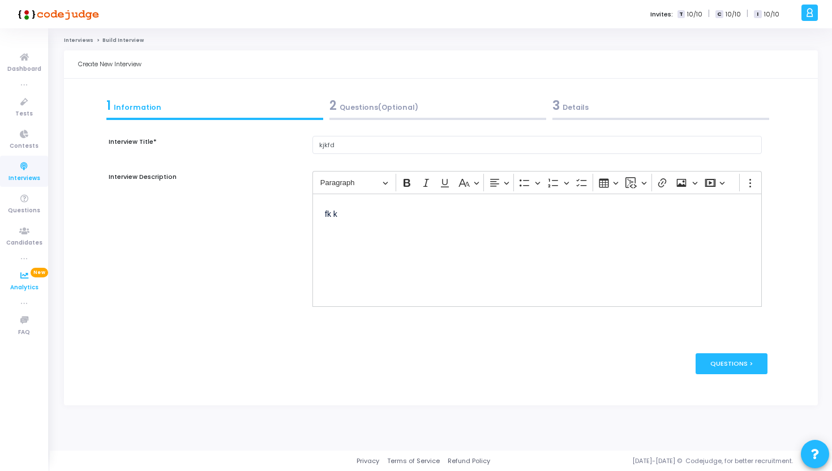
click at [35, 276] on span "New" at bounding box center [40, 273] width 18 height 10
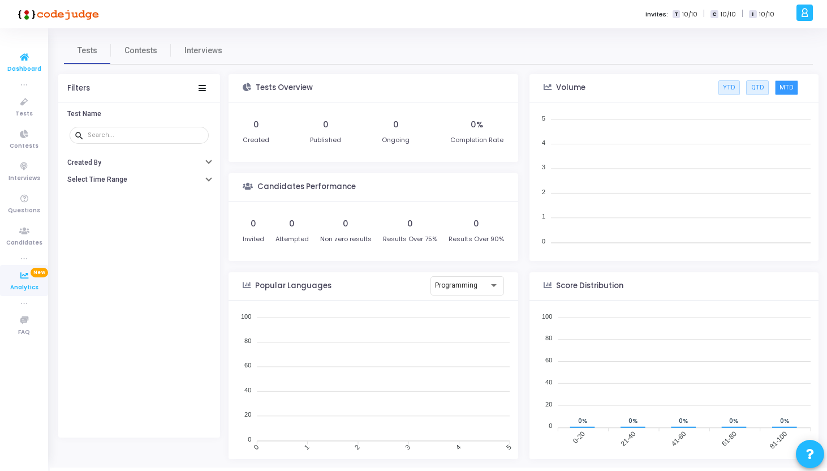
click at [22, 66] on span "Dashboard" at bounding box center [24, 70] width 34 height 10
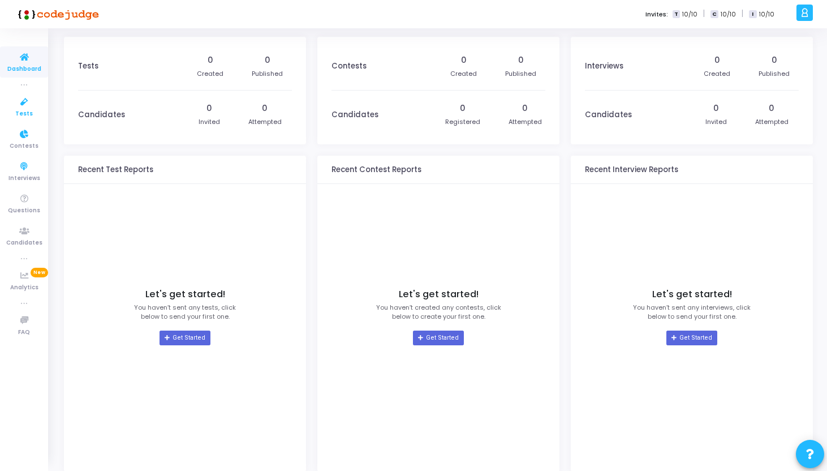
click at [25, 110] on span "Tests" at bounding box center [24, 114] width 18 height 10
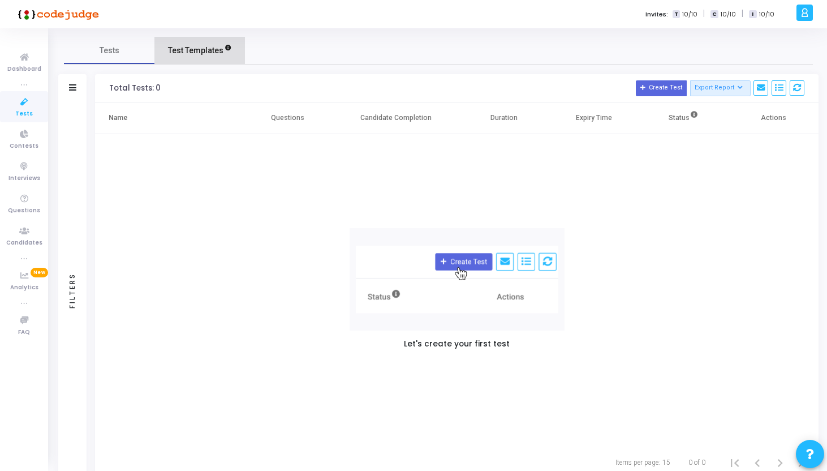
click at [194, 57] on link "Test Templates" at bounding box center [200, 50] width 91 height 27
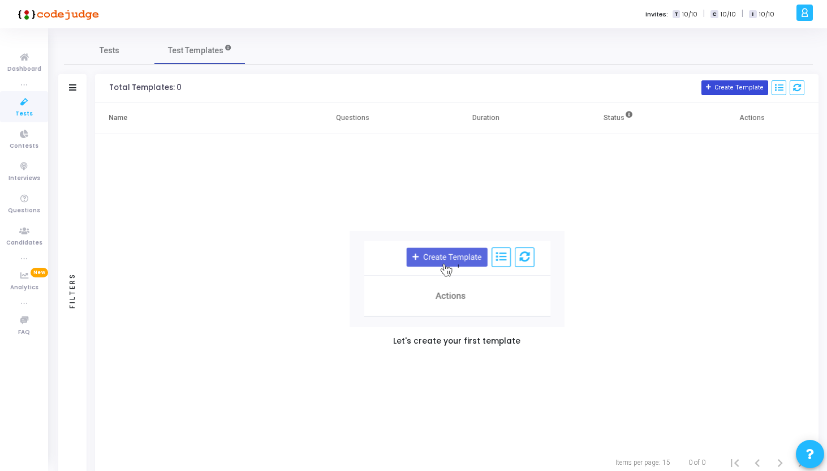
click at [734, 93] on button "Create Template" at bounding box center [735, 87] width 67 height 15
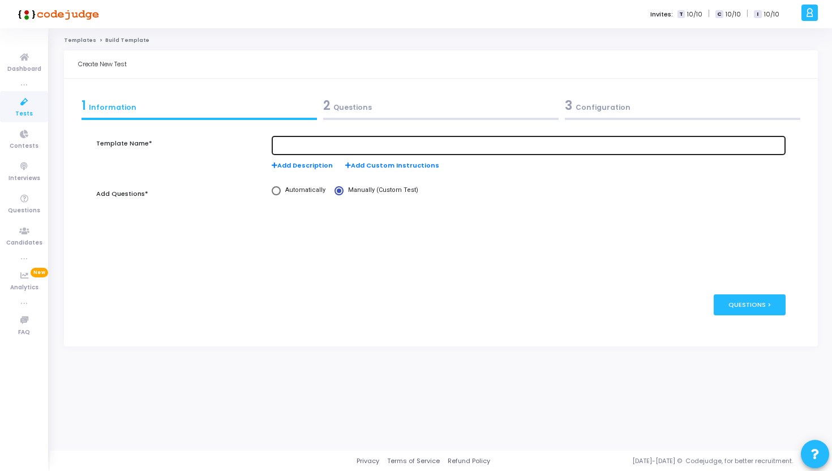
click at [421, 139] on div at bounding box center [528, 144] width 505 height 21
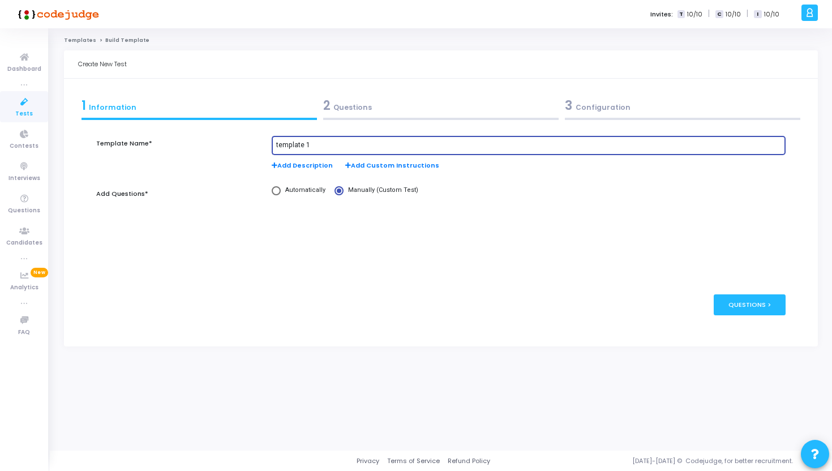
type input "template 1"
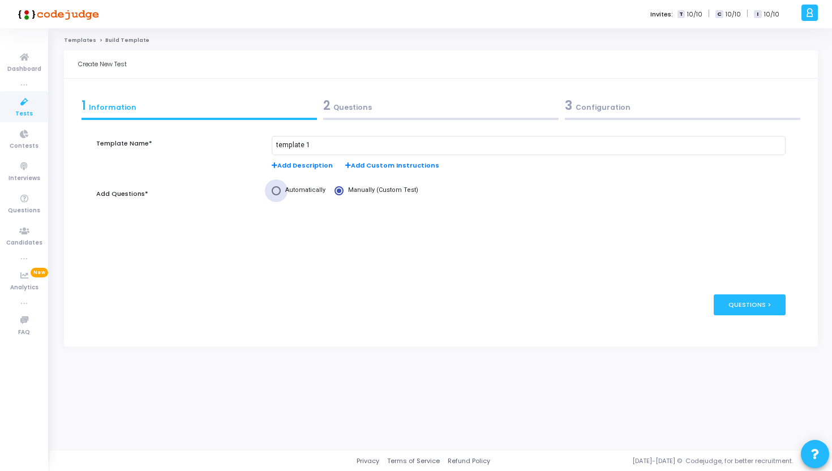
click at [275, 188] on span at bounding box center [276, 190] width 9 height 9
click at [275, 188] on input "Automatically" at bounding box center [276, 190] width 9 height 9
radio input "true"
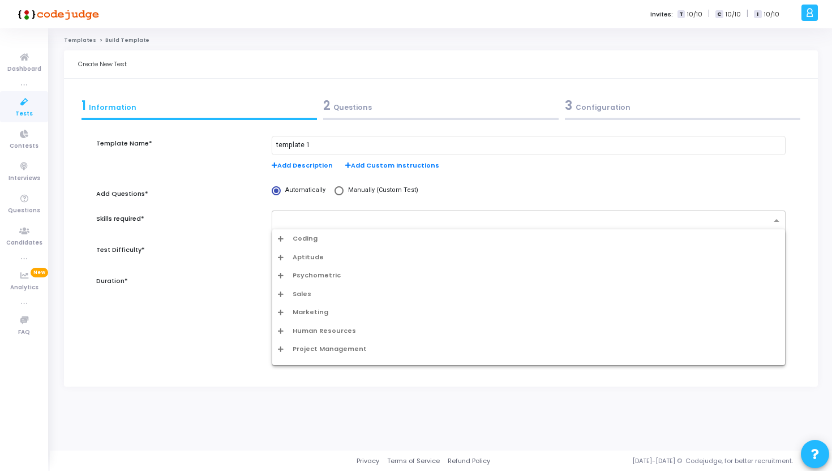
click at [285, 218] on input "text" at bounding box center [524, 221] width 493 height 10
click at [291, 258] on div "Aptitude" at bounding box center [528, 257] width 501 height 10
click at [292, 274] on div "Aptitude" at bounding box center [532, 276] width 495 height 10
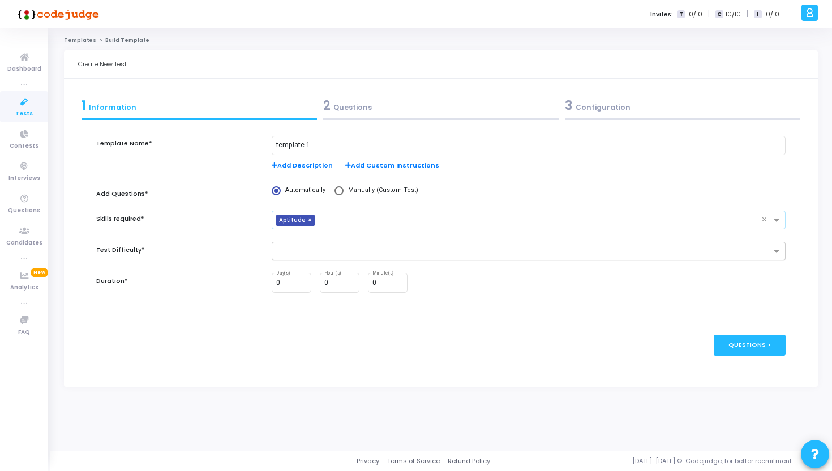
click at [302, 249] on input "text" at bounding box center [524, 252] width 493 height 10
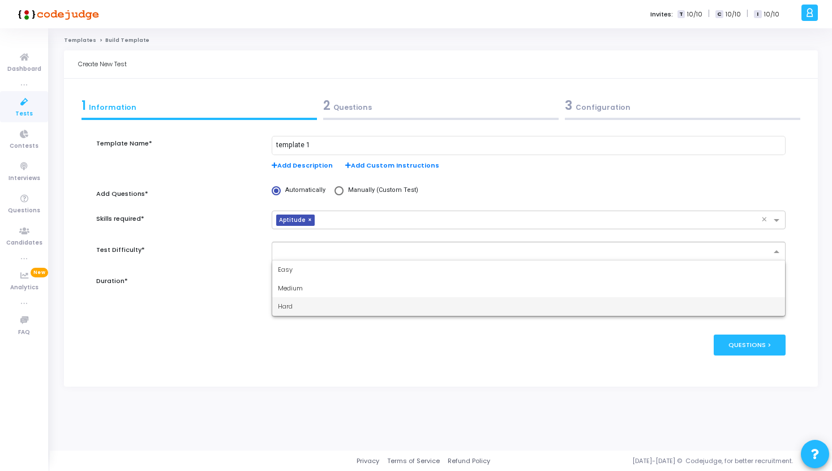
click at [297, 301] on div "Hard" at bounding box center [528, 306] width 513 height 19
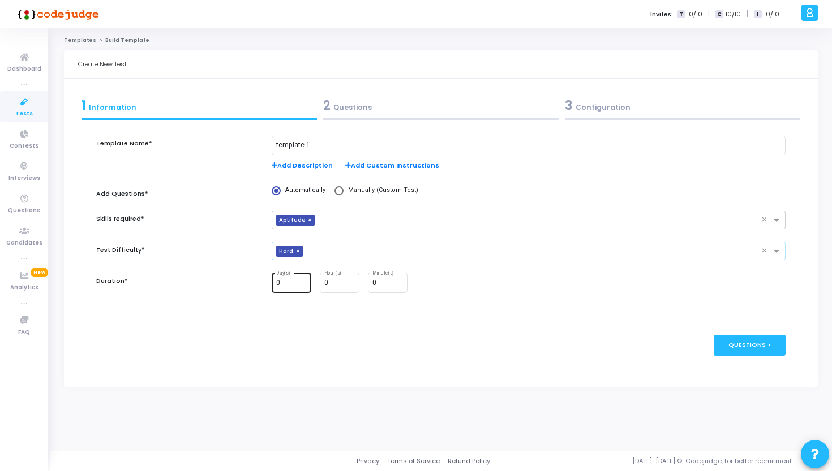
click at [297, 287] on div "0 Day(s)" at bounding box center [291, 282] width 31 height 21
type input "1"
click at [749, 339] on div "Questions >" at bounding box center [750, 345] width 72 height 21
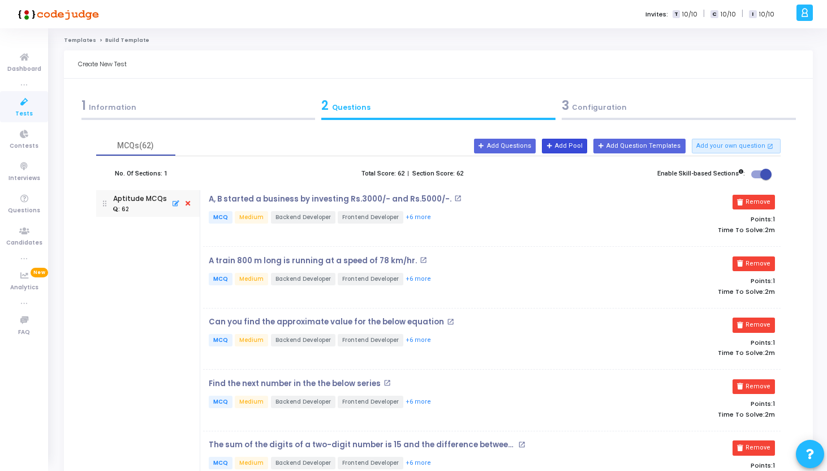
click at [577, 143] on button "Add Pool" at bounding box center [564, 146] width 45 height 15
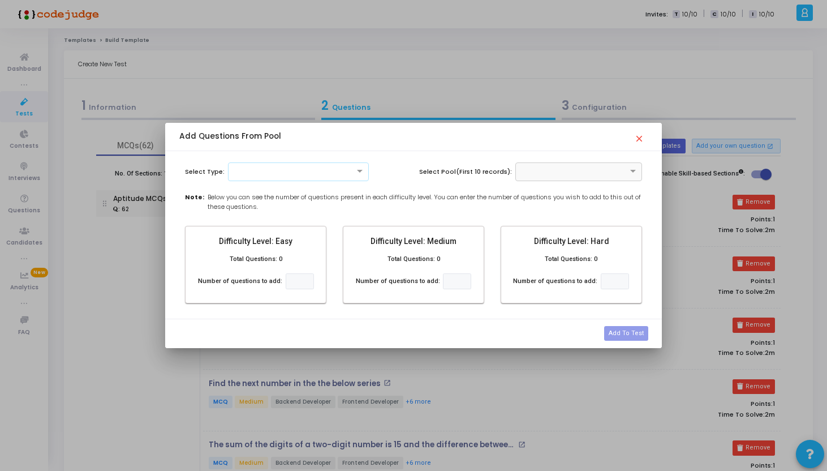
click at [259, 171] on div at bounding box center [299, 171] width 140 height 10
click at [401, 190] on div "Select Type: MCQ Programming SQL Select Pool(First 10 records): Note: Below you…" at bounding box center [413, 235] width 496 height 168
click at [640, 141] on mat-icon "close" at bounding box center [641, 135] width 14 height 14
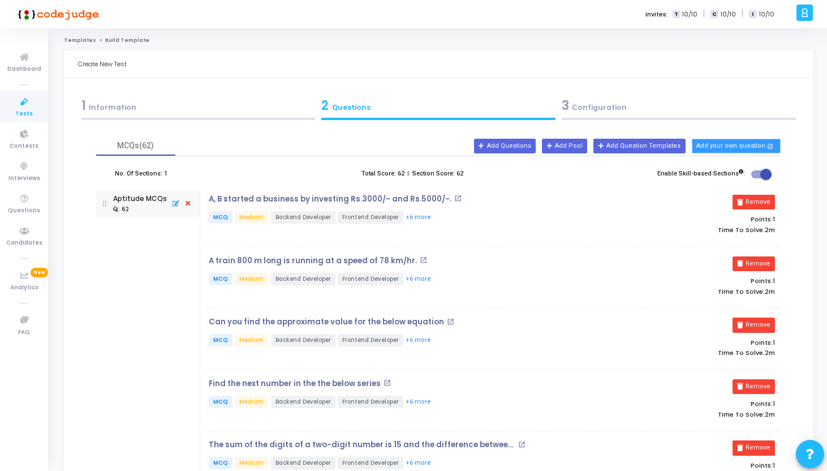
click at [740, 148] on button "Add your own question open_in_new" at bounding box center [736, 146] width 89 height 15
click at [765, 204] on button "Remove" at bounding box center [754, 202] width 42 height 15
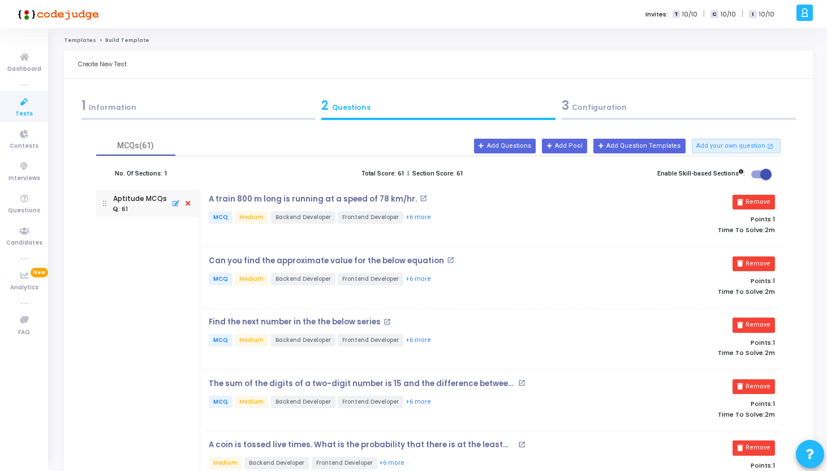
click at [761, 171] on span at bounding box center [766, 174] width 11 height 11
click at [757, 178] on input "checkbox" at bounding box center [757, 178] width 1 height 1
checkbox input "false"
click at [606, 112] on div "3 Configuration" at bounding box center [679, 105] width 234 height 19
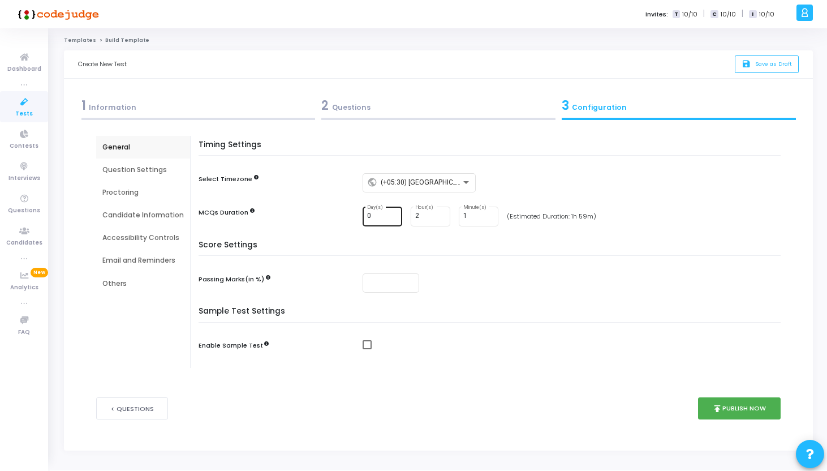
click at [367, 221] on div "0 Day(s)" at bounding box center [382, 215] width 31 height 21
click at [389, 281] on input "number" at bounding box center [391, 283] width 48 height 8
type input "10"
click at [365, 347] on span at bounding box center [367, 344] width 9 height 9
click at [367, 349] on input "checkbox" at bounding box center [367, 349] width 1 height 1
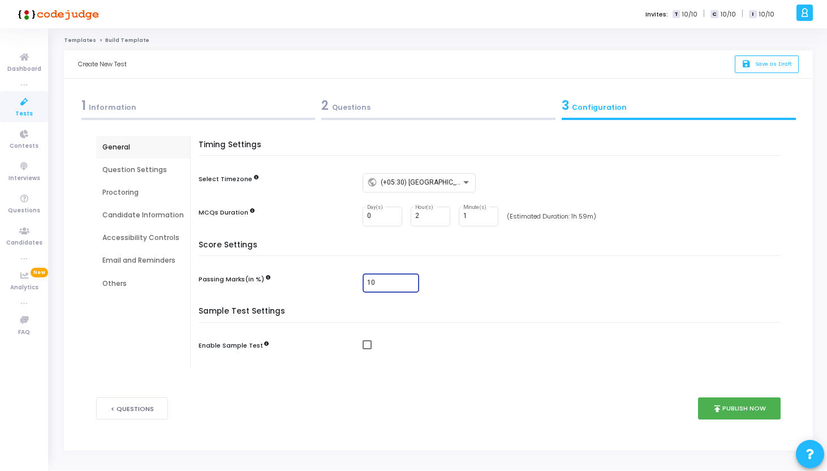
checkbox input "true"
click at [135, 172] on div "Question Settings" at bounding box center [143, 170] width 82 height 10
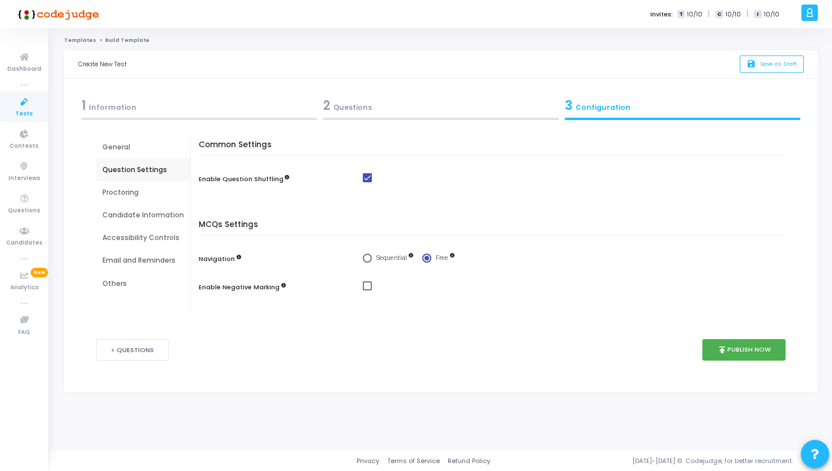
click at [130, 191] on div "Proctoring" at bounding box center [143, 192] width 82 height 10
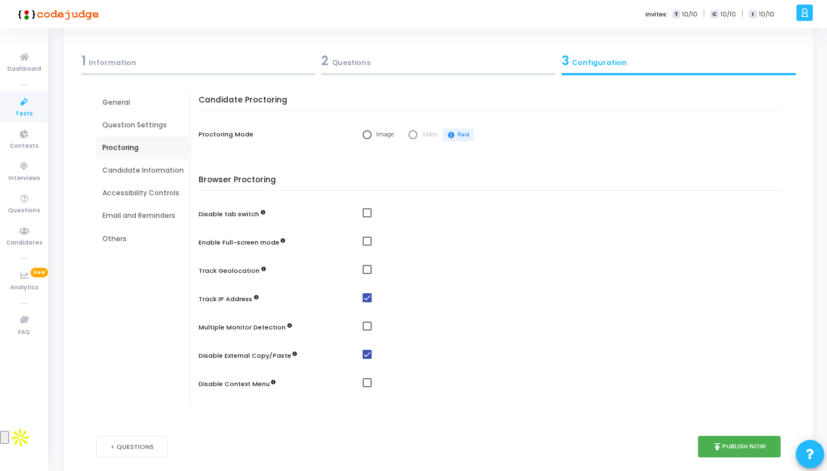
scroll to position [103, 0]
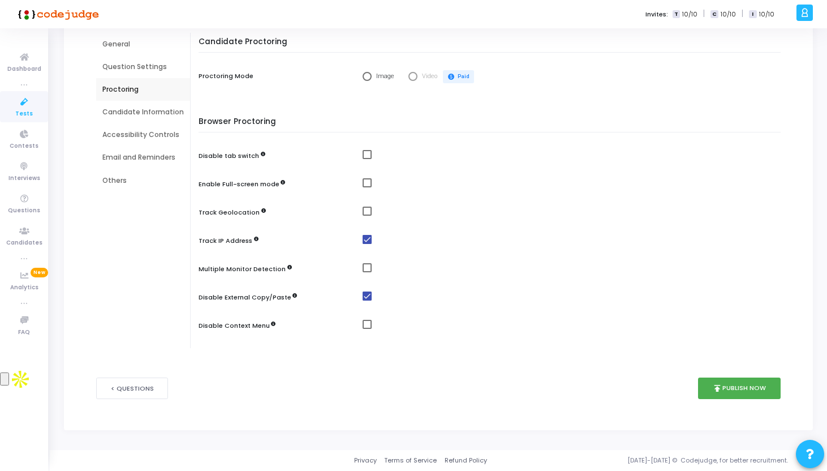
click at [364, 156] on span at bounding box center [367, 154] width 9 height 9
click at [367, 159] on input "checkbox" at bounding box center [367, 159] width 1 height 1
checkbox input "true"
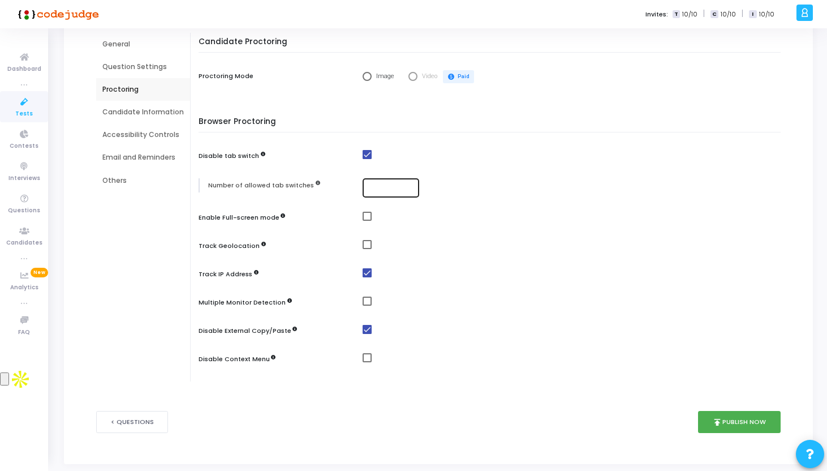
click at [368, 196] on div at bounding box center [391, 187] width 48 height 21
type input "5"
click at [366, 216] on span at bounding box center [367, 216] width 9 height 9
click at [367, 221] on input "checkbox" at bounding box center [367, 221] width 1 height 1
checkbox input "true"
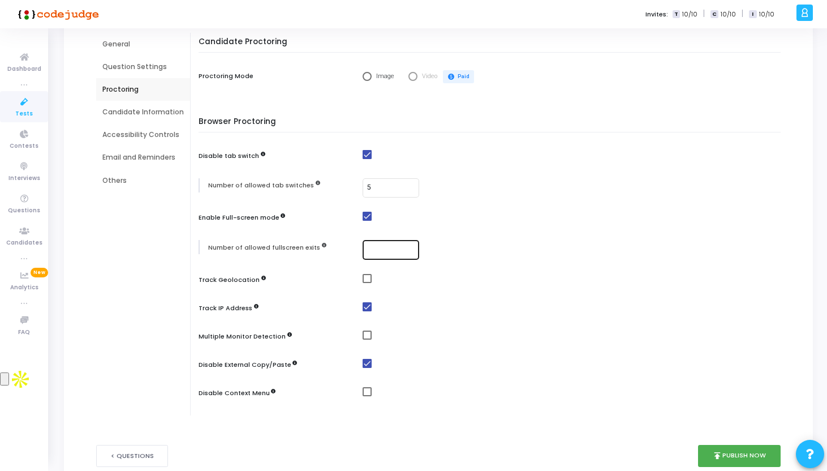
click at [367, 241] on div at bounding box center [391, 249] width 48 height 21
type input "5"
click at [367, 278] on span at bounding box center [367, 278] width 9 height 9
click at [367, 283] on input "checkbox" at bounding box center [367, 283] width 1 height 1
checkbox input "true"
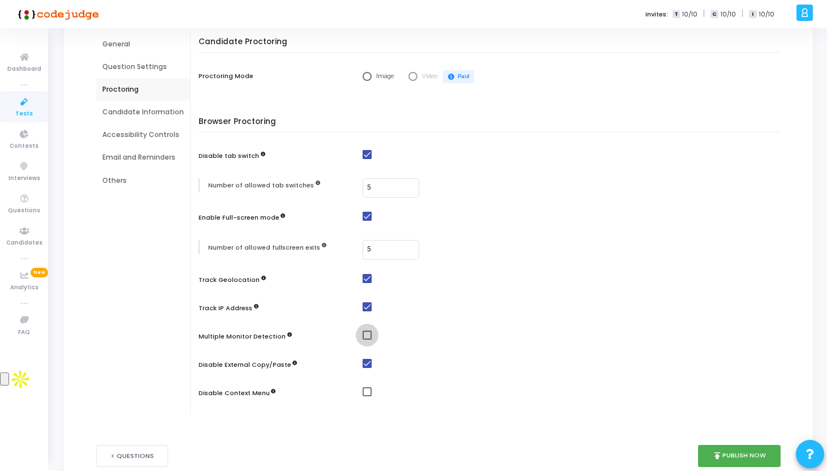
click at [369, 334] on span at bounding box center [367, 335] width 9 height 9
click at [367, 340] on input "checkbox" at bounding box center [367, 340] width 1 height 1
checkbox input "true"
click at [363, 391] on span at bounding box center [367, 391] width 9 height 9
click at [367, 396] on input "checkbox" at bounding box center [367, 396] width 1 height 1
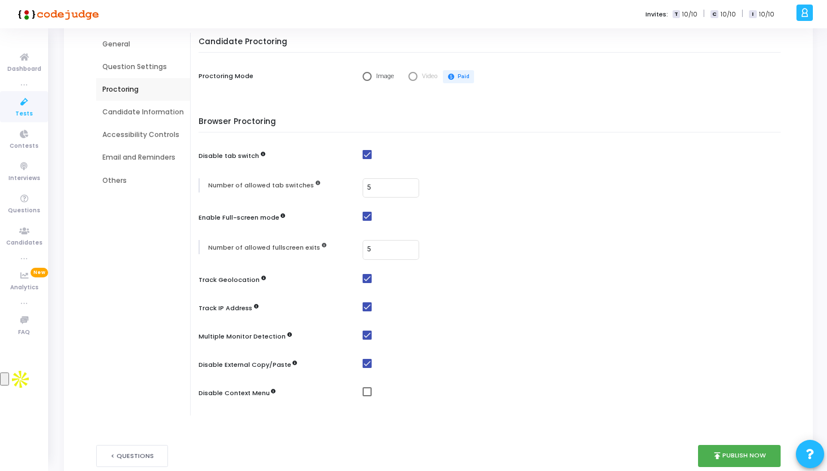
checkbox input "true"
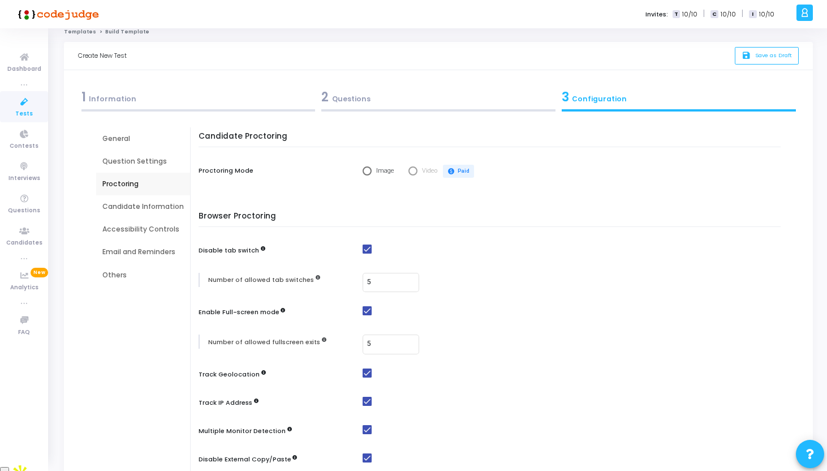
scroll to position [0, 0]
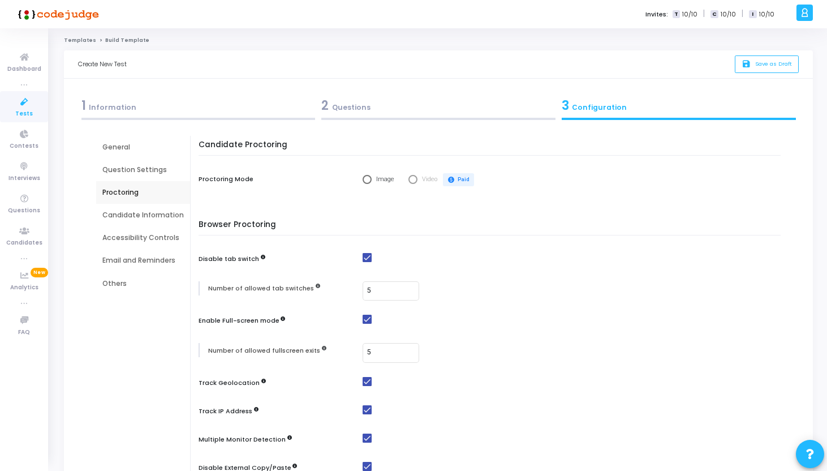
click at [143, 210] on div "Candidate Information" at bounding box center [143, 215] width 82 height 10
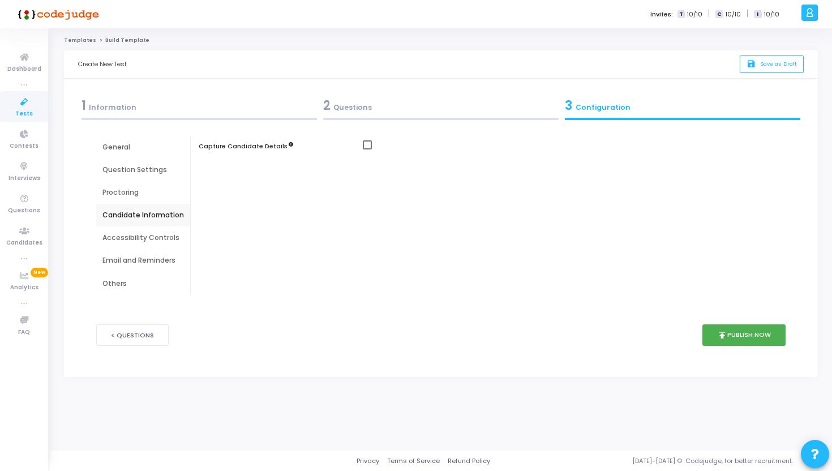
click at [363, 146] on span at bounding box center [367, 144] width 9 height 9
click at [367, 149] on input "checkbox" at bounding box center [367, 149] width 1 height 1
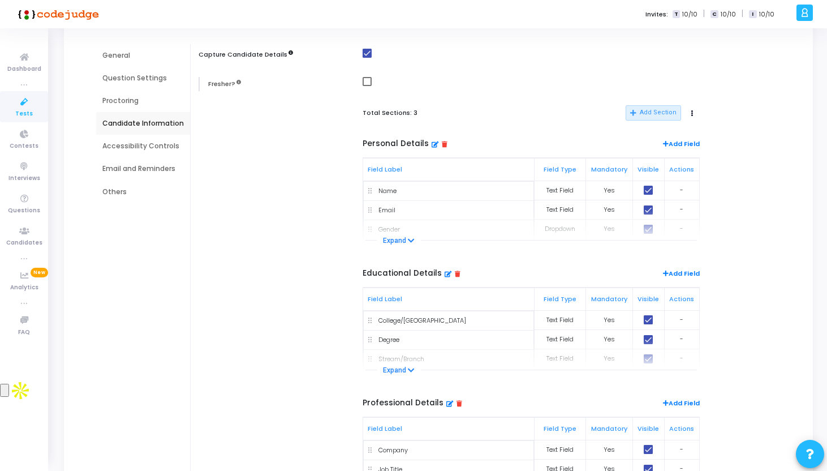
scroll to position [89, 0]
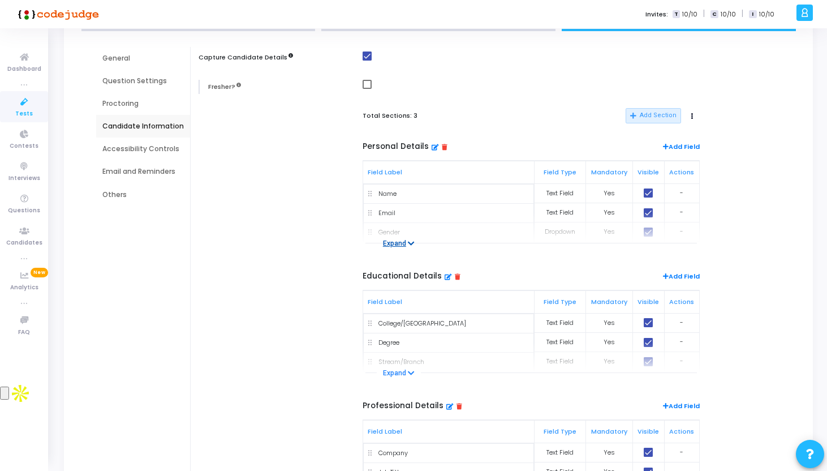
click at [402, 243] on button "Expand" at bounding box center [399, 243] width 44 height 11
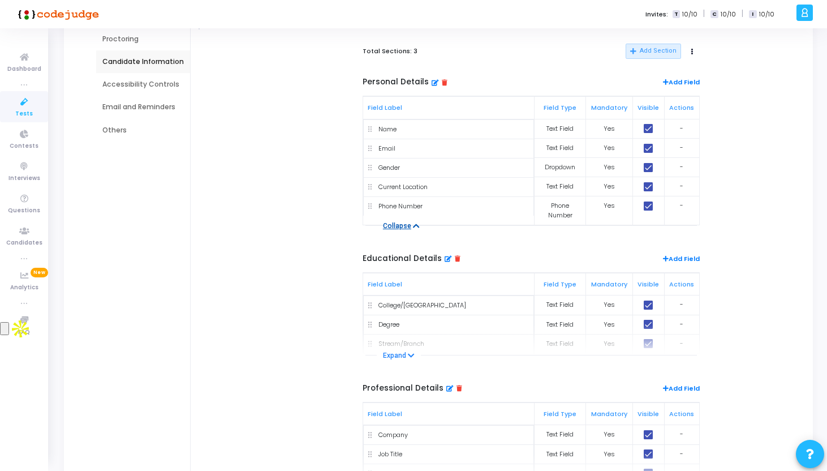
scroll to position [158, 0]
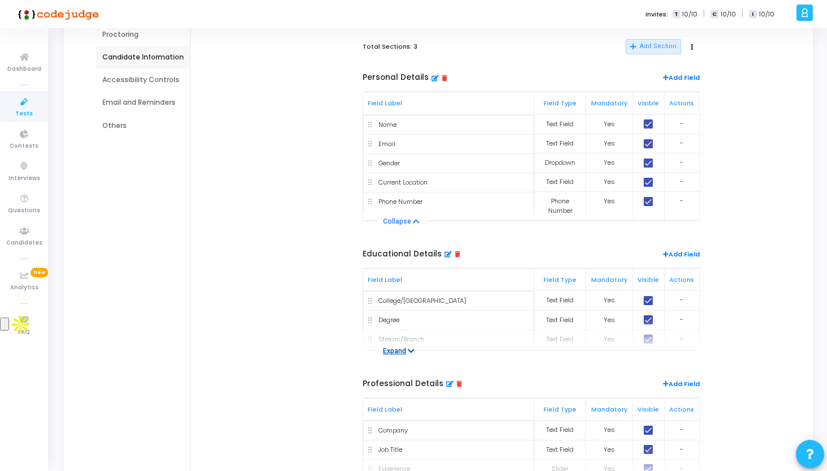
click at [396, 352] on button "Expand" at bounding box center [399, 350] width 44 height 11
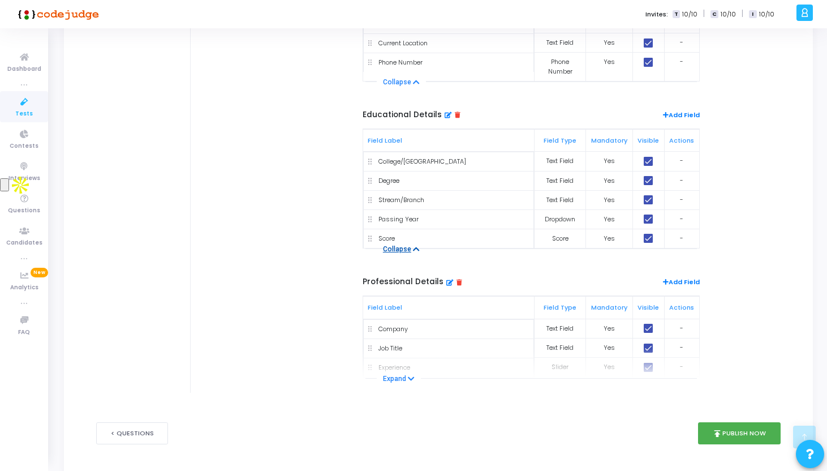
scroll to position [323, 0]
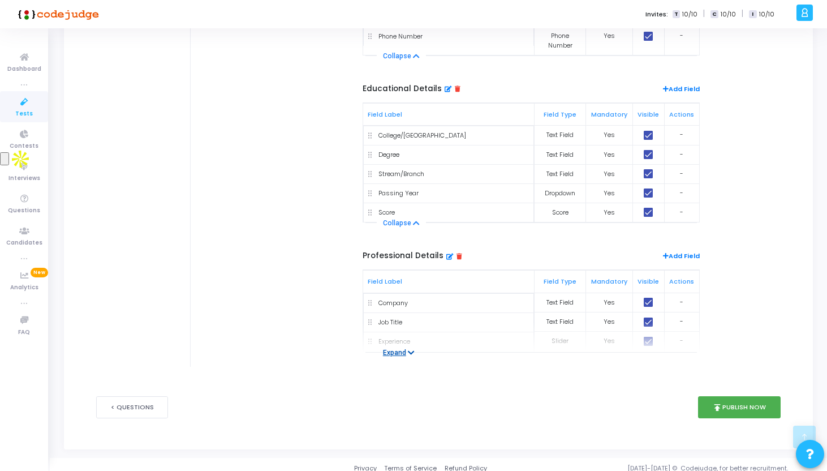
click at [400, 356] on button "Expand" at bounding box center [399, 352] width 44 height 11
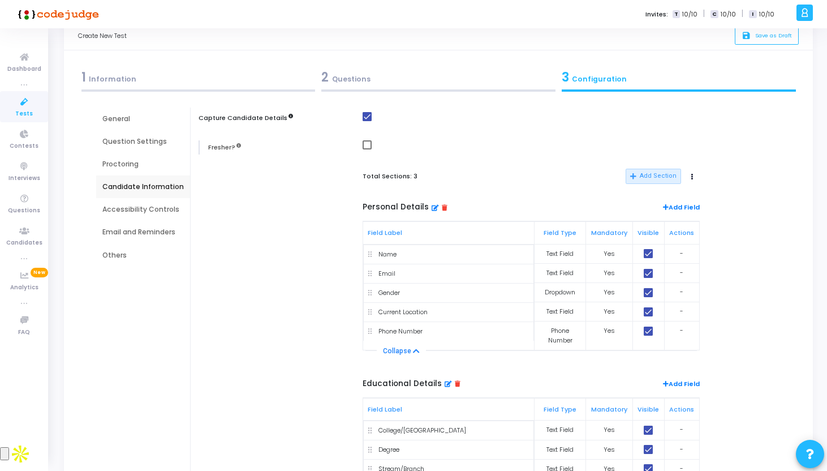
scroll to position [23, 0]
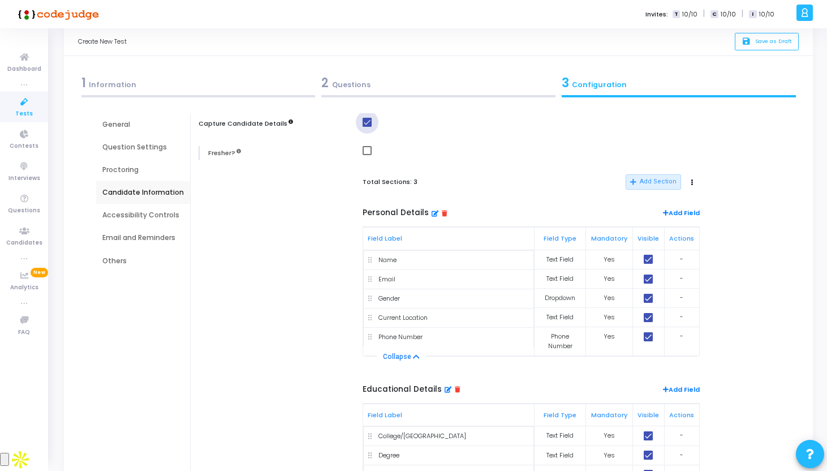
click at [365, 122] on span at bounding box center [367, 122] width 9 height 9
click at [367, 127] on input "checkbox" at bounding box center [367, 127] width 1 height 1
checkbox input "false"
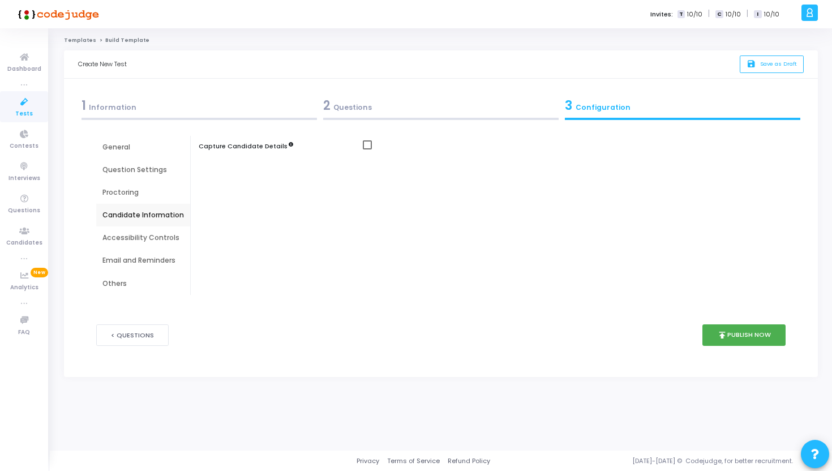
click at [148, 242] on div "Accessibility Controls" at bounding box center [143, 238] width 82 height 10
click at [148, 261] on div "Email and Reminders" at bounding box center [143, 260] width 82 height 10
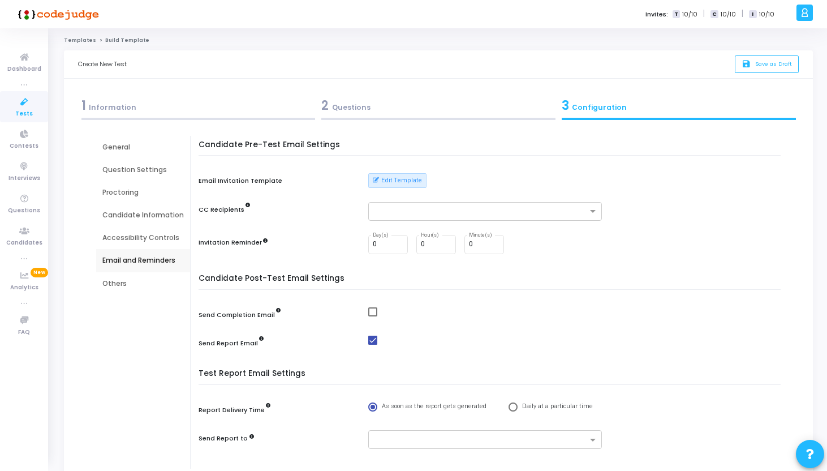
click at [131, 238] on div "Accessibility Controls" at bounding box center [143, 238] width 82 height 10
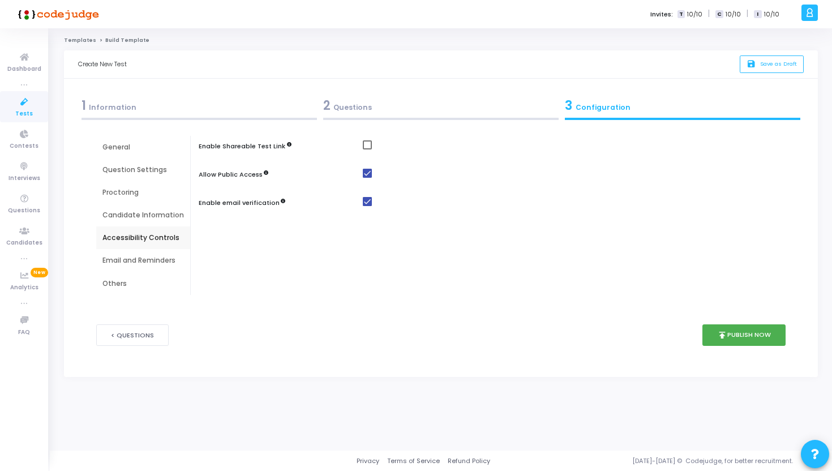
click at [127, 264] on div "Email and Reminders" at bounding box center [143, 260] width 82 height 10
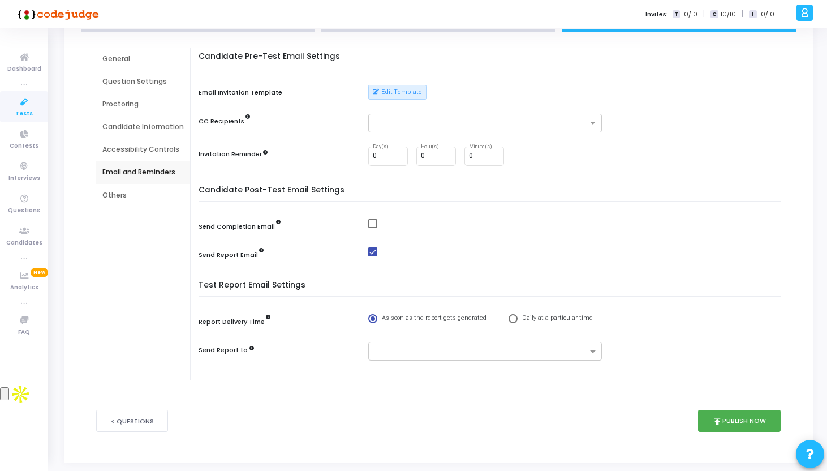
scroll to position [91, 0]
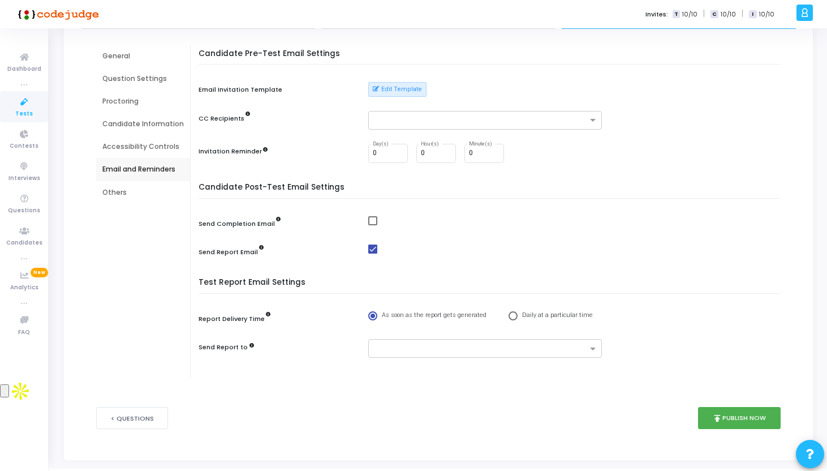
click at [123, 188] on div "Others" at bounding box center [143, 192] width 82 height 10
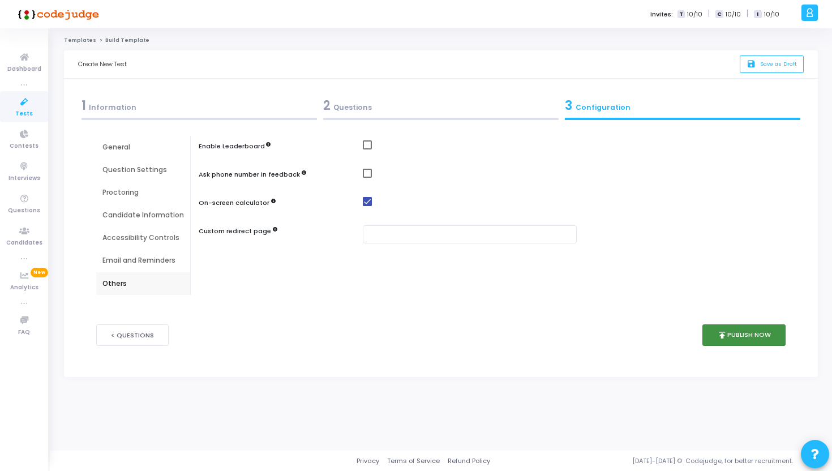
click at [743, 339] on button "publish Publish Now" at bounding box center [743, 335] width 83 height 22
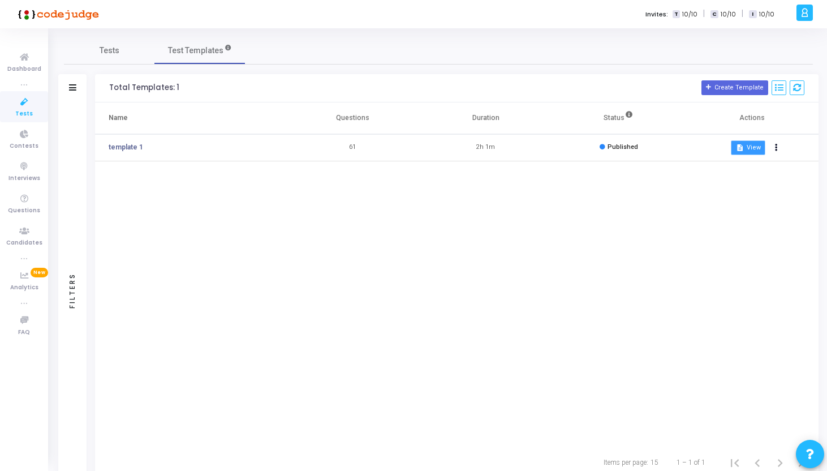
click at [758, 140] on button "description View" at bounding box center [748, 147] width 35 height 15
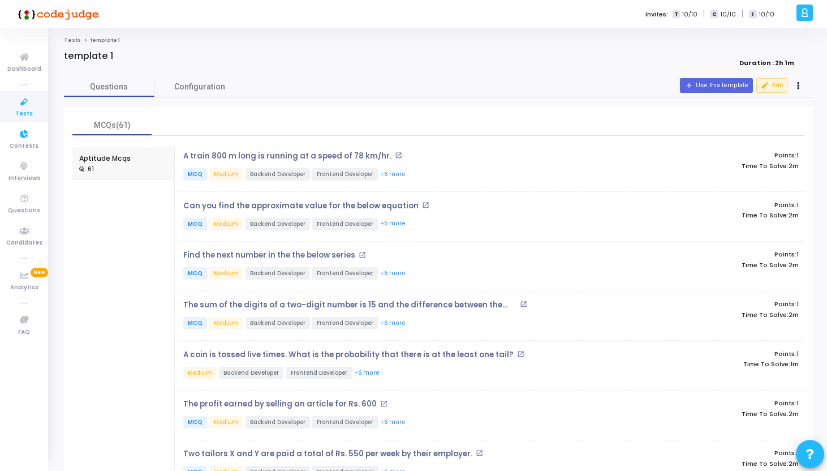
click at [33, 104] on icon at bounding box center [24, 102] width 24 height 14
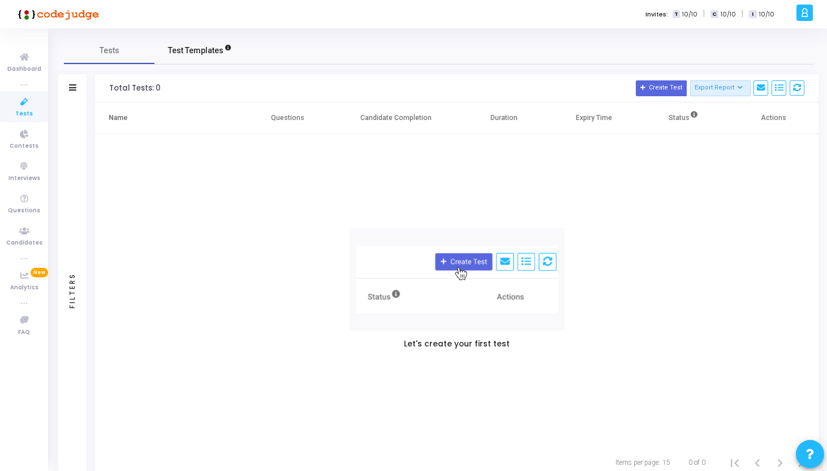
click at [205, 48] on span "Test Templates" at bounding box center [195, 51] width 55 height 12
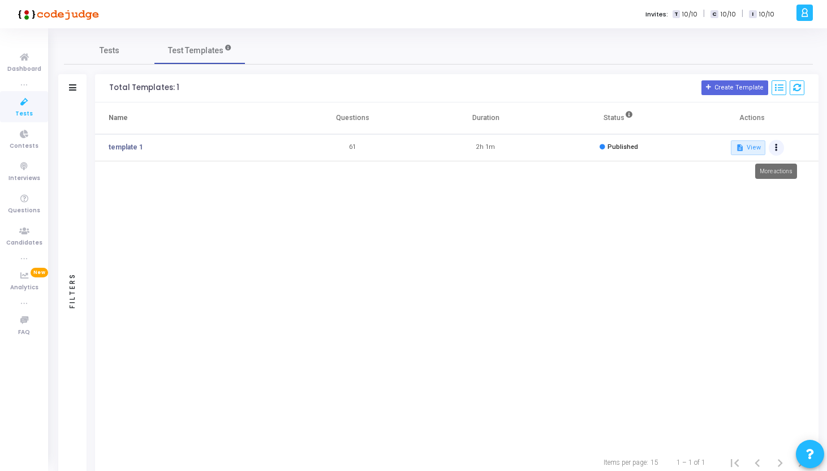
click at [773, 143] on button at bounding box center [777, 148] width 16 height 16
click at [734, 210] on button "content_copy Clone" at bounding box center [739, 210] width 91 height 20
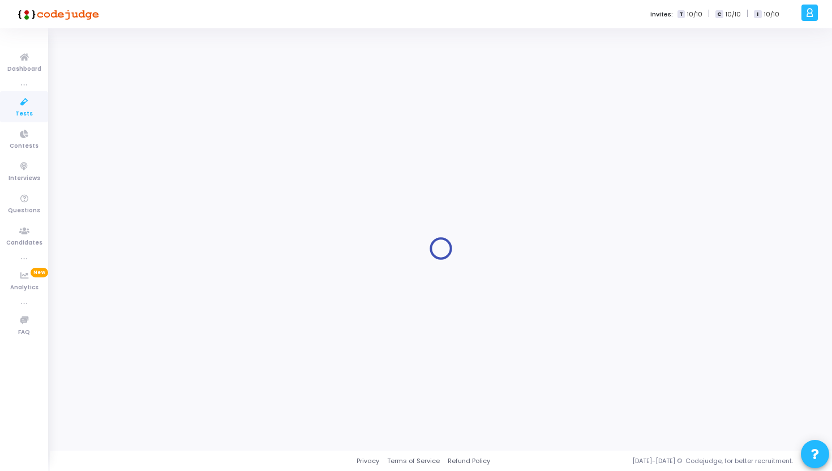
type input "template 1"
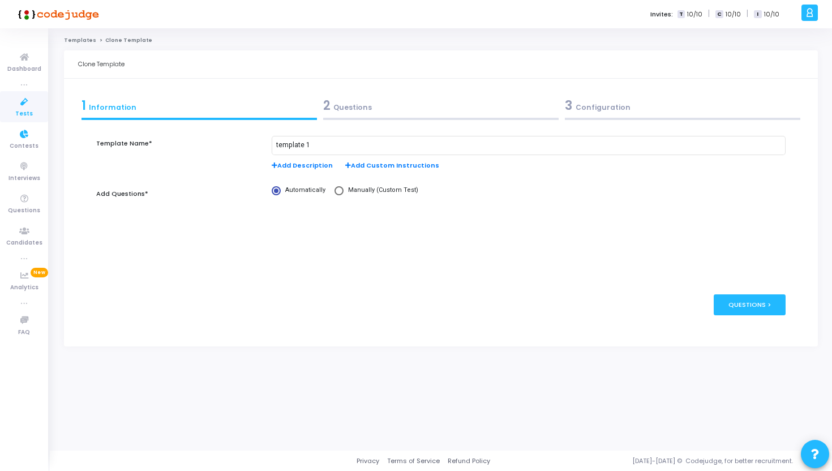
click at [29, 109] on span "Tests" at bounding box center [24, 114] width 18 height 10
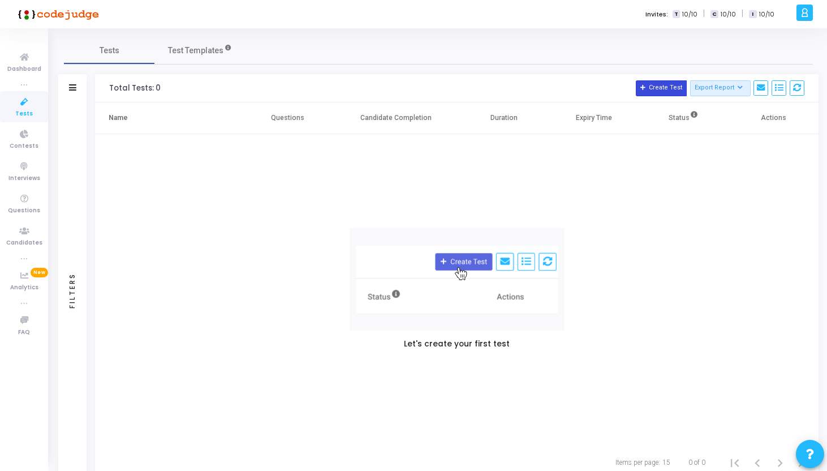
click at [647, 89] on icon at bounding box center [644, 88] width 6 height 6
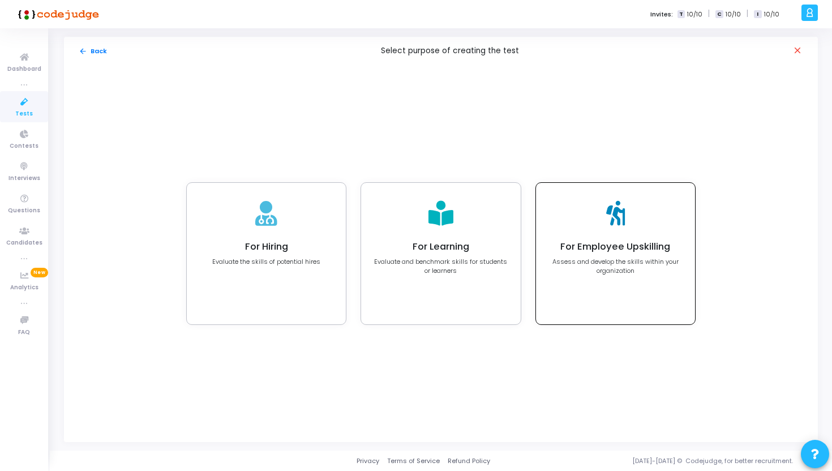
click at [649, 267] on p "Assess and develop the skills within your organization" at bounding box center [615, 266] width 134 height 19
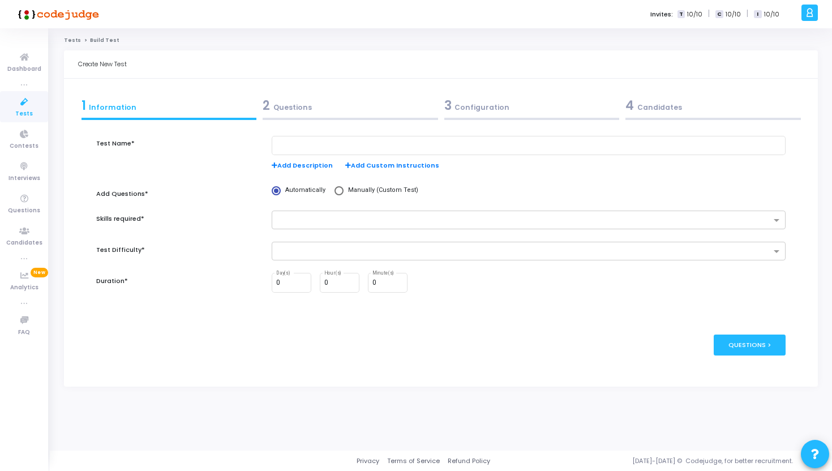
click at [299, 112] on div "2 Questions" at bounding box center [350, 105] width 175 height 19
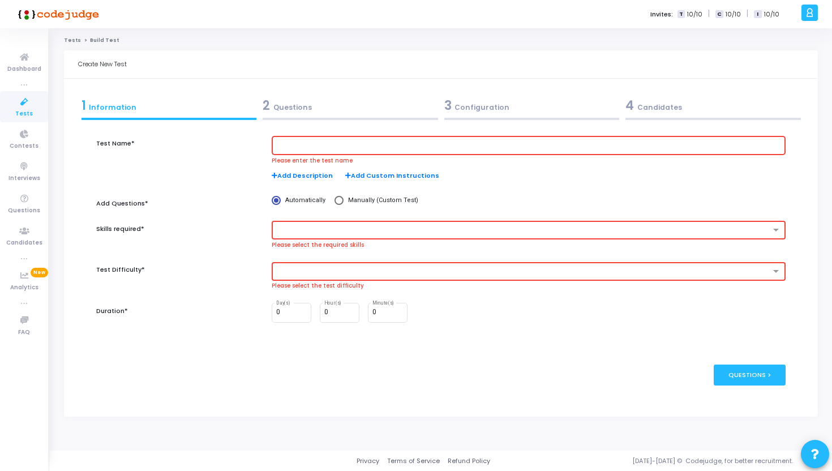
click at [171, 115] on div "1 Information" at bounding box center [169, 108] width 182 height 31
click at [94, 104] on div "1 Information" at bounding box center [169, 105] width 175 height 19
click at [319, 136] on div at bounding box center [528, 144] width 505 height 21
click at [319, 144] on input "text" at bounding box center [528, 145] width 505 height 8
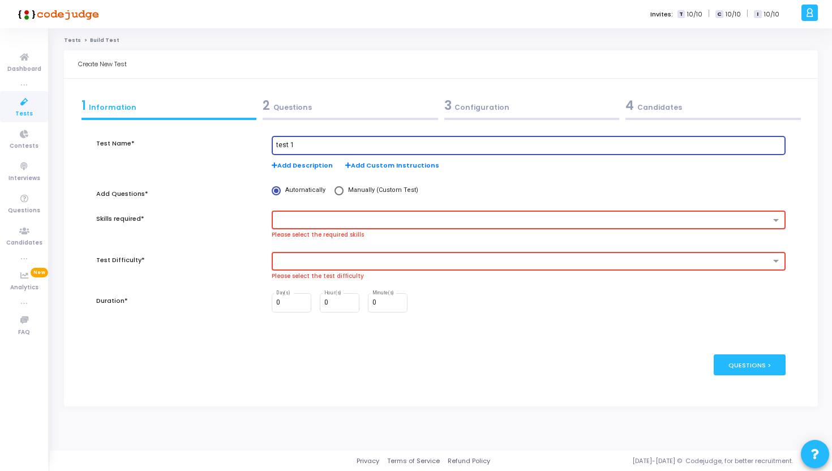
type input "test 1"
click at [308, 219] on input "text" at bounding box center [524, 221] width 492 height 10
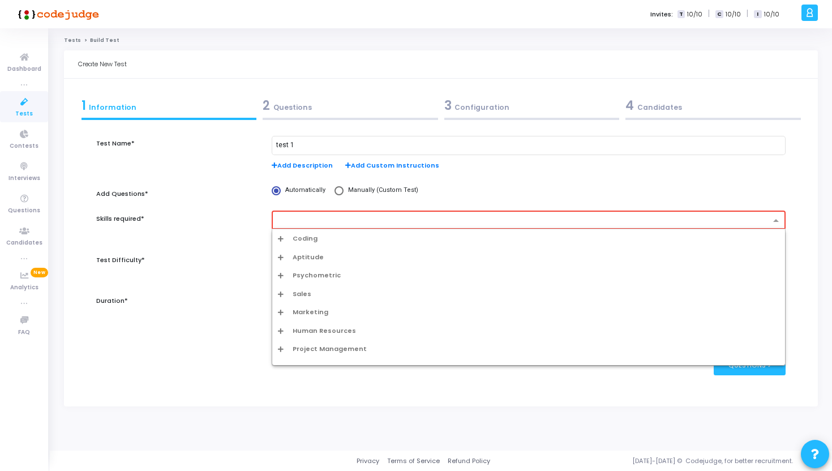
click at [308, 255] on span "Aptitude" at bounding box center [308, 257] width 31 height 10
click at [307, 283] on div "Aptitude" at bounding box center [528, 275] width 513 height 19
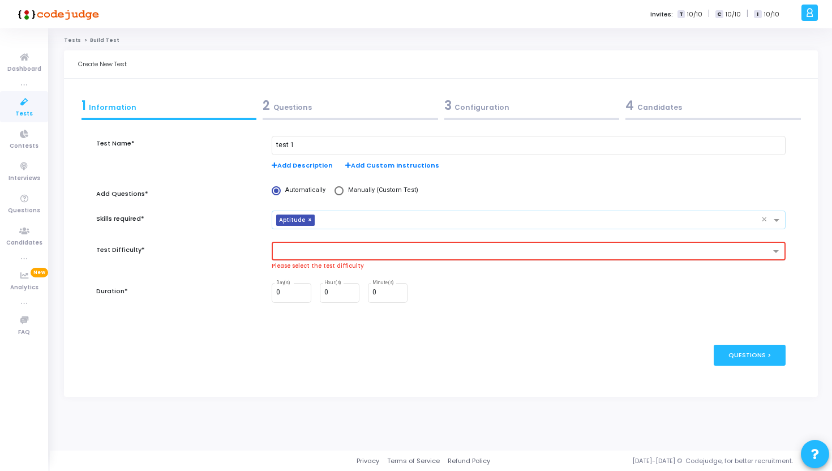
click at [303, 247] on input "text" at bounding box center [524, 252] width 492 height 10
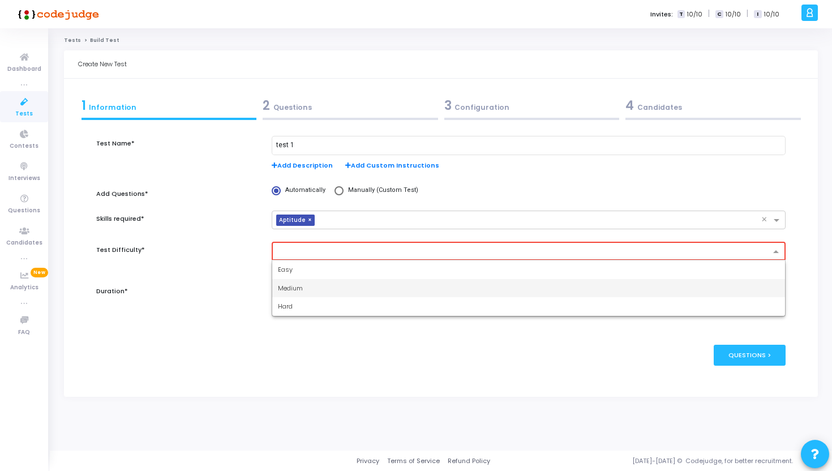
click at [298, 290] on span "Medium" at bounding box center [290, 288] width 25 height 9
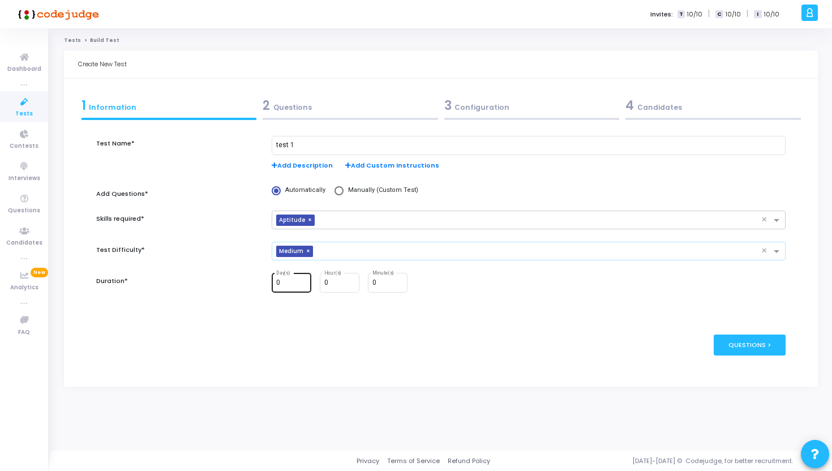
click at [295, 288] on div "0 Day(s)" at bounding box center [291, 282] width 31 height 21
type input "1"
click at [749, 348] on div "Questions >" at bounding box center [750, 345] width 72 height 21
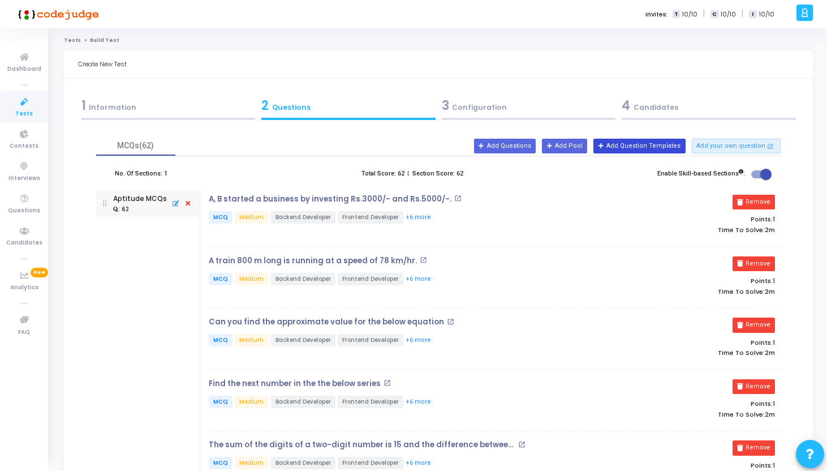
click at [644, 149] on button "Add Question Templates" at bounding box center [640, 146] width 92 height 15
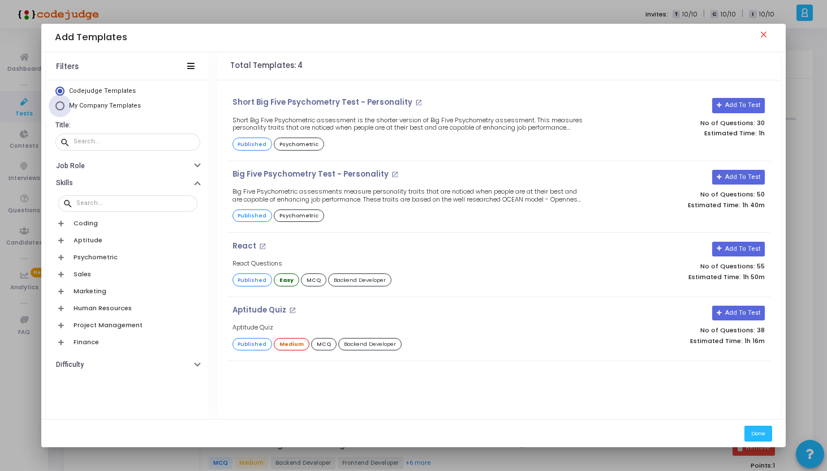
click at [111, 106] on span "My Company Templates" at bounding box center [105, 105] width 72 height 7
click at [65, 106] on input "My Company Templates" at bounding box center [59, 105] width 9 height 9
radio input "true"
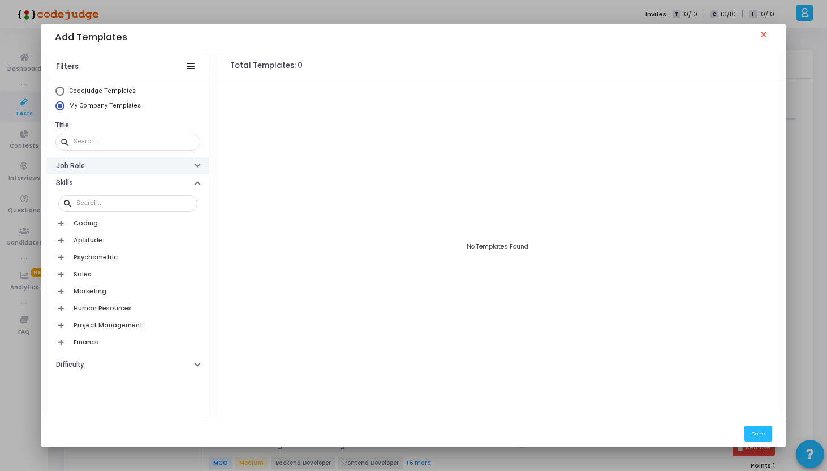
click at [82, 170] on button "Job Role" at bounding box center [128, 166] width 162 height 18
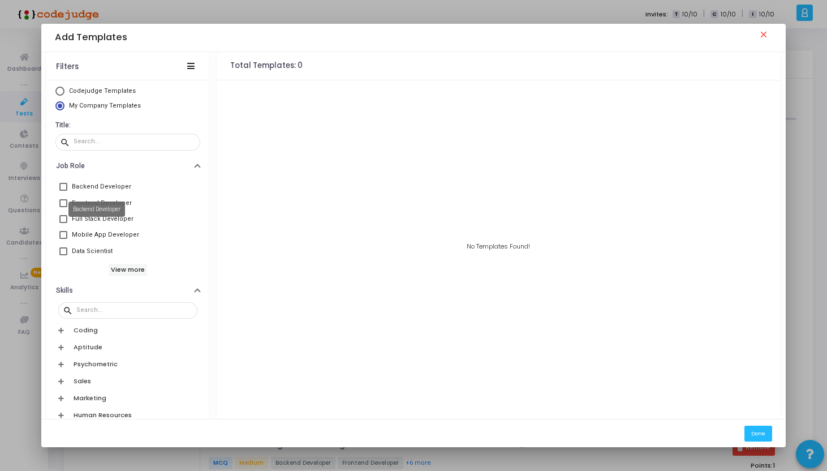
click at [83, 187] on div "Backend Developer" at bounding box center [101, 187] width 59 height 14
click at [63, 191] on input "Backend Developer" at bounding box center [63, 191] width 1 height 1
checkbox input "true"
click at [83, 96] on mat-radio-button "Codejudge Templates" at bounding box center [127, 93] width 145 height 12
click at [84, 84] on div "Codejudge Templates My Company Templates Title: search Job Role 1 filter(s) app…" at bounding box center [128, 249] width 162 height 339
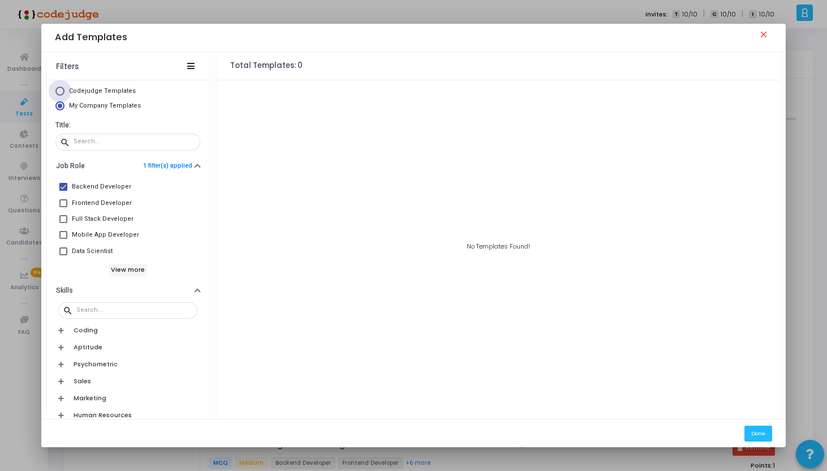
click at [55, 89] on span "Select Library" at bounding box center [59, 91] width 9 height 9
click at [55, 89] on input "Codejudge Templates" at bounding box center [59, 91] width 9 height 9
radio input "true"
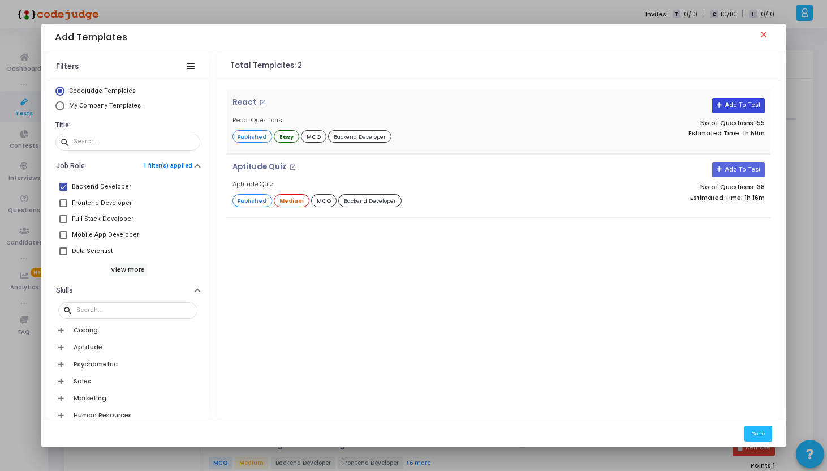
click at [748, 104] on button "Add To Test" at bounding box center [739, 105] width 53 height 15
click at [764, 431] on button "Done" at bounding box center [759, 433] width 28 height 15
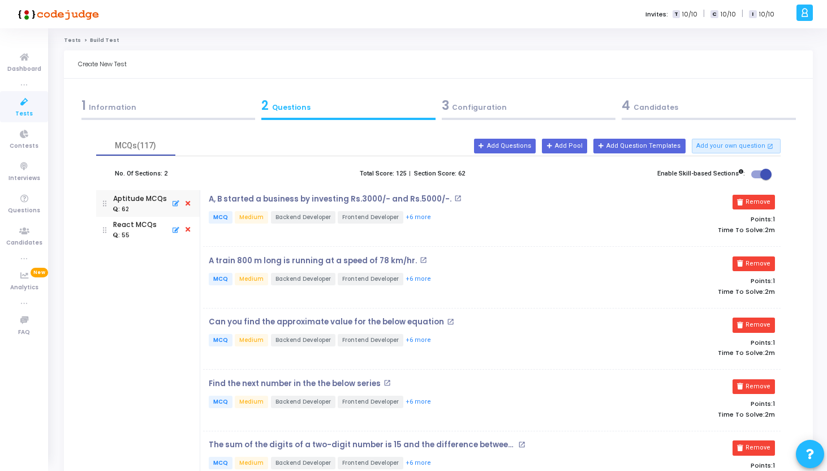
click at [479, 105] on div "3 Configuration" at bounding box center [529, 105] width 174 height 19
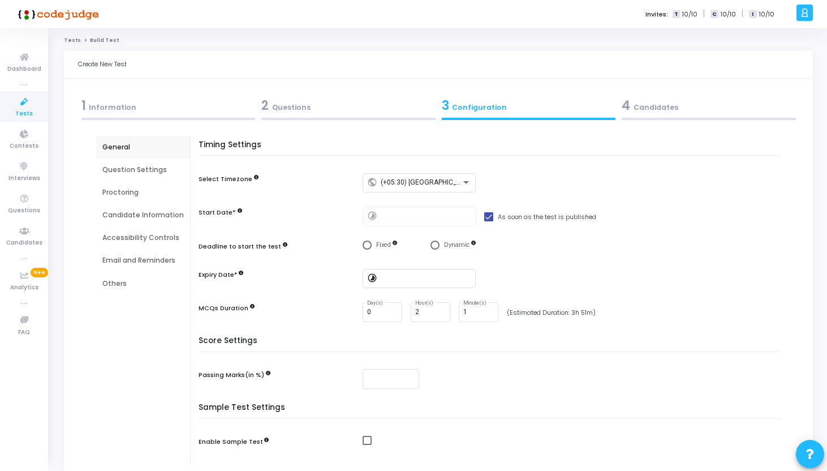
click at [657, 106] on div "4 Candidates" at bounding box center [709, 105] width 174 height 19
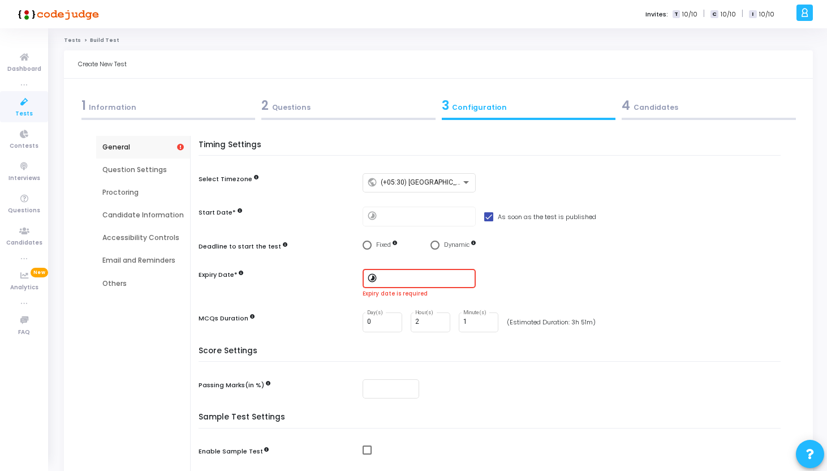
click at [473, 112] on div "3 Configuration" at bounding box center [529, 105] width 174 height 19
click at [393, 282] on div at bounding box center [426, 277] width 91 height 21
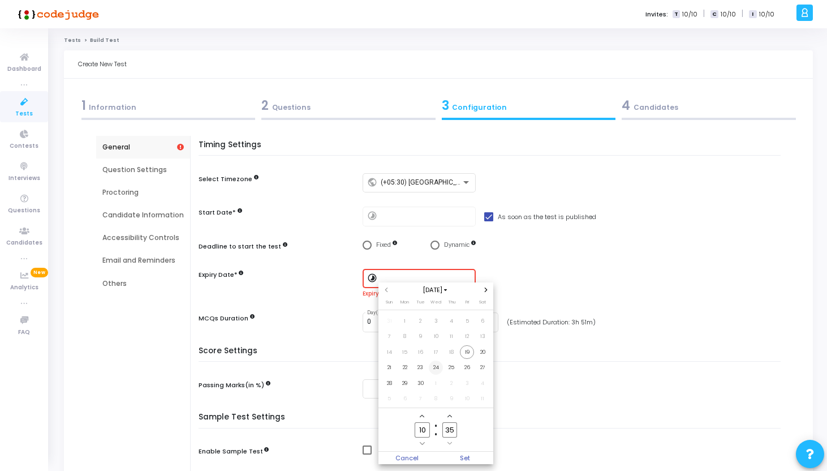
click at [434, 362] on span "24" at bounding box center [436, 368] width 14 height 14
click at [456, 453] on span "Set" at bounding box center [465, 458] width 58 height 12
type input "9/24/2025, 10:35 AM"
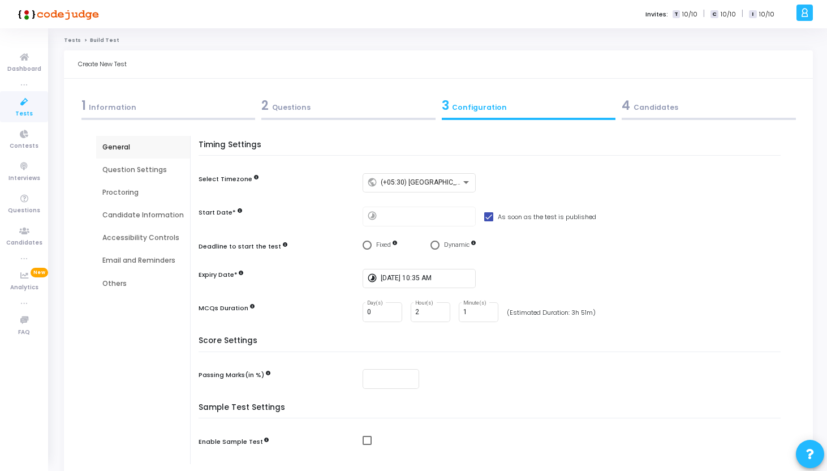
click at [661, 92] on kt-portlet-body "1 Information 2 Questions 3 Configuration 4 Candidates Test Name* test 1 Add De…" at bounding box center [438, 312] width 749 height 467
click at [654, 105] on div "4 Candidates" at bounding box center [709, 105] width 174 height 19
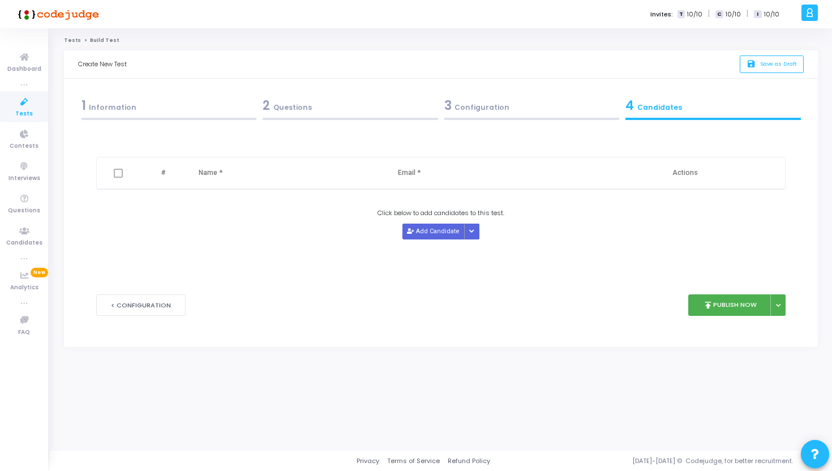
click at [121, 169] on span at bounding box center [118, 173] width 9 height 9
click at [471, 231] on icon "Button group with nested dropdown" at bounding box center [471, 232] width 5 height 6
click at [496, 251] on button "Upload Candidate List" at bounding box center [505, 253] width 87 height 15
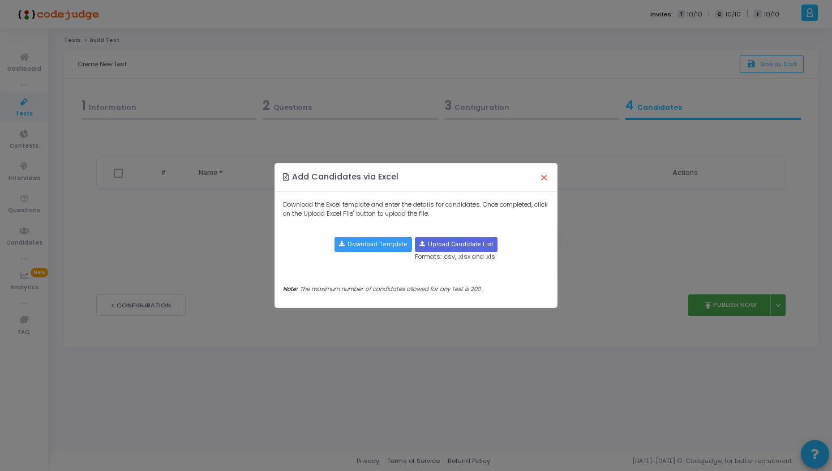
click at [544, 181] on button "×" at bounding box center [544, 177] width 24 height 25
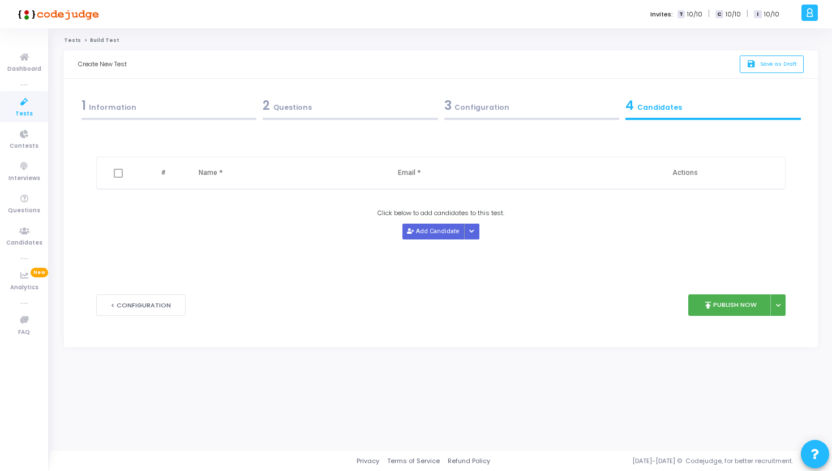
click at [738, 316] on div "< Configuration publish Publish Now Publish Later" at bounding box center [440, 305] width 689 height 56
click at [738, 308] on button "publish Publish Now" at bounding box center [729, 305] width 83 height 22
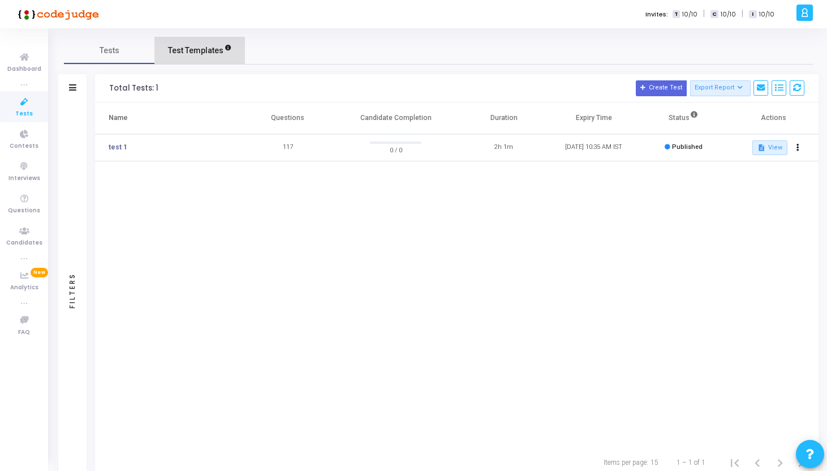
click at [201, 53] on span "Test Templates" at bounding box center [195, 51] width 55 height 12
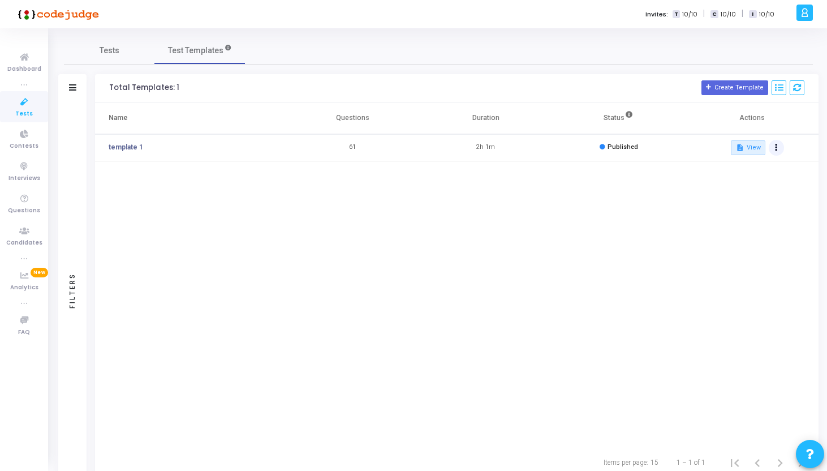
click at [771, 147] on button at bounding box center [777, 148] width 16 height 16
click at [744, 196] on button "add Use this template" at bounding box center [739, 190] width 91 height 20
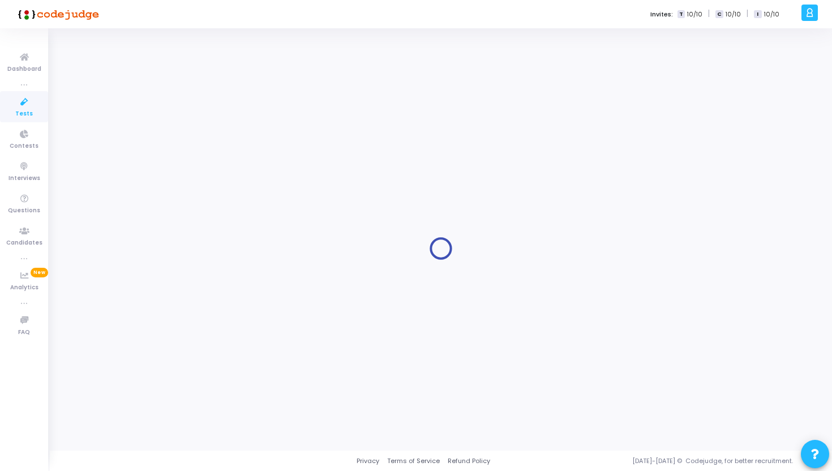
type input "template 1"
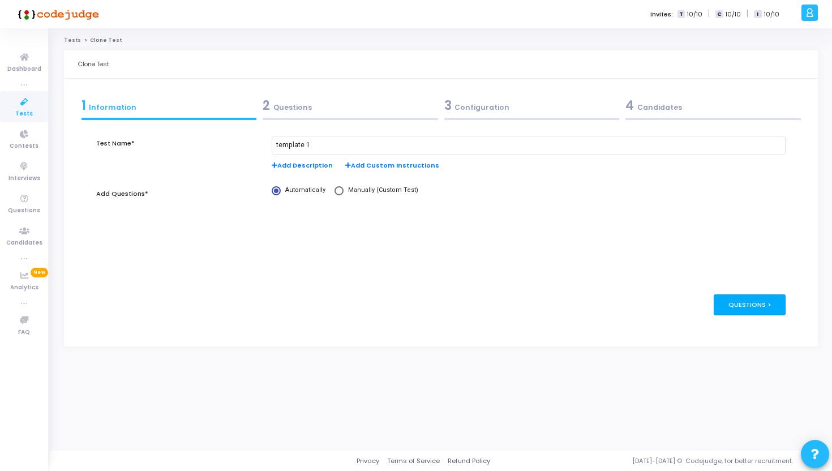
click at [749, 302] on div "Questions >" at bounding box center [750, 304] width 72 height 21
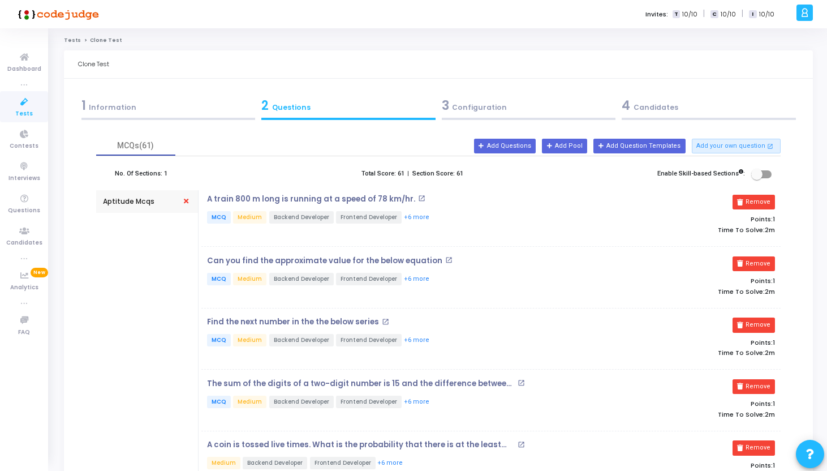
click at [477, 112] on div "3 Configuration" at bounding box center [529, 105] width 174 height 19
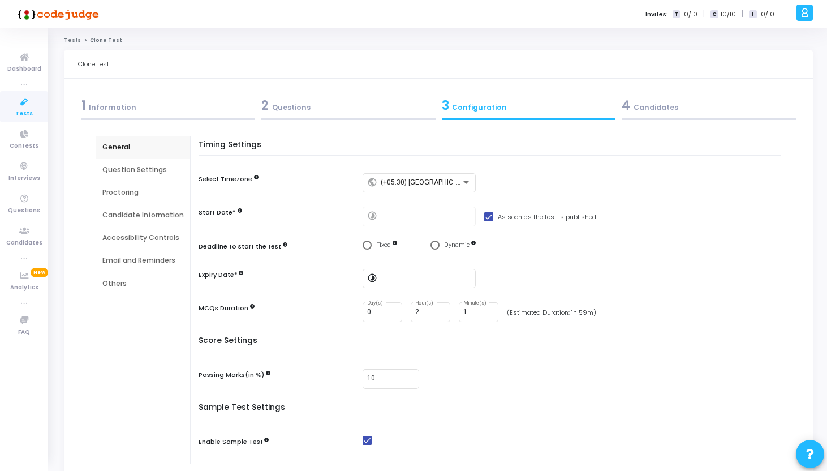
click at [659, 106] on div "4 Candidates" at bounding box center [709, 105] width 174 height 19
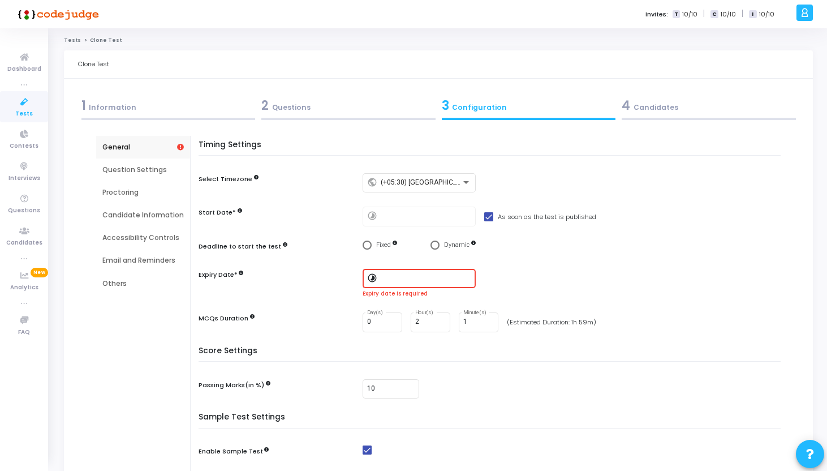
click at [427, 281] on input at bounding box center [426, 279] width 91 height 8
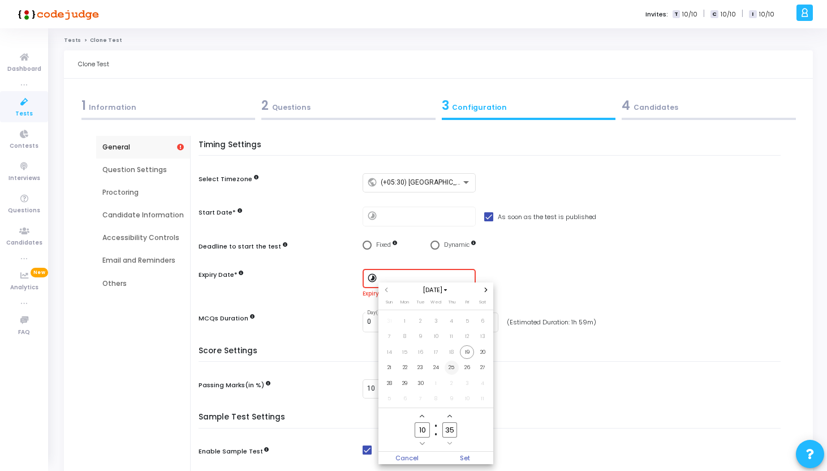
click at [458, 366] on span "25" at bounding box center [452, 368] width 14 height 14
click at [462, 456] on span "Set" at bounding box center [465, 458] width 58 height 12
type input "9/25/2025, 10:35 AM"
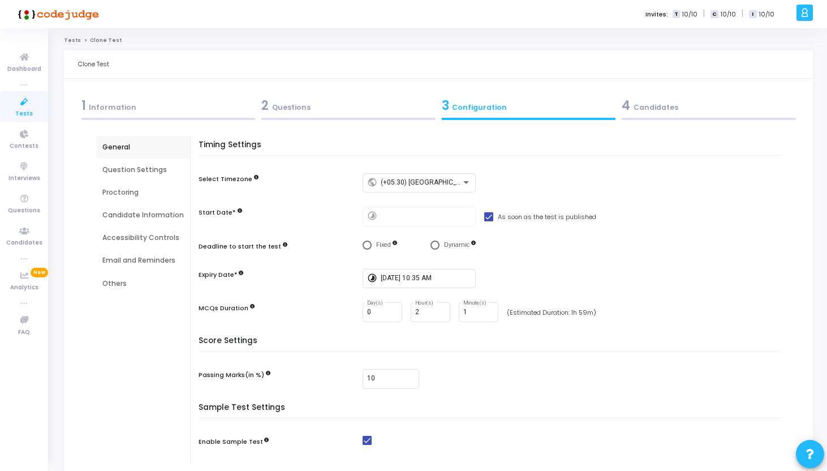
click at [662, 112] on div "4 Candidates" at bounding box center [709, 105] width 174 height 19
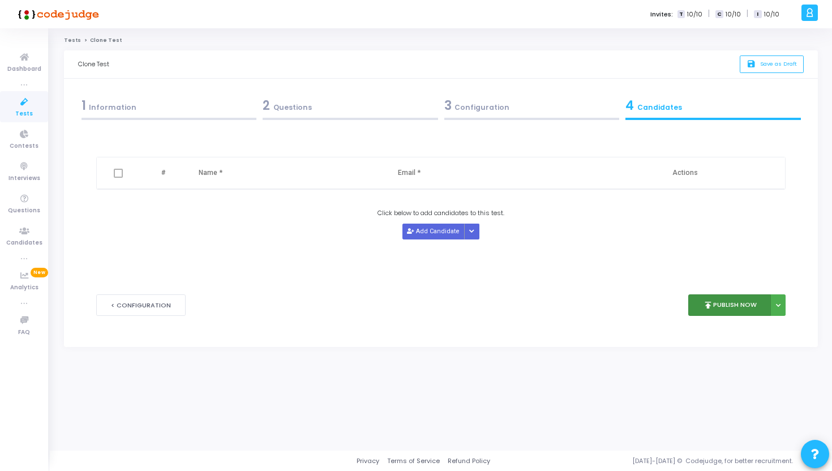
click at [712, 299] on button "publish Publish Now" at bounding box center [729, 305] width 83 height 22
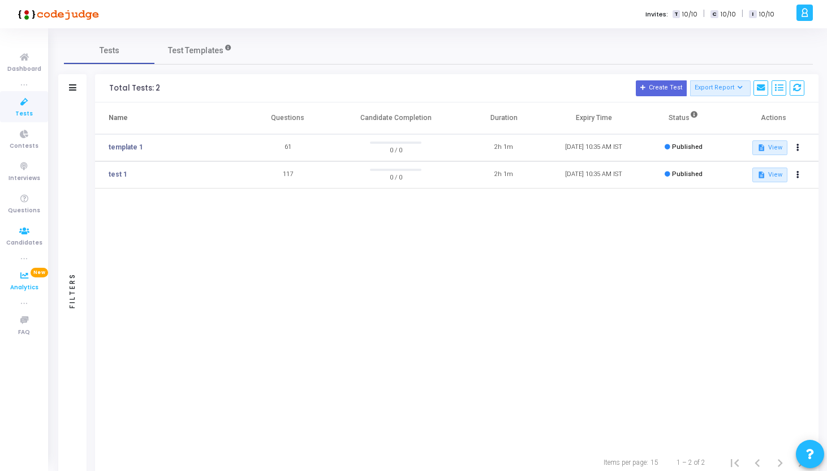
click at [22, 271] on icon at bounding box center [24, 276] width 24 height 14
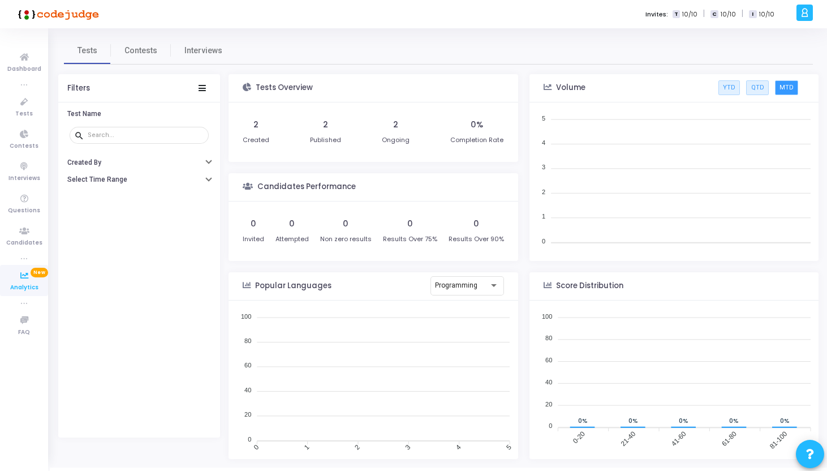
scroll to position [17, 0]
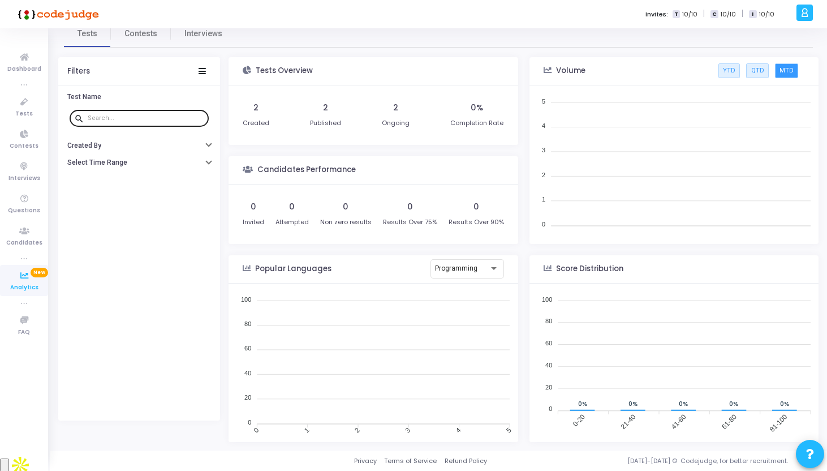
click at [174, 121] on input "text" at bounding box center [146, 118] width 117 height 7
type input "template"
click at [209, 145] on icon "button" at bounding box center [209, 144] width 5 height 3
click at [78, 190] on span at bounding box center [75, 189] width 8 height 8
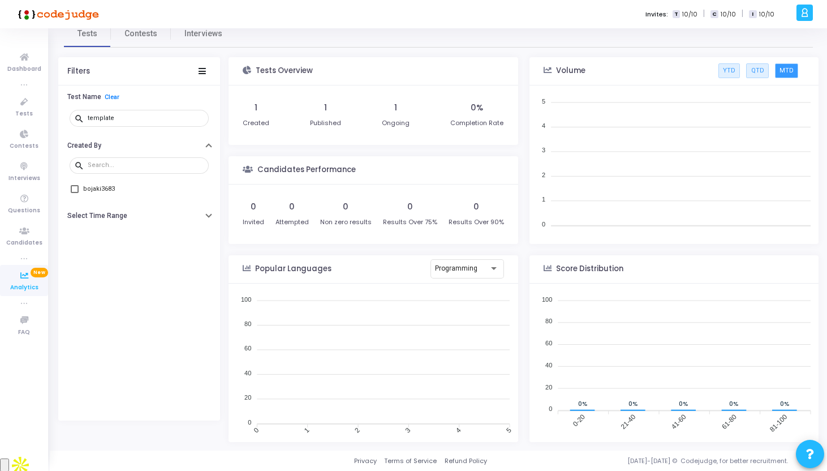
click at [75, 193] on input "bojaki3683" at bounding box center [74, 193] width 1 height 1
checkbox input "true"
click at [211, 215] on icon "button" at bounding box center [209, 214] width 5 height 3
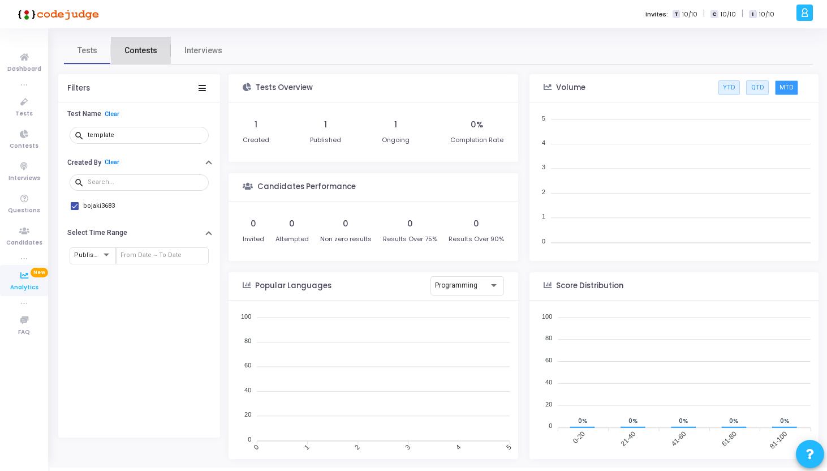
click at [147, 40] on link "Contests" at bounding box center [141, 50] width 60 height 27
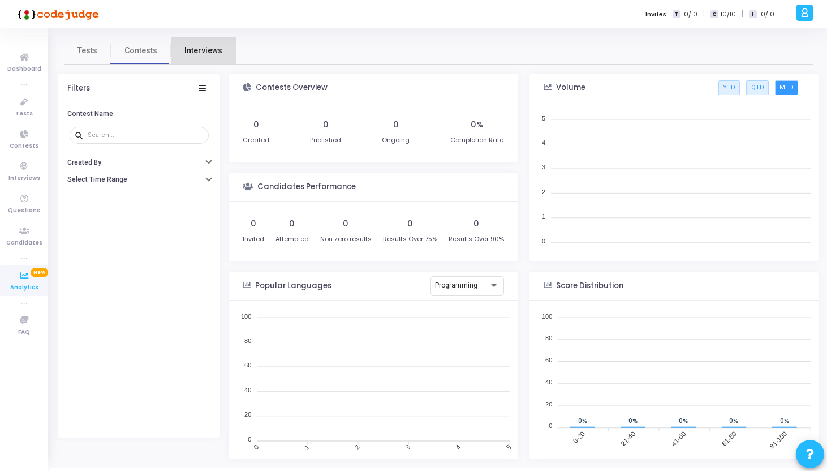
click at [213, 46] on span "Interviews" at bounding box center [204, 51] width 38 height 12
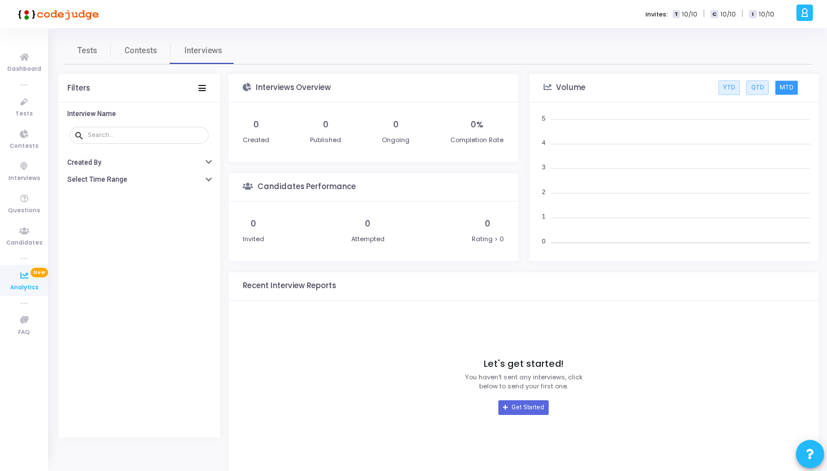
click at [195, 89] on div "Filters" at bounding box center [139, 88] width 162 height 28
click at [24, 235] on icon at bounding box center [24, 231] width 24 height 14
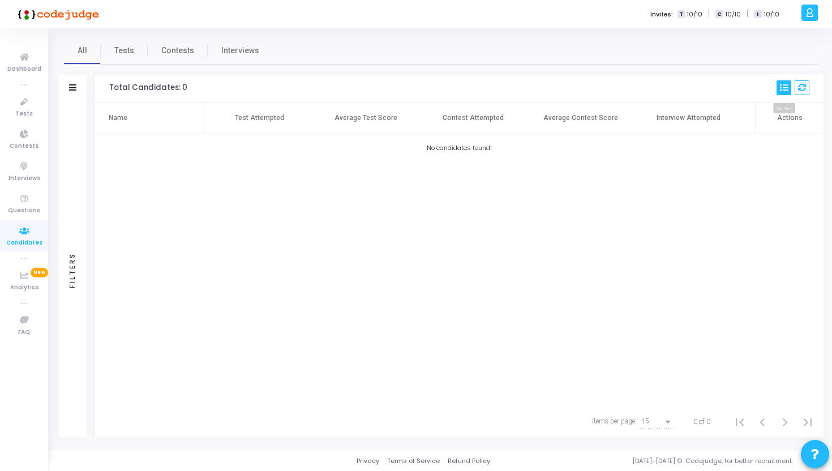
click at [778, 88] on button at bounding box center [784, 87] width 15 height 15
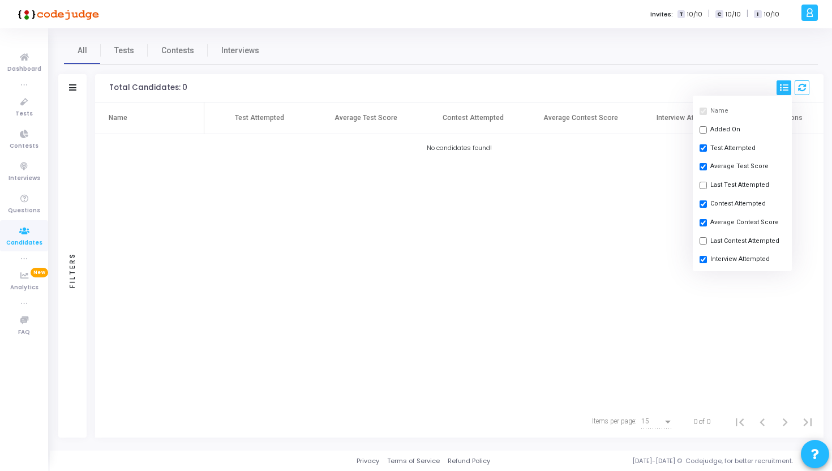
click at [551, 134] on th "Average Contest Score" at bounding box center [581, 118] width 108 height 32
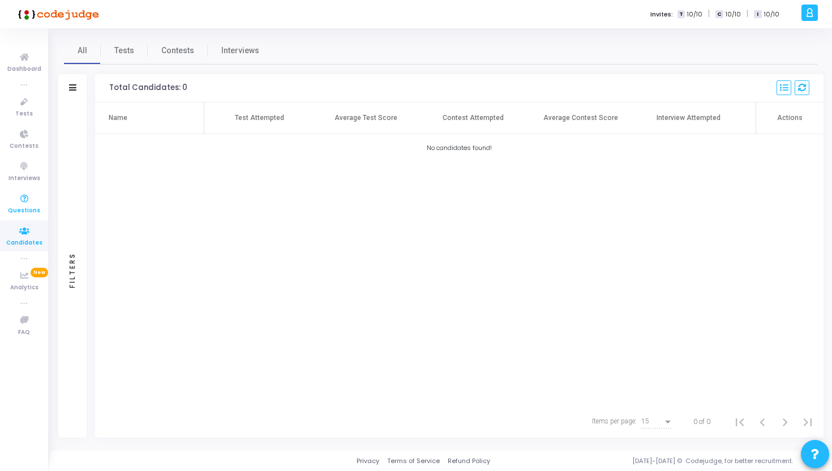
click at [28, 200] on icon at bounding box center [24, 199] width 24 height 14
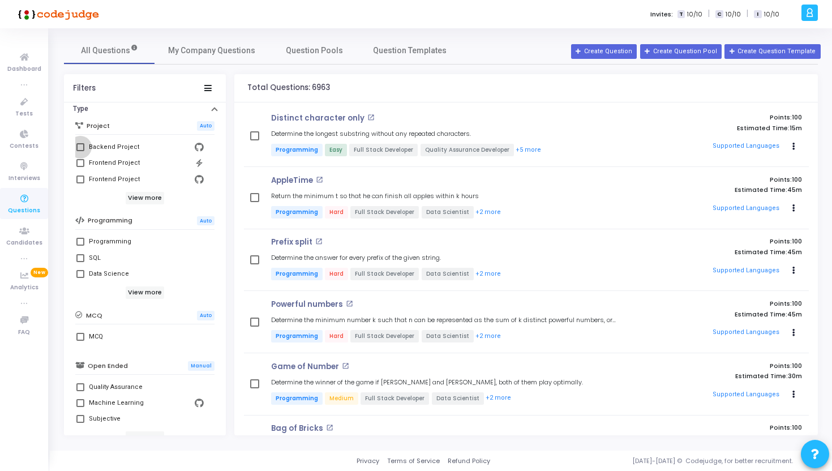
click at [82, 145] on span at bounding box center [80, 147] width 8 height 8
click at [80, 151] on input "Backend Project" at bounding box center [80, 151] width 1 height 1
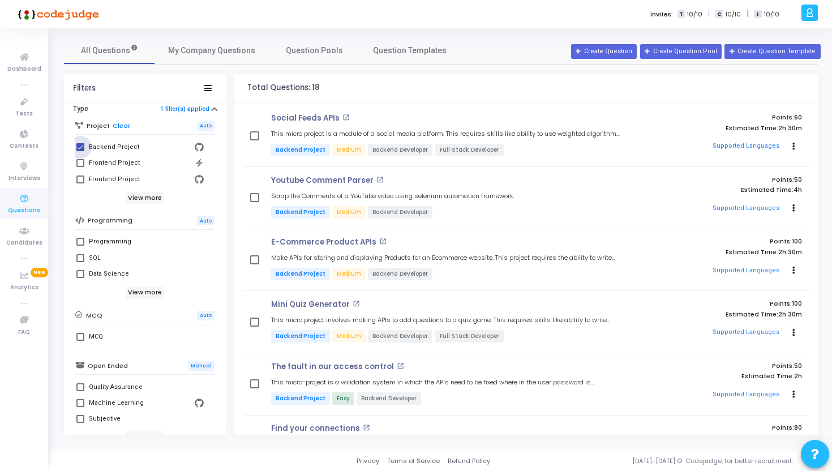
click at [82, 145] on span at bounding box center [80, 147] width 8 height 8
click at [80, 151] on input "Backend Project" at bounding box center [80, 151] width 1 height 1
checkbox input "false"
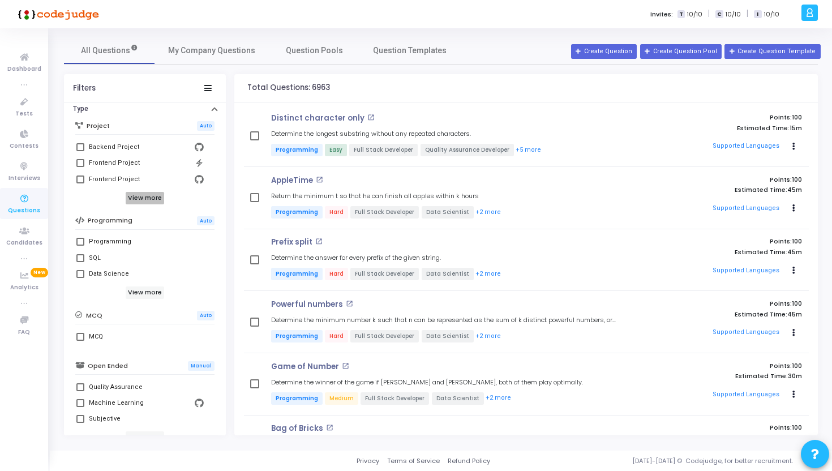
click at [147, 200] on h6 "View more" at bounding box center [145, 198] width 39 height 12
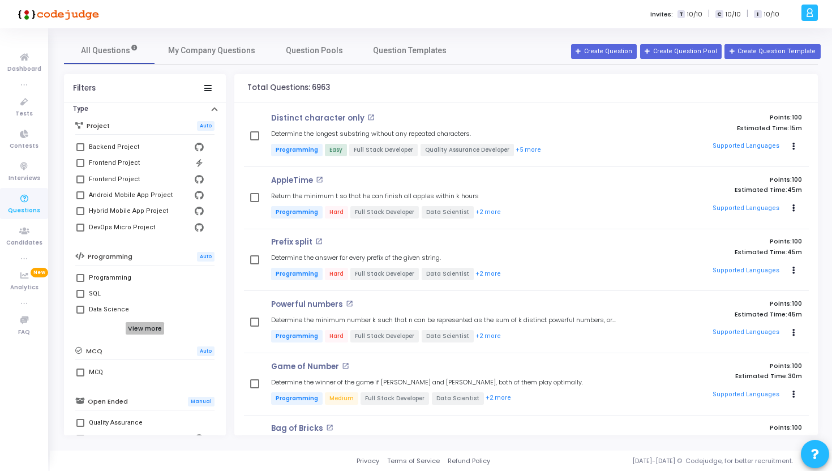
click at [138, 332] on h6 "View more" at bounding box center [145, 328] width 39 height 12
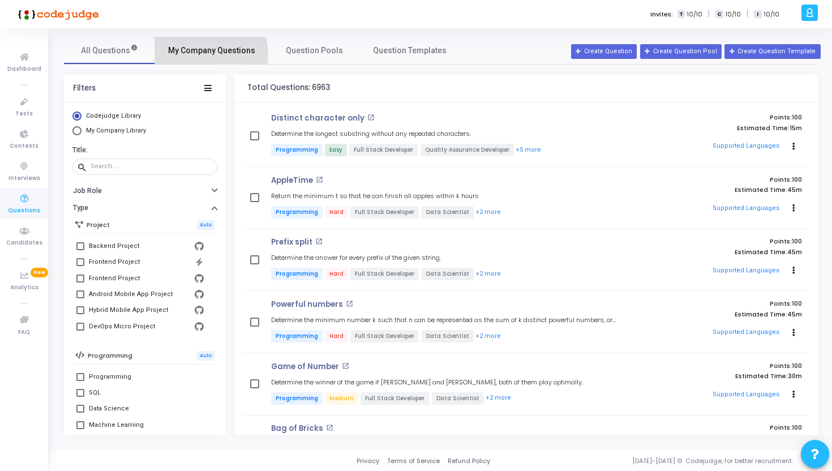
click at [210, 54] on span "My Company Questions" at bounding box center [211, 51] width 87 height 12
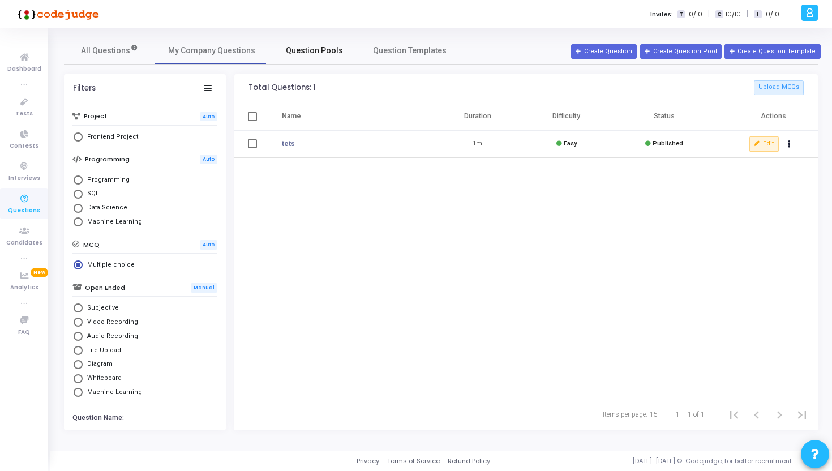
click at [312, 55] on span "Question Pools" at bounding box center [314, 51] width 57 height 12
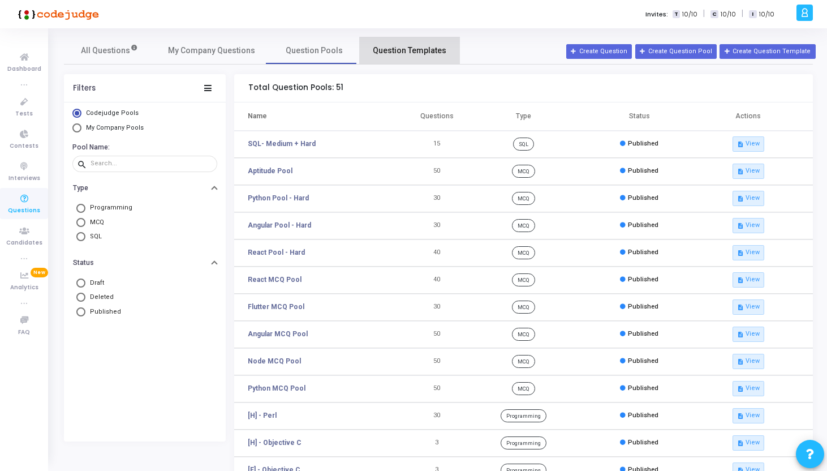
click at [422, 54] on span "Question Templates" at bounding box center [410, 51] width 74 height 12
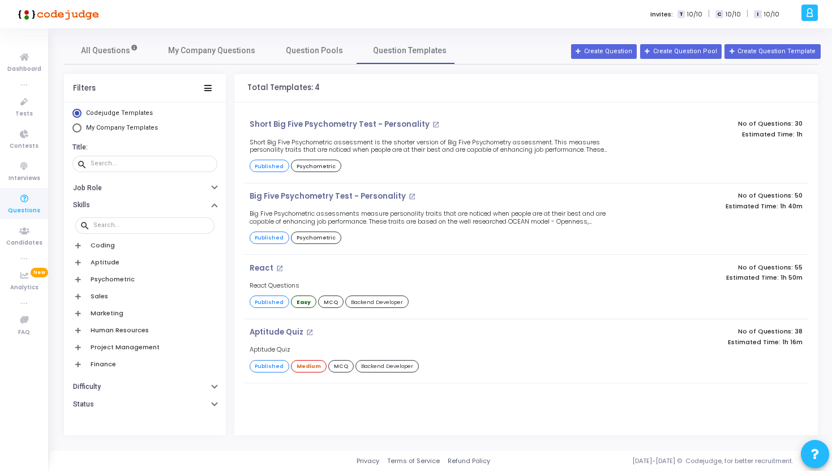
click at [121, 313] on h6 "Marketing" at bounding box center [107, 313] width 33 height 7
click at [118, 336] on div "Digital Marketing" at bounding box center [114, 334] width 50 height 14
click at [80, 338] on input "Digital Marketing" at bounding box center [80, 338] width 1 height 1
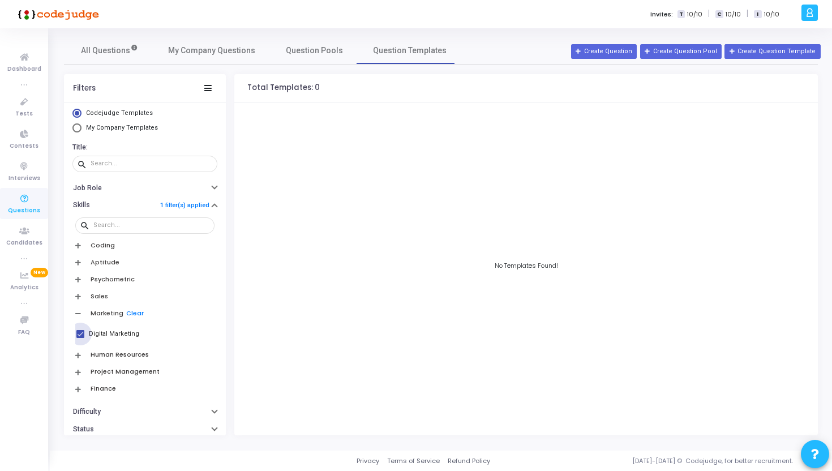
click at [118, 336] on div "Digital Marketing" at bounding box center [114, 334] width 50 height 14
click at [80, 338] on input "Digital Marketing" at bounding box center [80, 338] width 1 height 1
checkbox input "false"
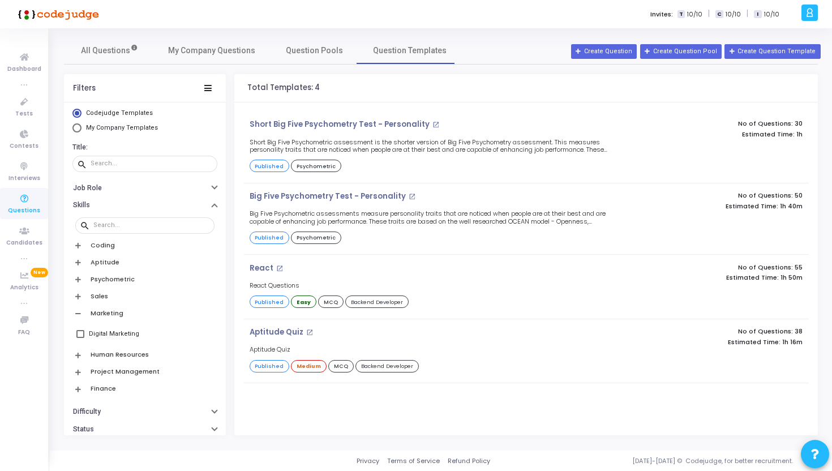
click at [104, 242] on h6 "Coding" at bounding box center [103, 245] width 24 height 7
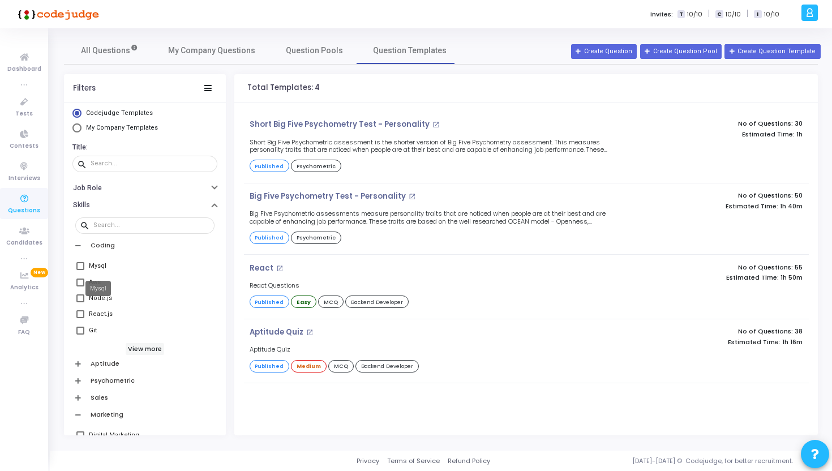
click at [79, 284] on mat-tooltip-component "Mysql" at bounding box center [98, 288] width 41 height 31
click at [80, 278] on mat-tooltip-component "Mysql" at bounding box center [98, 288] width 41 height 31
click at [80, 283] on mat-tooltip-component "Mysql" at bounding box center [98, 288] width 41 height 31
click at [81, 264] on span at bounding box center [80, 266] width 8 height 8
click at [80, 270] on input "Mysql" at bounding box center [80, 270] width 1 height 1
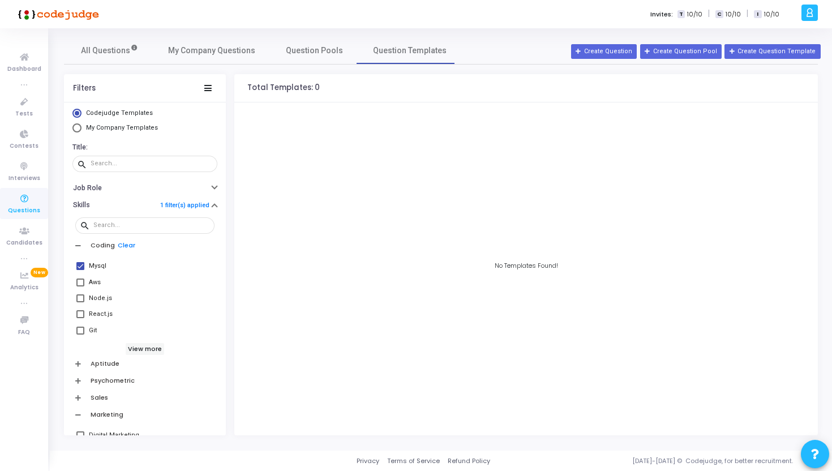
click at [81, 264] on span at bounding box center [80, 266] width 8 height 8
click at [80, 270] on input "Mysql" at bounding box center [80, 270] width 1 height 1
checkbox input "false"
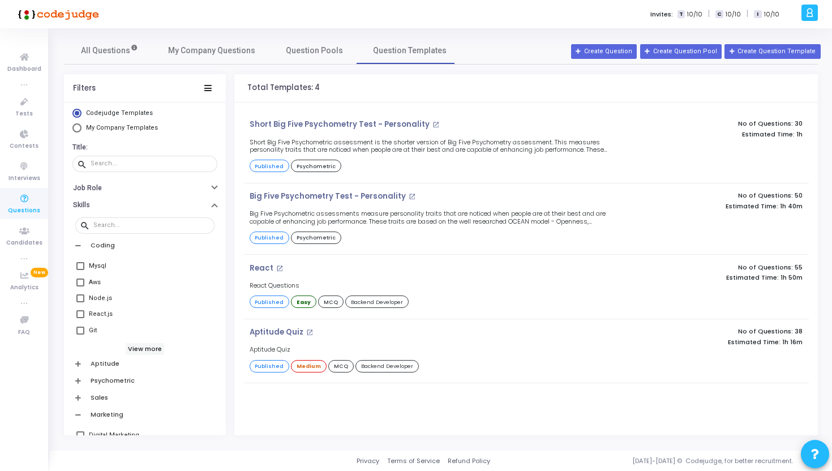
click at [81, 284] on span at bounding box center [80, 282] width 8 height 8
click at [80, 286] on input "Aws" at bounding box center [80, 286] width 1 height 1
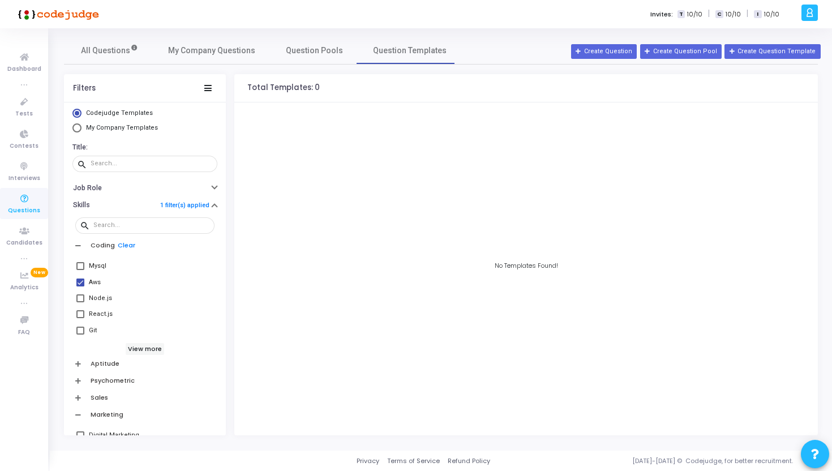
click at [81, 284] on span at bounding box center [80, 282] width 8 height 8
click at [80, 286] on input "Aws" at bounding box center [80, 286] width 1 height 1
checkbox input "false"
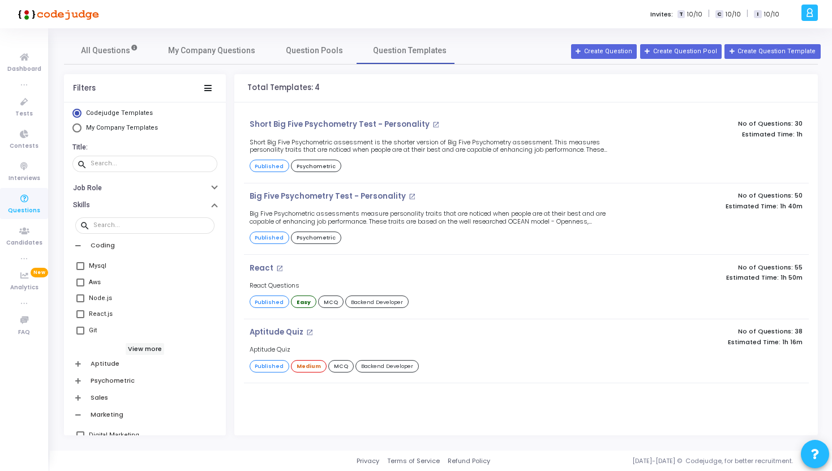
click at [633, 59] on div "All Questions My Company Questions Question Pools Question Templates" at bounding box center [441, 50] width 754 height 27
click at [635, 50] on button "Create Question" at bounding box center [604, 51] width 66 height 15
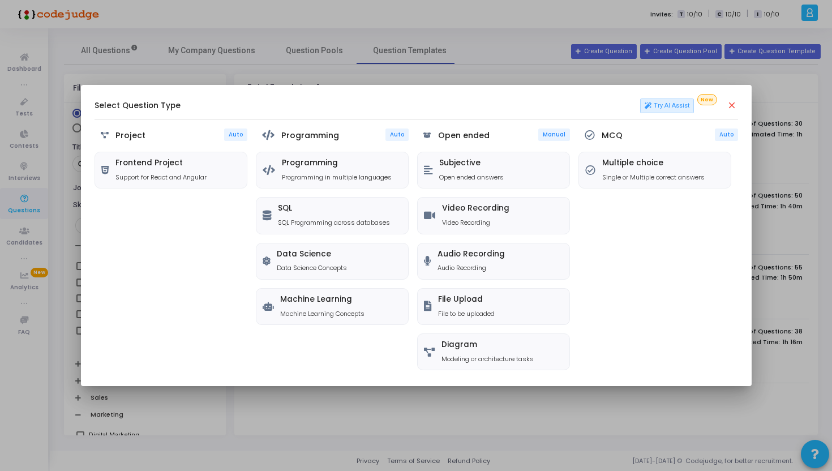
click at [338, 467] on div at bounding box center [416, 235] width 832 height 471
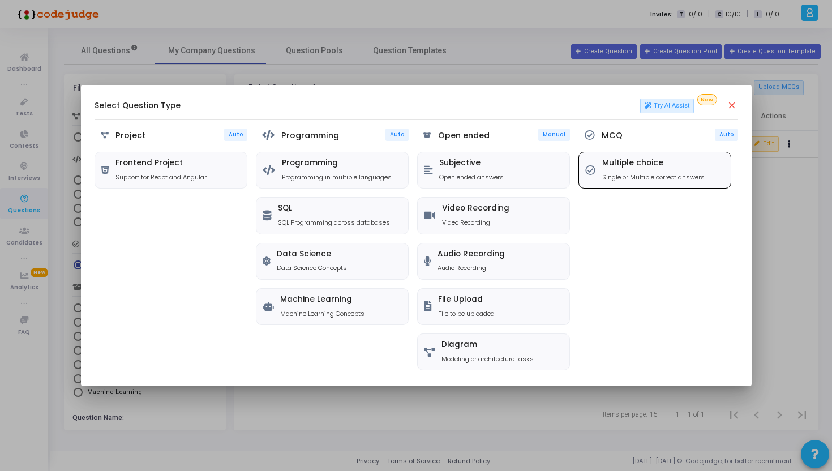
click at [633, 168] on h5 "Multiple choice" at bounding box center [653, 163] width 102 height 10
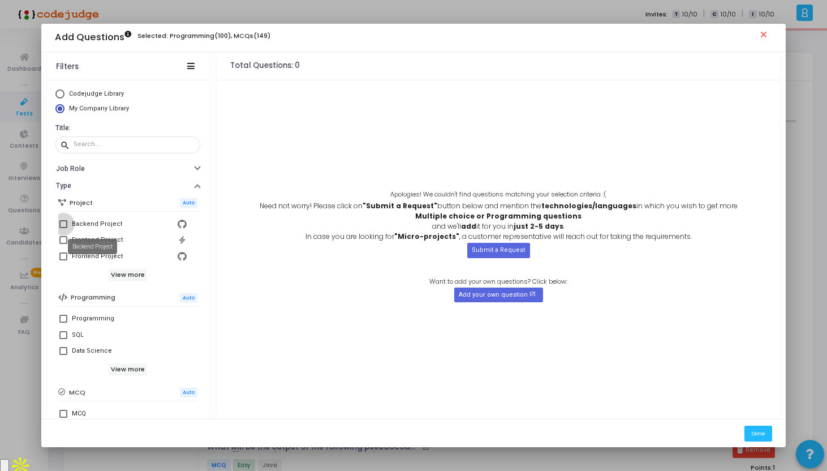
click at [109, 224] on div "Backend Project" at bounding box center [97, 224] width 50 height 14
click at [63, 228] on input "Backend Project" at bounding box center [63, 228] width 1 height 1
checkbox input "true"
click at [90, 96] on span "Codejudge Library" at bounding box center [96, 93] width 55 height 7
click at [65, 96] on input "Codejudge Library" at bounding box center [59, 93] width 9 height 9
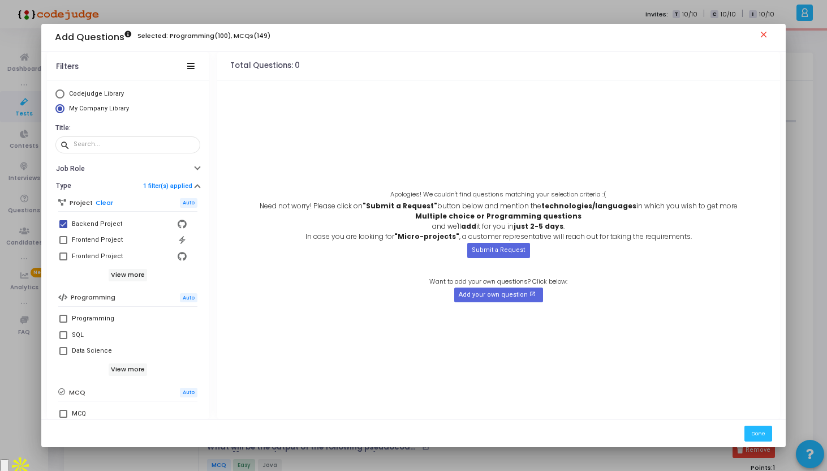
radio input "true"
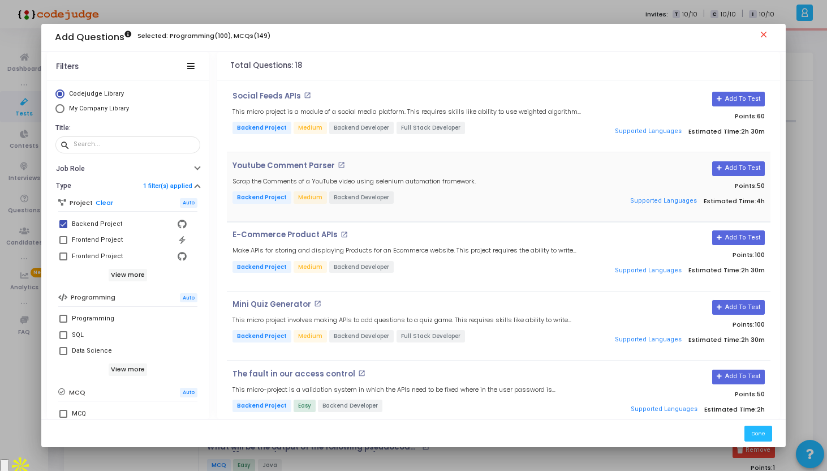
click at [338, 162] on mat-icon "open_in_new" at bounding box center [341, 164] width 7 height 7
click at [765, 34] on mat-icon "close" at bounding box center [766, 36] width 14 height 14
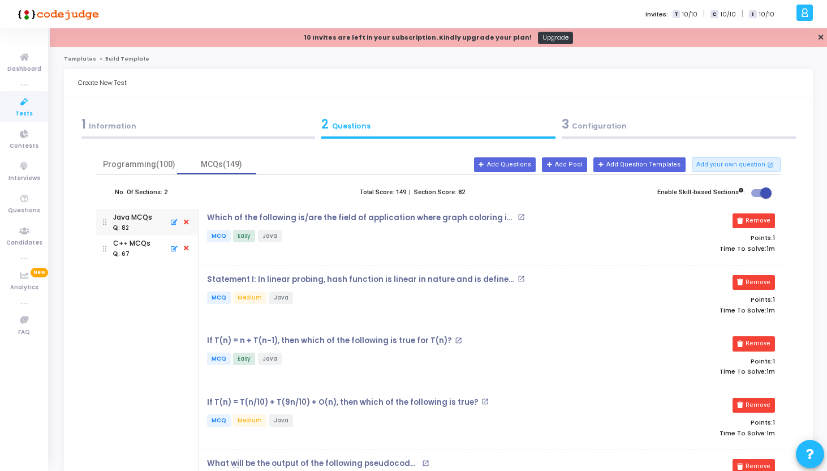
scroll to position [16, 0]
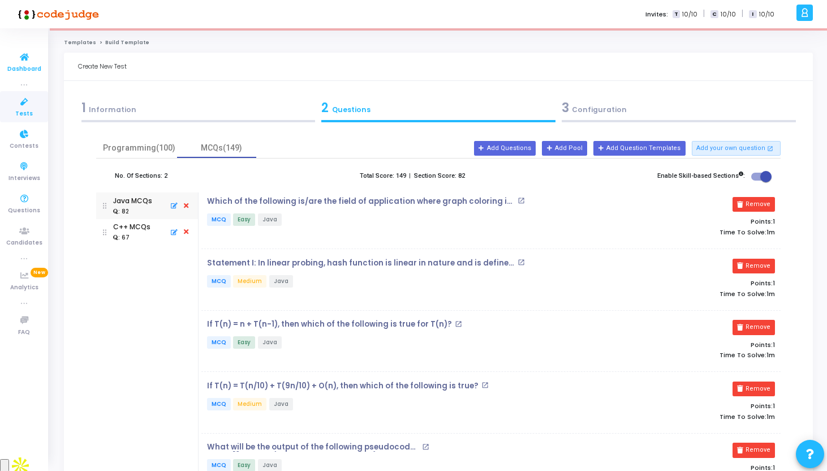
click at [26, 69] on span "Dashboard" at bounding box center [24, 70] width 34 height 10
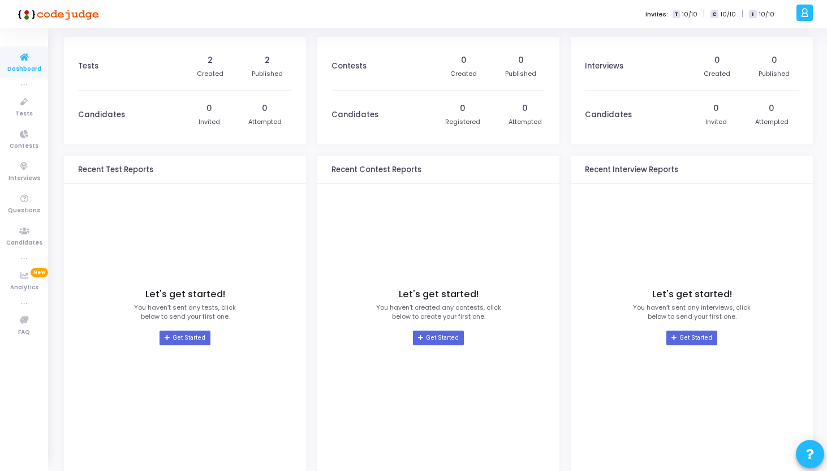
click at [809, 12] on icon at bounding box center [805, 12] width 8 height 13
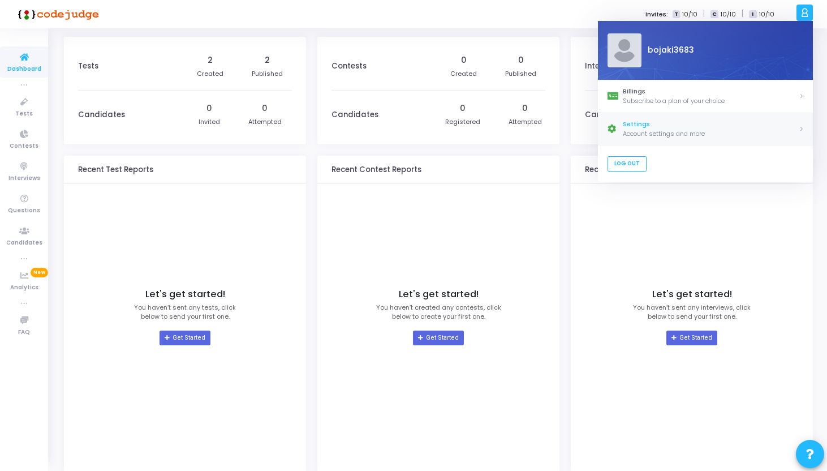
click at [633, 130] on div "Account settings and more" at bounding box center [711, 134] width 176 height 10
select select "91"
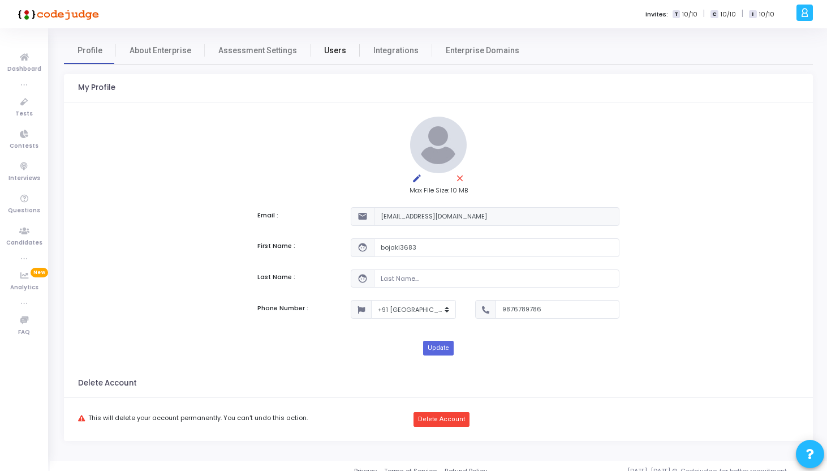
click at [325, 62] on link "Users" at bounding box center [335, 50] width 49 height 27
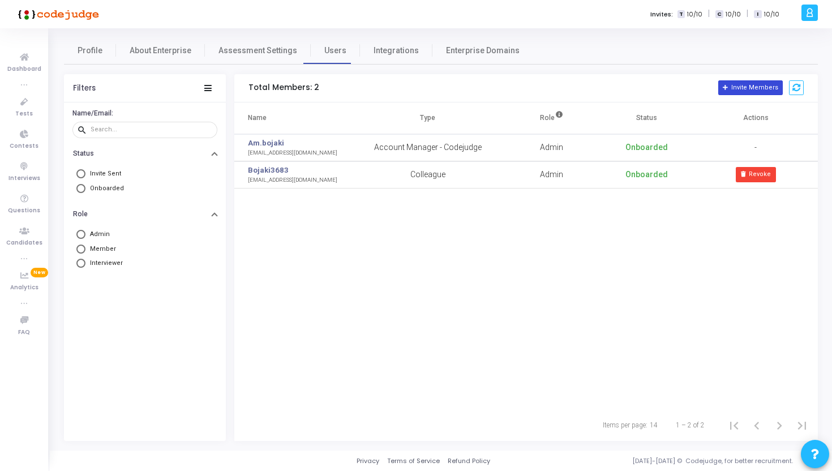
click at [727, 91] on button "Invite Members" at bounding box center [750, 87] width 65 height 15
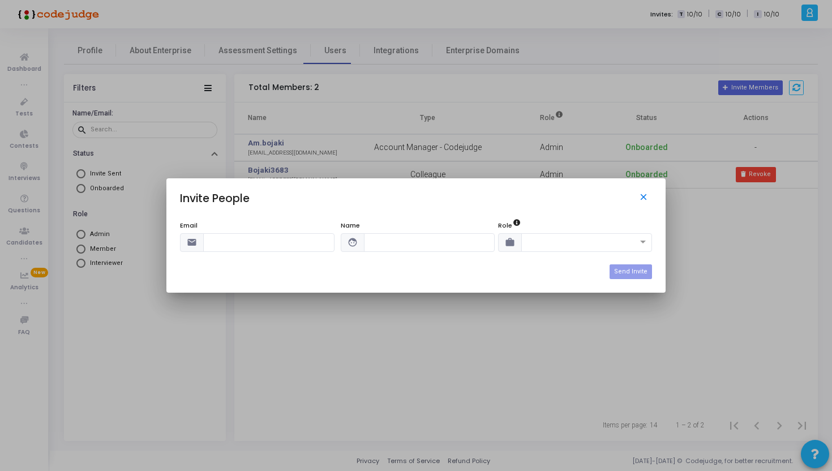
click at [640, 198] on mat-icon "close" at bounding box center [645, 199] width 14 height 14
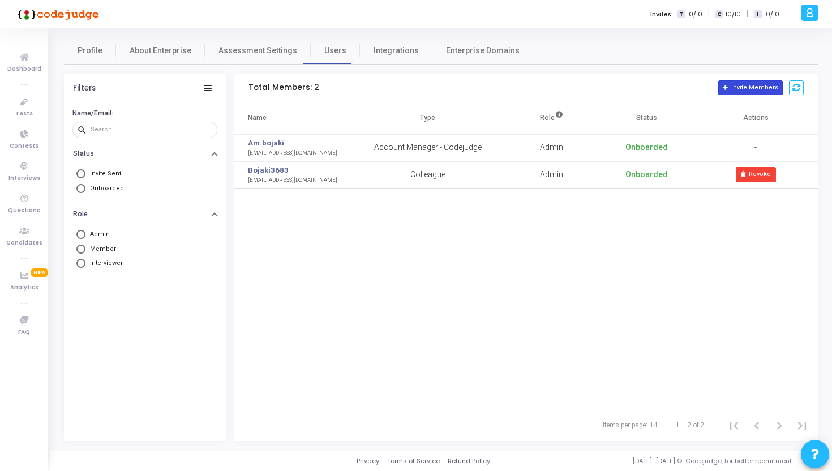
click at [764, 84] on button "Invite Members" at bounding box center [750, 87] width 65 height 15
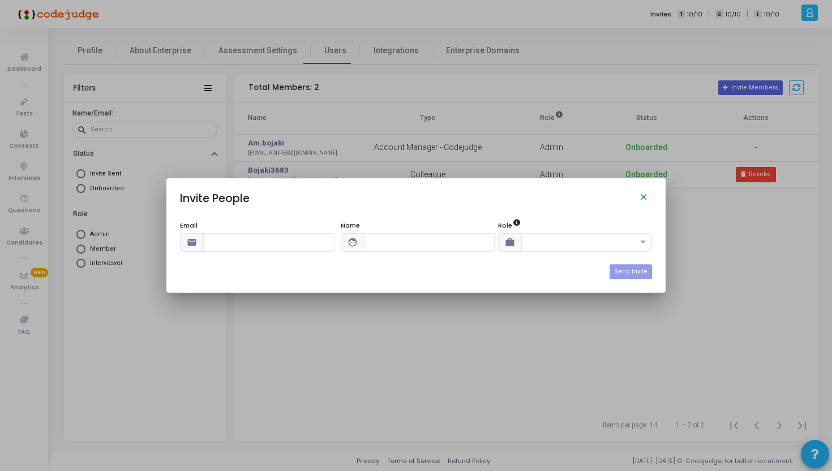
click at [646, 198] on mat-icon "close" at bounding box center [645, 199] width 14 height 14
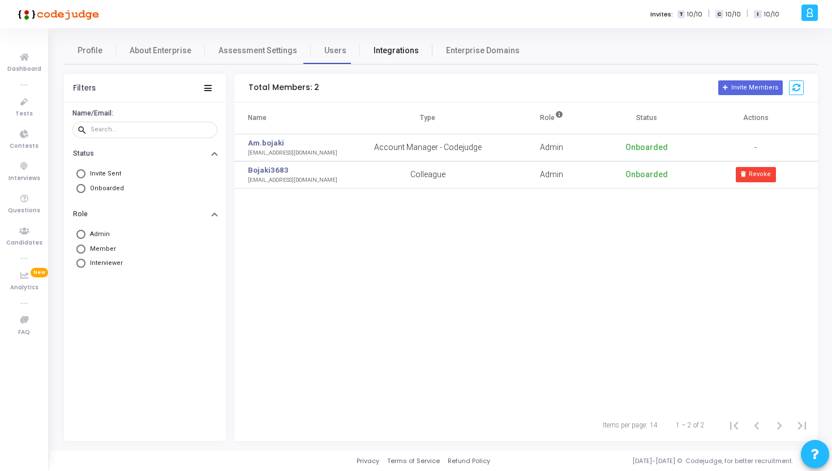
click at [416, 55] on link "Integrations" at bounding box center [396, 50] width 72 height 27
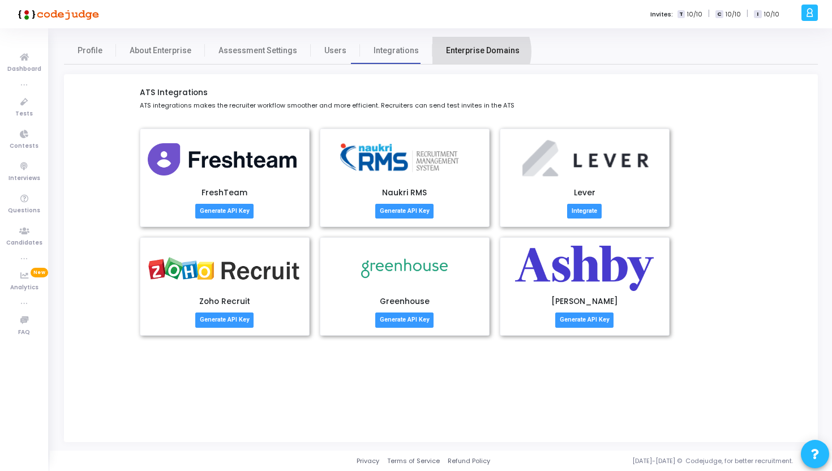
click at [468, 52] on span "Enterprise Domains" at bounding box center [483, 51] width 74 height 12
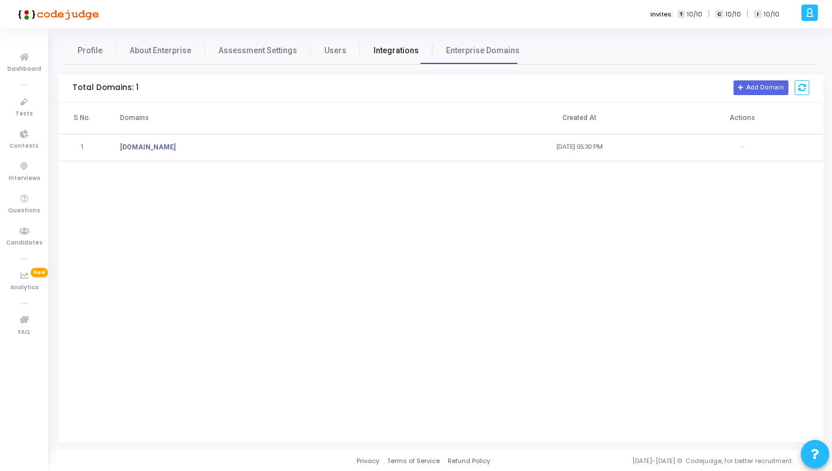
click at [375, 57] on link "Integrations" at bounding box center [396, 50] width 72 height 27
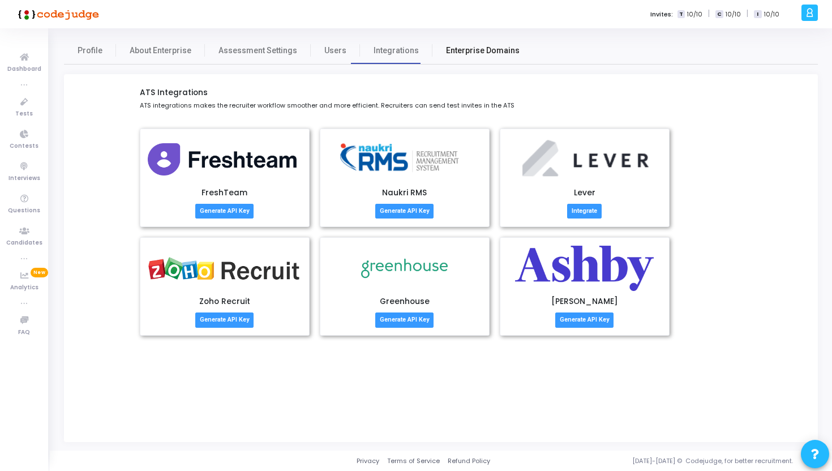
click at [444, 59] on link "Enterprise Domains" at bounding box center [482, 50] width 101 height 27
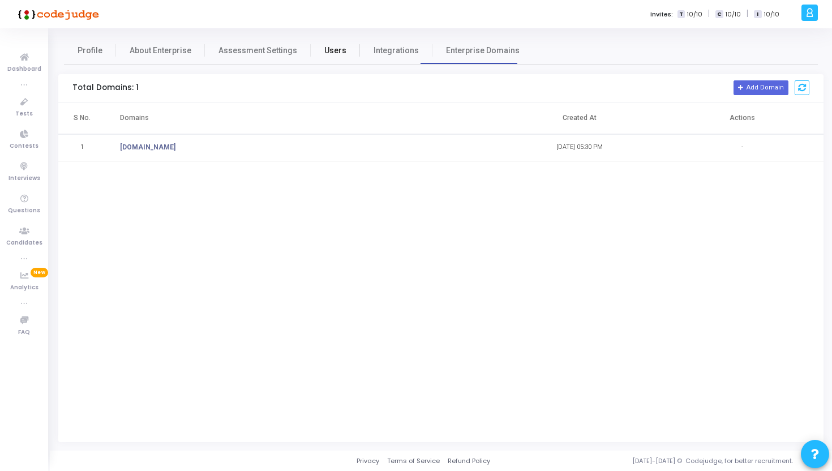
click at [337, 47] on link "Users" at bounding box center [335, 50] width 49 height 27
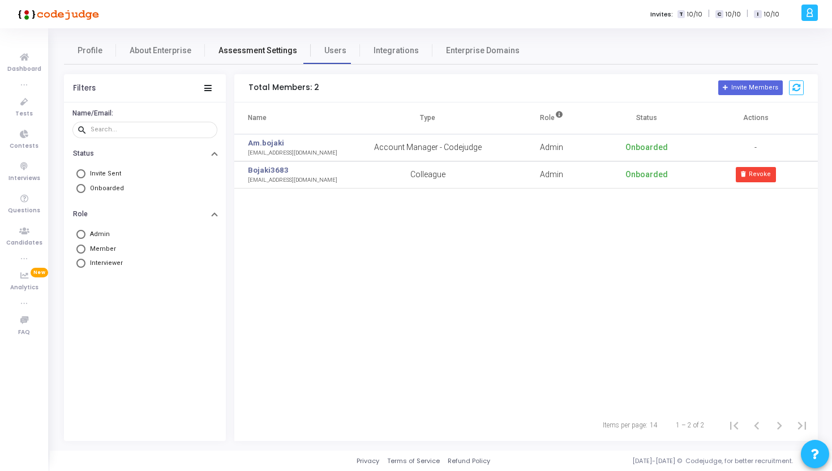
click at [277, 51] on span "Assessment Settings" at bounding box center [257, 51] width 79 height 12
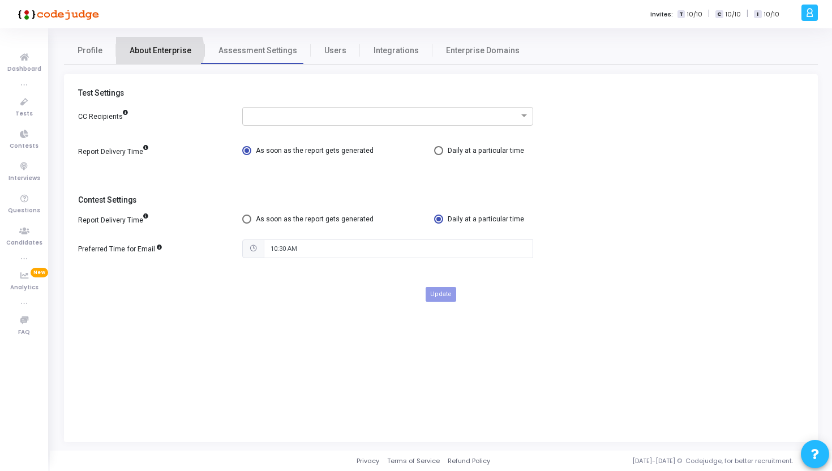
click at [149, 51] on span "About Enterprise" at bounding box center [161, 51] width 62 height 12
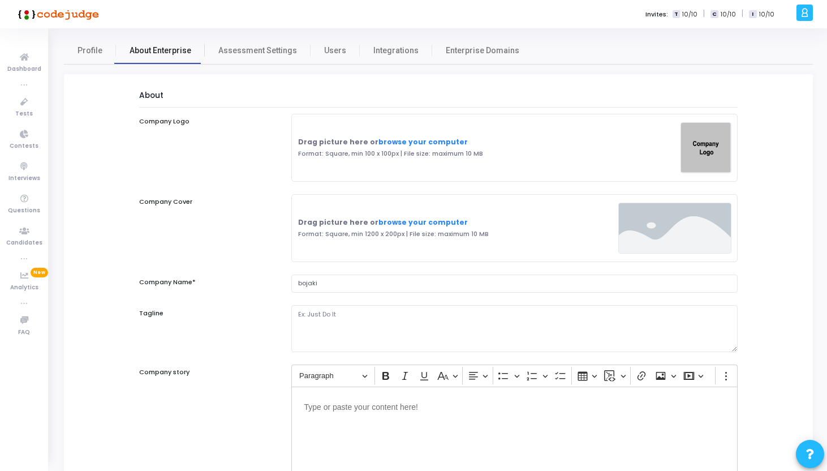
select select
click at [99, 53] on span "Profile" at bounding box center [90, 51] width 25 height 12
select select "91"
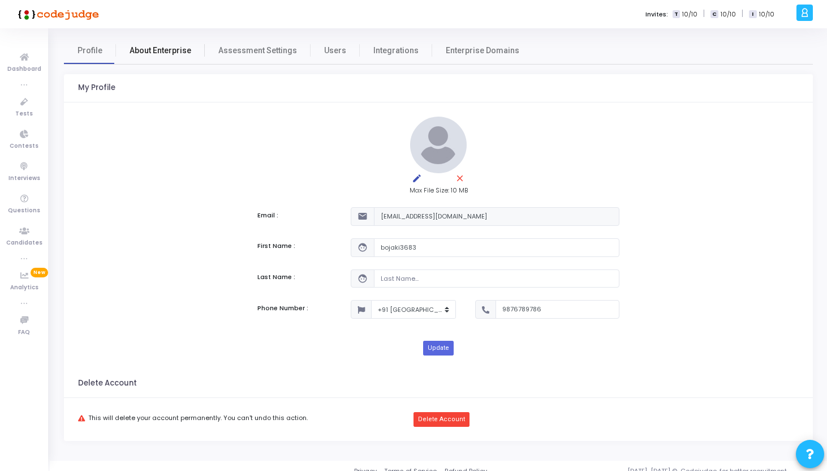
click at [168, 48] on span "About Enterprise" at bounding box center [161, 51] width 62 height 12
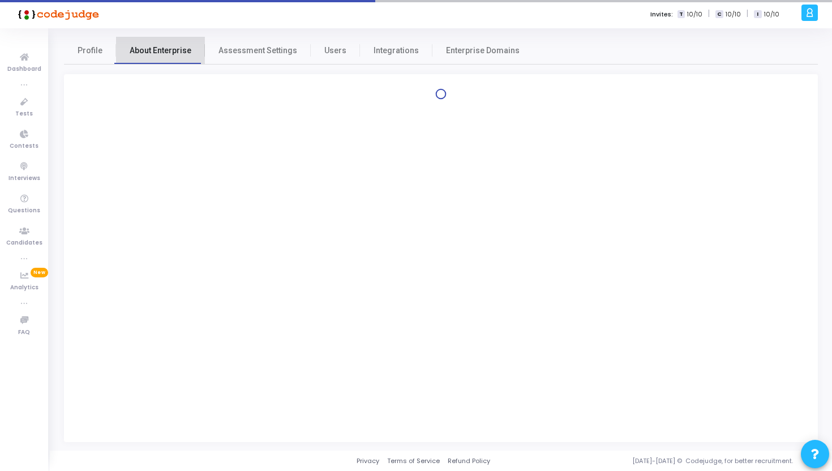
select select
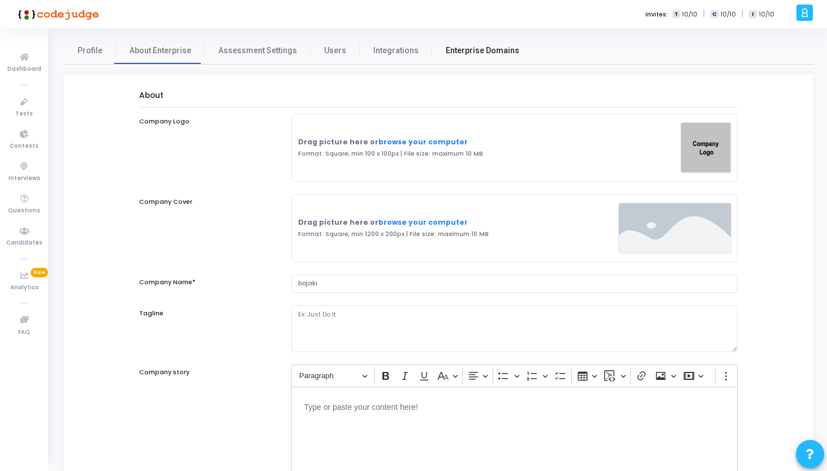
click at [464, 55] on span "Enterprise Domains" at bounding box center [483, 51] width 74 height 12
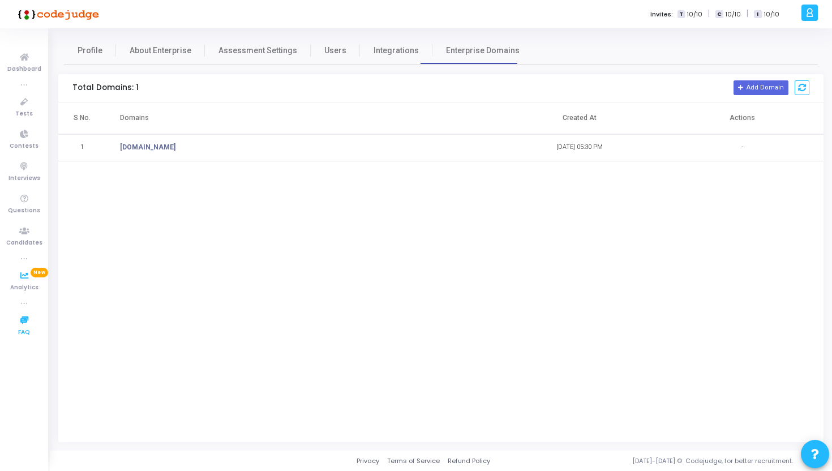
click at [7, 332] on link "FAQ" at bounding box center [24, 325] width 48 height 31
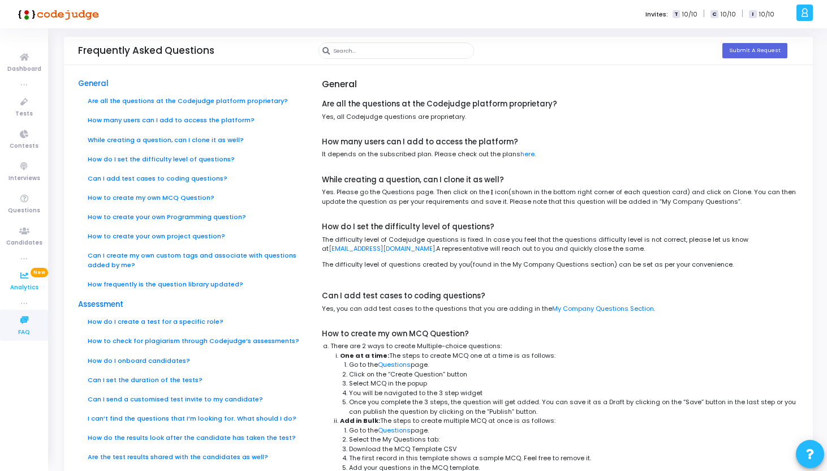
click at [28, 272] on icon at bounding box center [24, 276] width 24 height 14
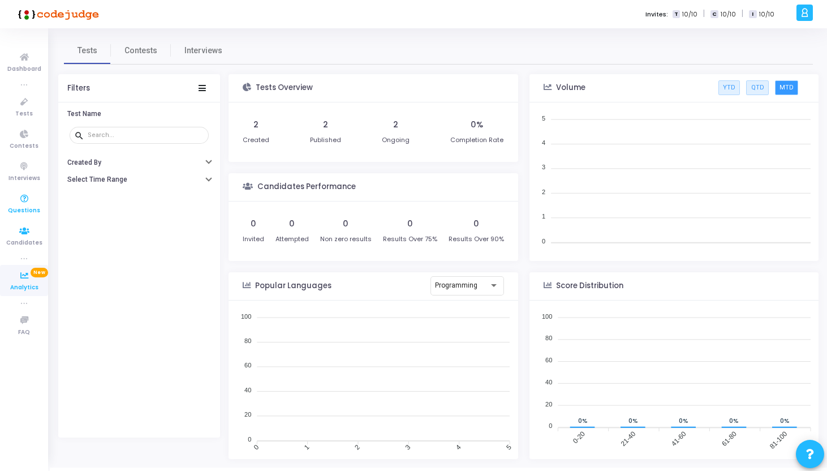
click at [29, 196] on icon at bounding box center [24, 199] width 24 height 14
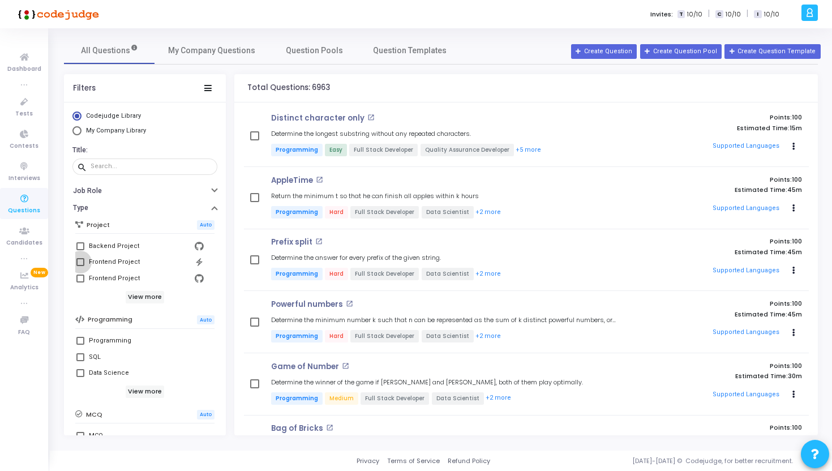
click at [84, 255] on label "Frontend Project" at bounding box center [144, 262] width 137 height 14
click at [80, 266] on input "Frontend Project" at bounding box center [80, 266] width 1 height 1
checkbox input "true"
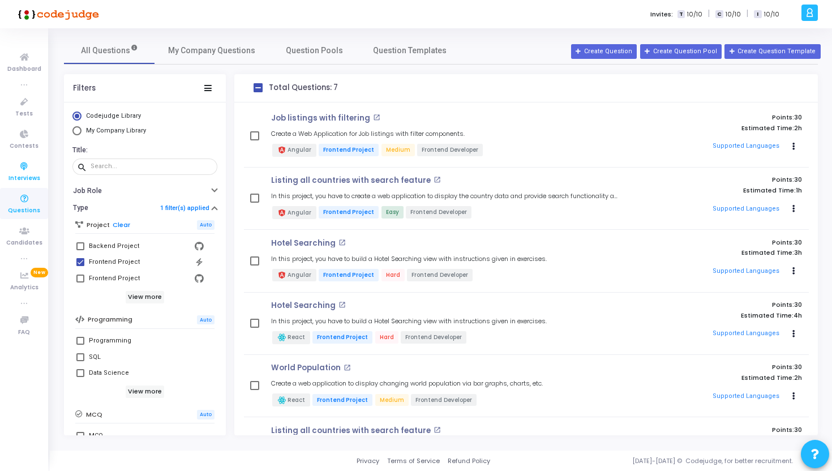
click at [31, 174] on span "Interviews" at bounding box center [24, 179] width 32 height 10
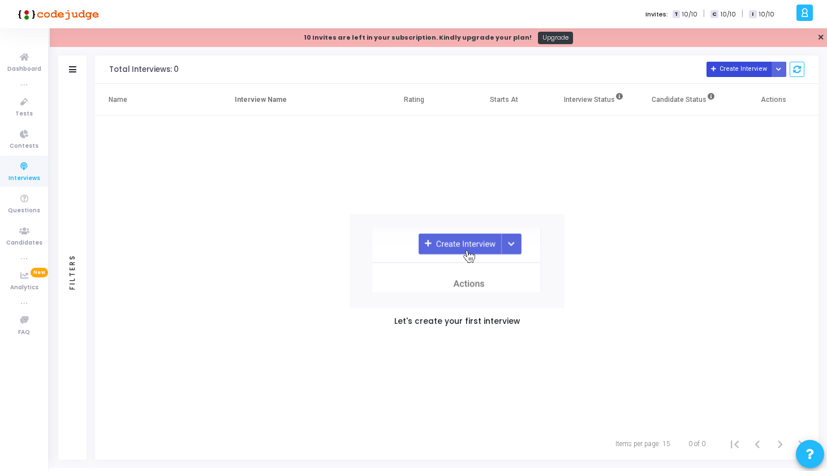
click at [724, 74] on button "Create Interview" at bounding box center [739, 69] width 65 height 15
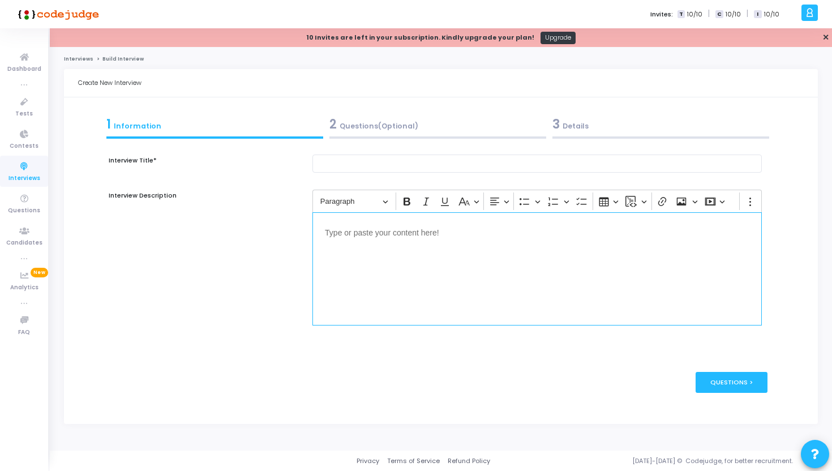
click at [375, 216] on div "Editor editing area: main" at bounding box center [536, 268] width 449 height 113
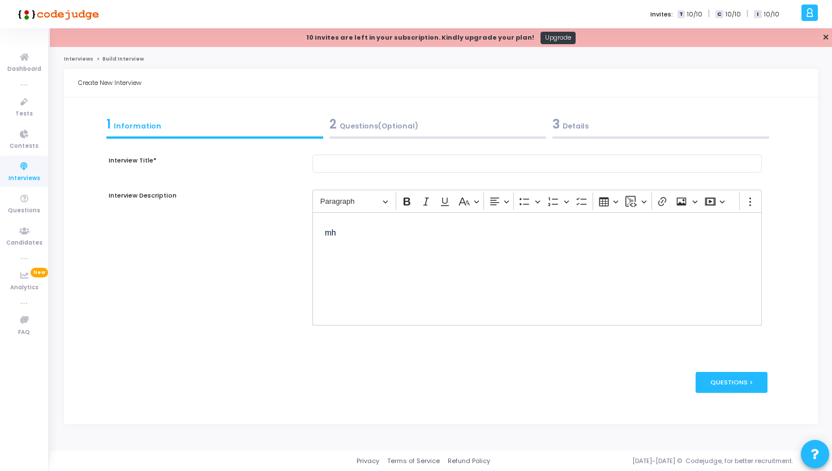
click at [365, 173] on div "Interview Title* Interview Description Rich Text Editor Paragraph Bold Italic U…" at bounding box center [440, 240] width 653 height 171
click at [366, 168] on input "text" at bounding box center [536, 164] width 449 height 19
type input "kjbh"
click at [728, 389] on div "Questions >" at bounding box center [732, 382] width 72 height 21
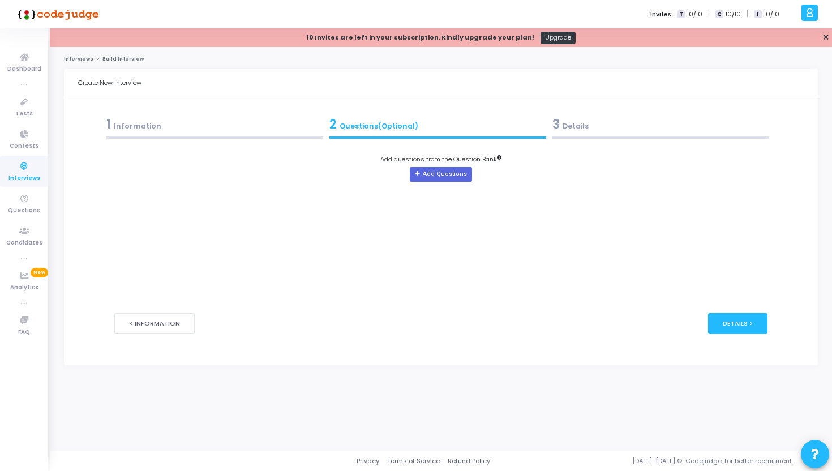
click at [429, 164] on div "Add questions from the Question Bank Add Questions" at bounding box center [440, 168] width 653 height 27
click at [432, 177] on button "Add Questions" at bounding box center [441, 174] width 62 height 15
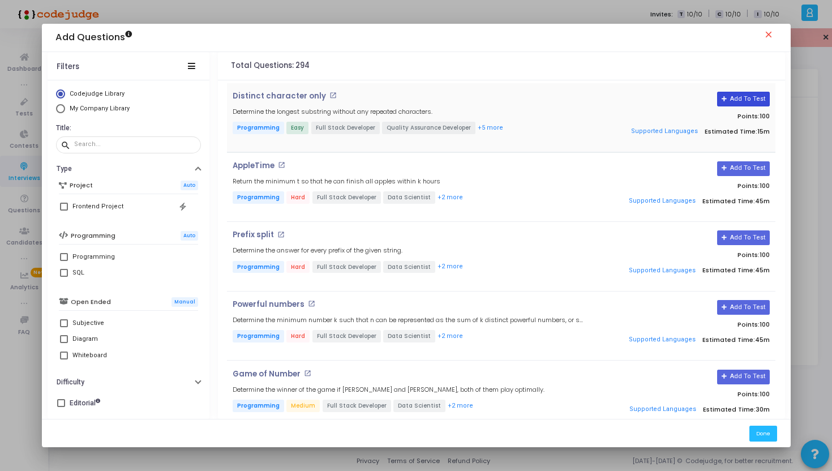
click at [742, 98] on button "Add To Test" at bounding box center [743, 99] width 53 height 15
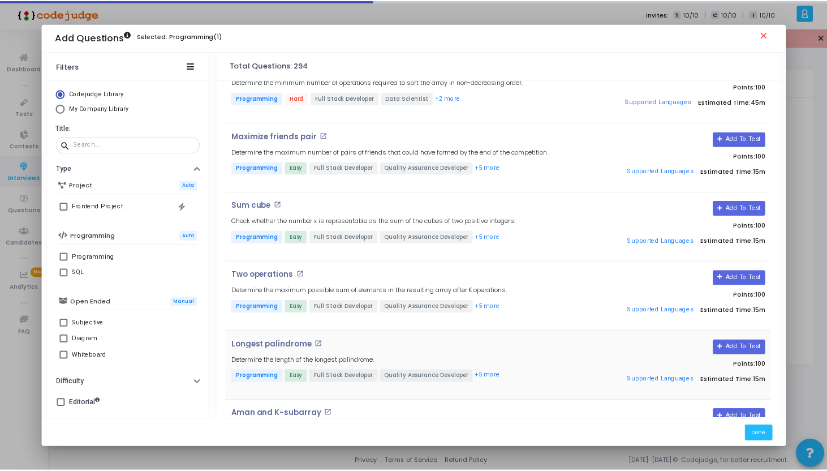
scroll to position [712, 0]
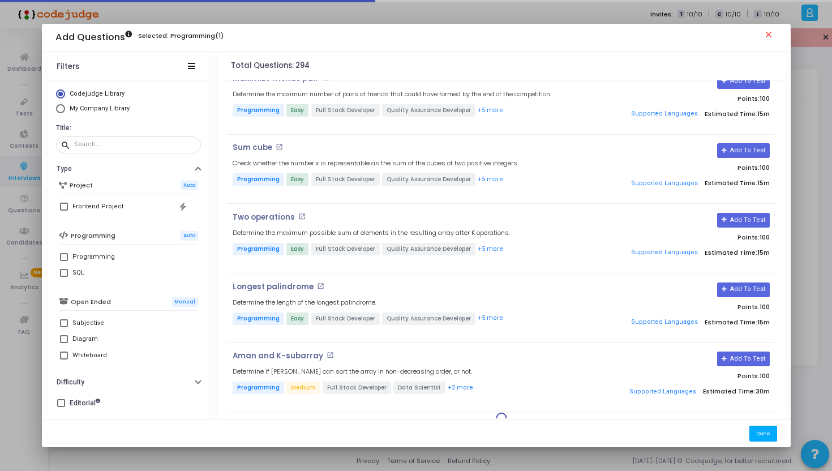
click at [761, 427] on button "Done" at bounding box center [763, 433] width 28 height 15
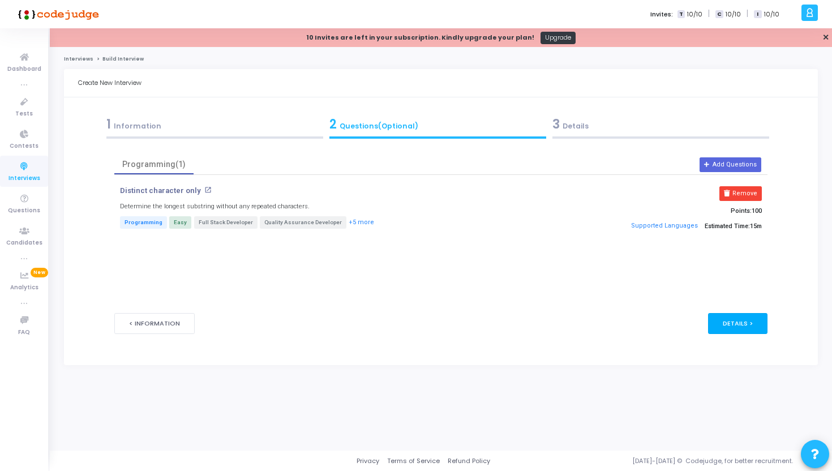
click at [721, 315] on div "Details >" at bounding box center [737, 323] width 59 height 21
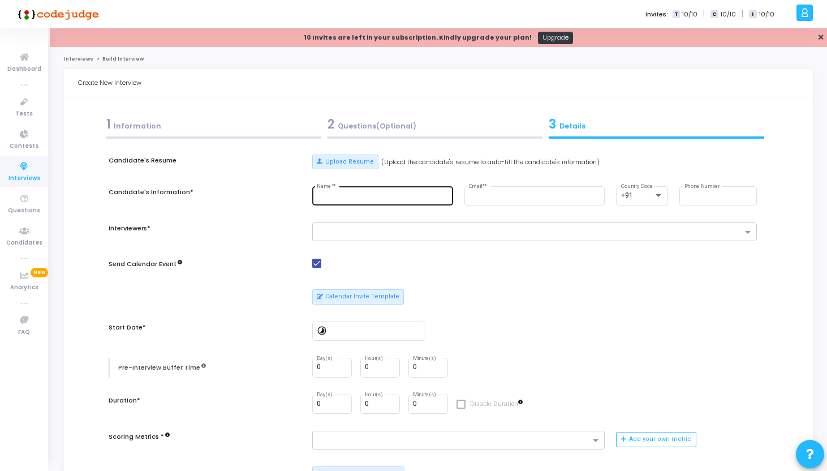
click at [359, 191] on div "Name* *" at bounding box center [382, 195] width 131 height 21
type input "rishabh"
type input "e"
type input "rishabhjain.gfg@gmail.com"
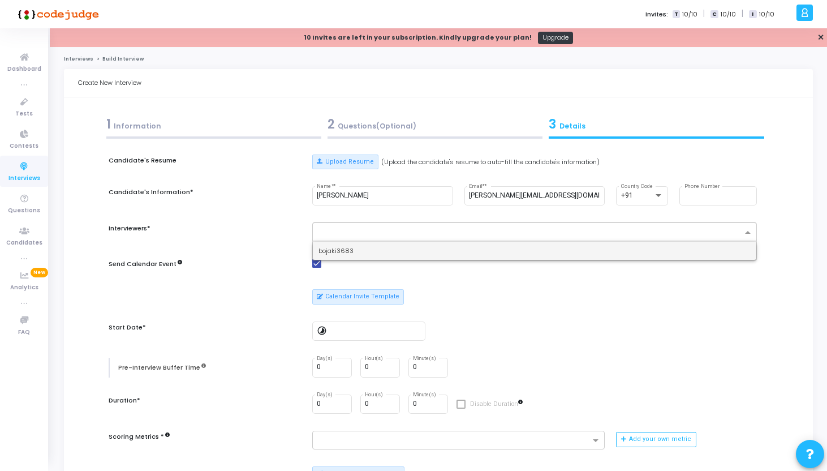
click at [411, 239] on div at bounding box center [530, 233] width 426 height 11
click at [412, 252] on div "bojaki3683" at bounding box center [535, 251] width 444 height 19
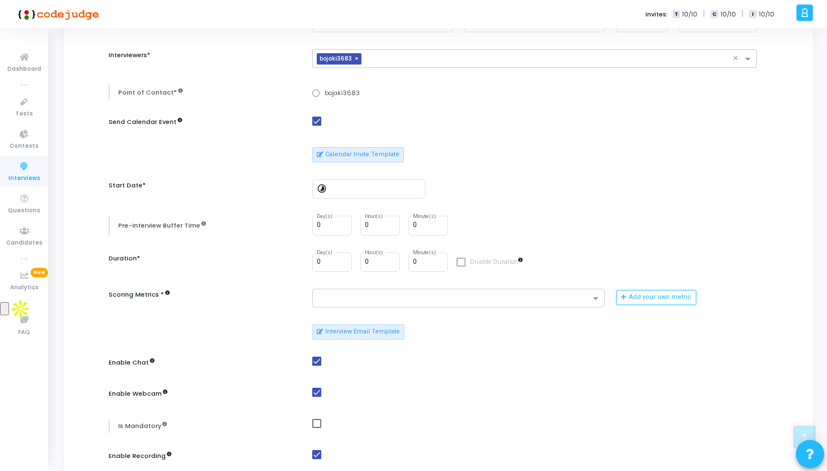
scroll to position [169, 0]
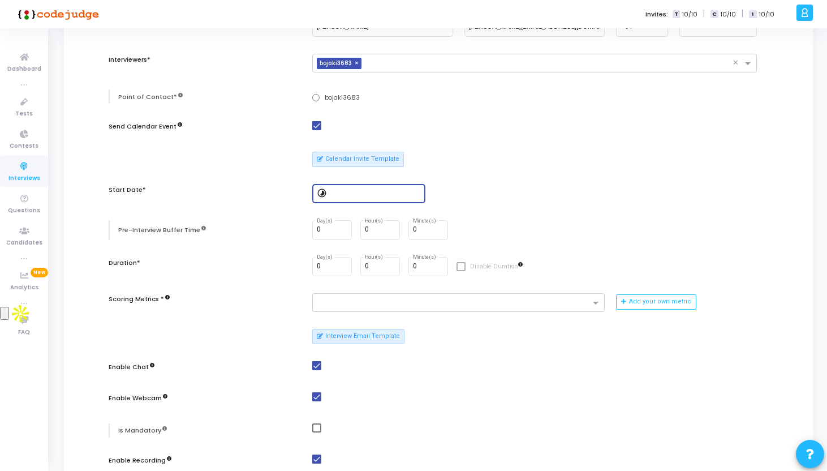
click at [413, 195] on input at bounding box center [376, 194] width 91 height 8
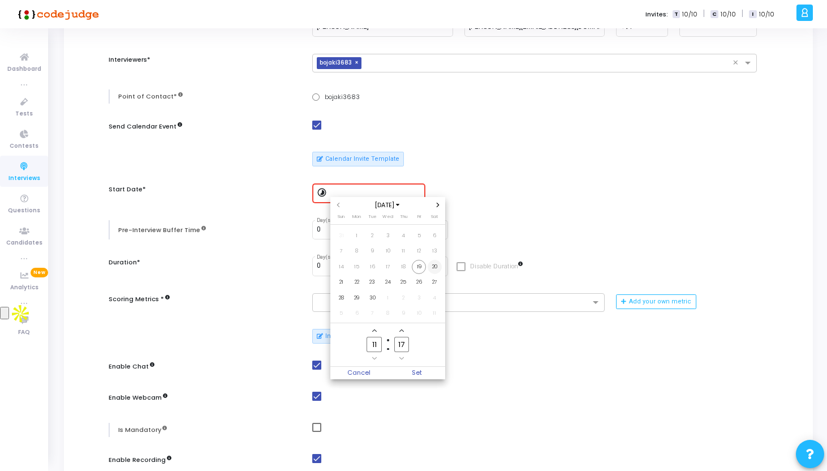
click at [431, 266] on span "20" at bounding box center [435, 267] width 14 height 14
click at [430, 370] on span "Set" at bounding box center [417, 373] width 58 height 12
type input "9/20/2025, 11:17 AM"
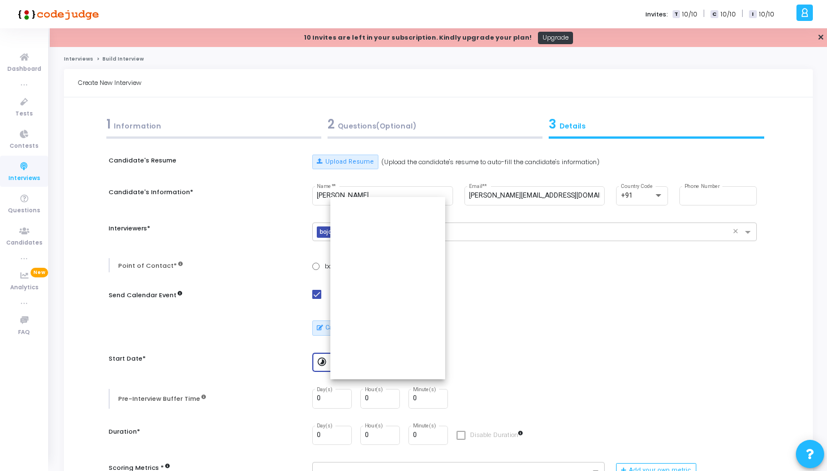
scroll to position [169, 0]
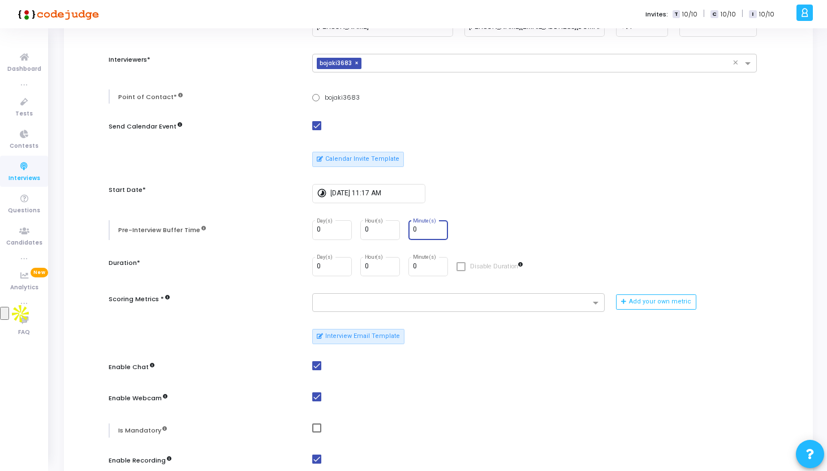
click at [418, 228] on input "0" at bounding box center [428, 230] width 31 height 8
type input "30"
click at [428, 265] on input "0" at bounding box center [428, 267] width 31 height 8
type input "30"
click at [556, 239] on div "0 Day(s) 0 Hour(s) 30 Minute(s)" at bounding box center [534, 230] width 445 height 20
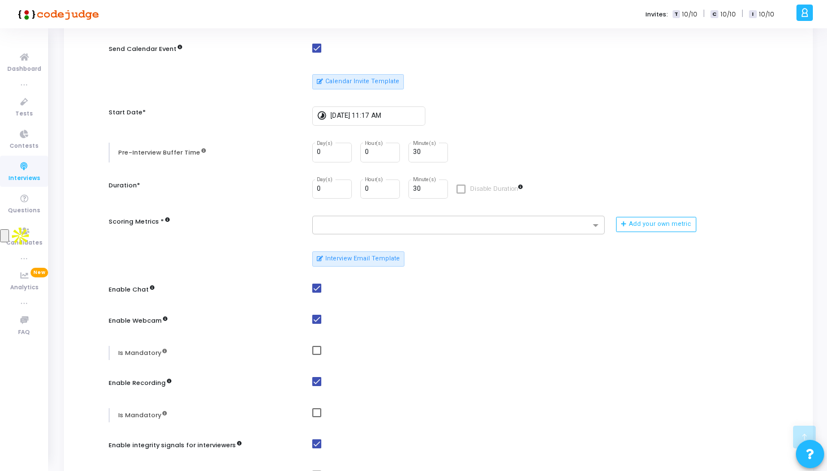
scroll to position [245, 0]
click at [457, 230] on input "text" at bounding box center [455, 228] width 272 height 10
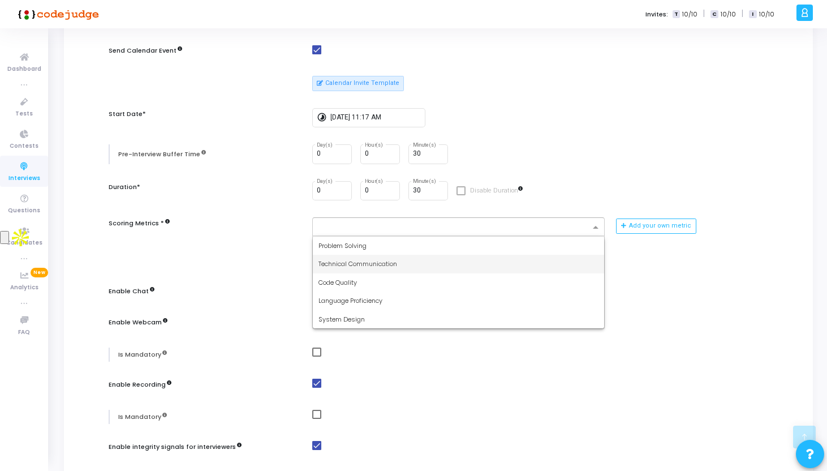
click at [454, 269] on div "Technical Communication" at bounding box center [459, 264] width 292 height 19
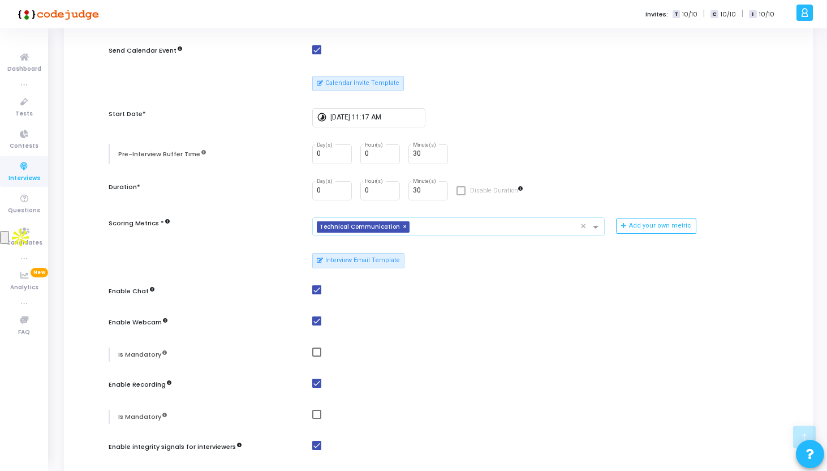
click at [452, 229] on input "text" at bounding box center [497, 228] width 167 height 10
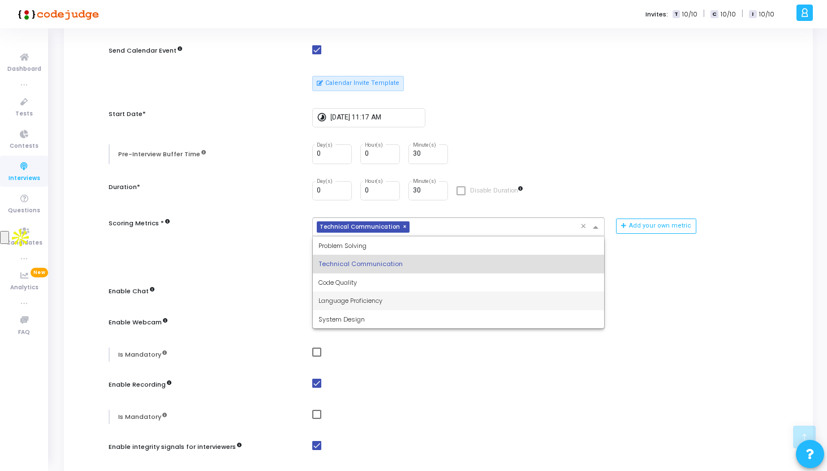
click at [452, 295] on div "Language Proficiency" at bounding box center [459, 300] width 292 height 19
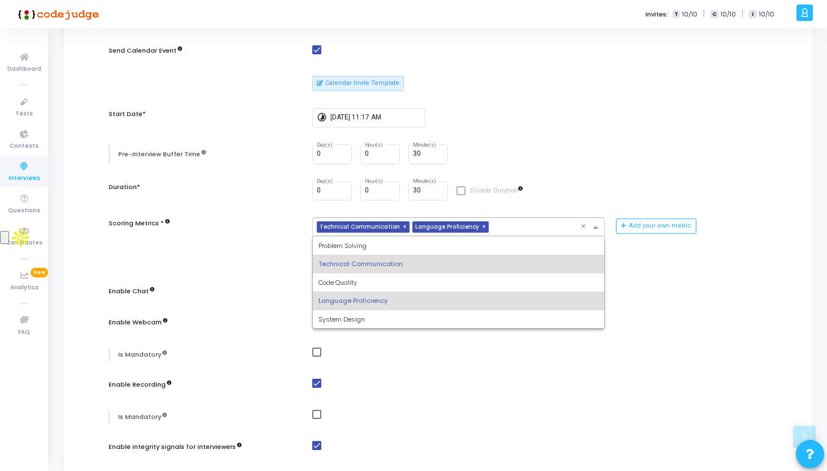
click at [495, 232] on div at bounding box center [536, 228] width 89 height 11
click at [450, 380] on mat-checkbox at bounding box center [534, 384] width 445 height 10
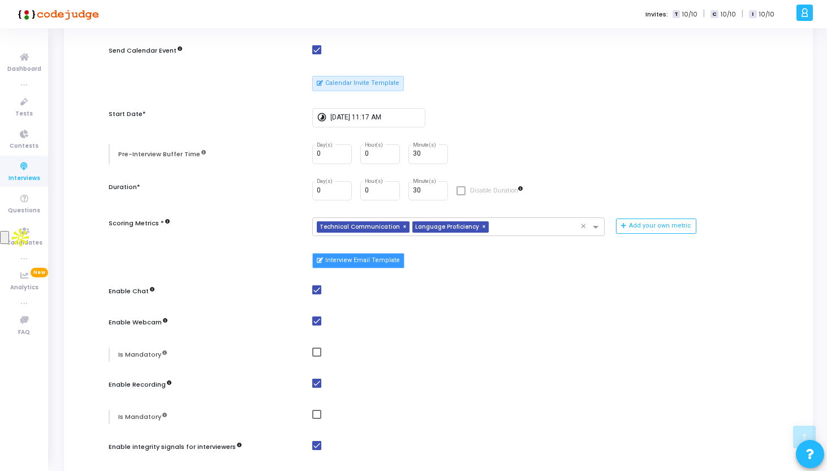
click at [373, 264] on button "Interview Email Template" at bounding box center [358, 260] width 92 height 15
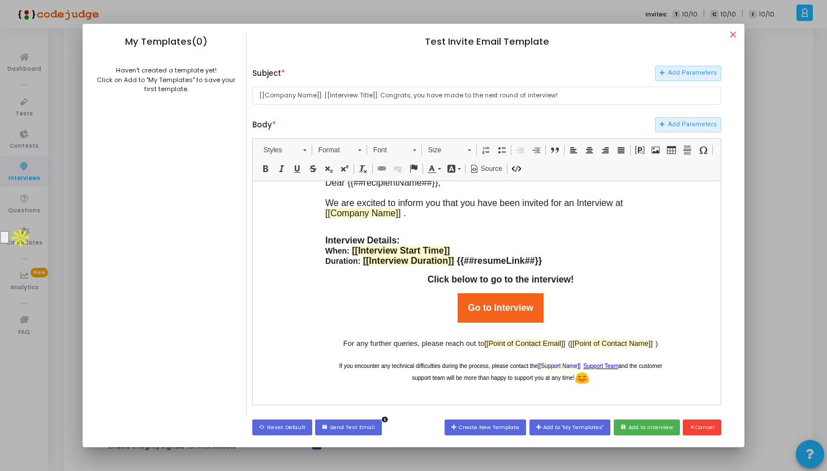
scroll to position [173, 0]
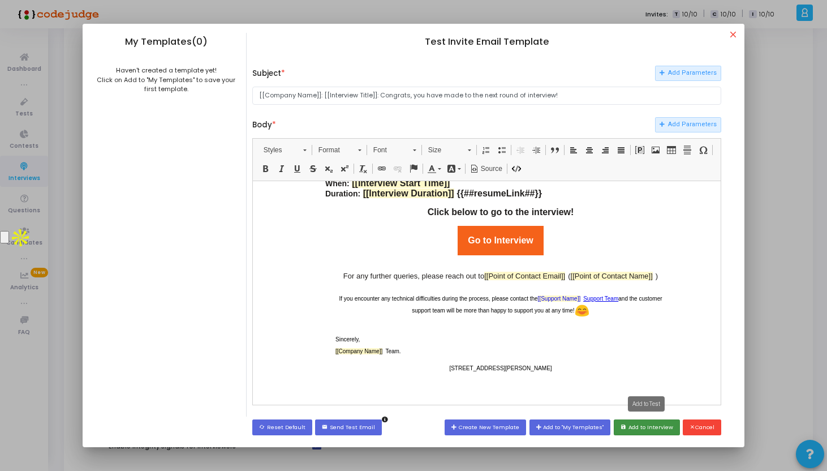
click at [639, 426] on button "save Add to Interview" at bounding box center [647, 426] width 66 height 15
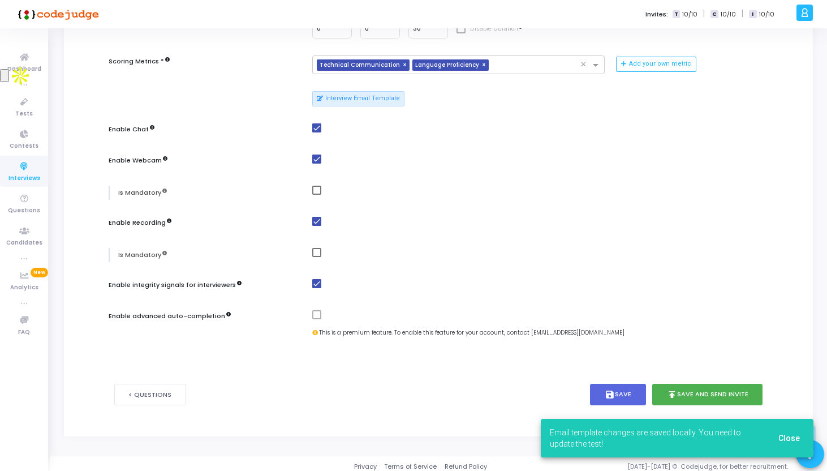
scroll to position [413, 0]
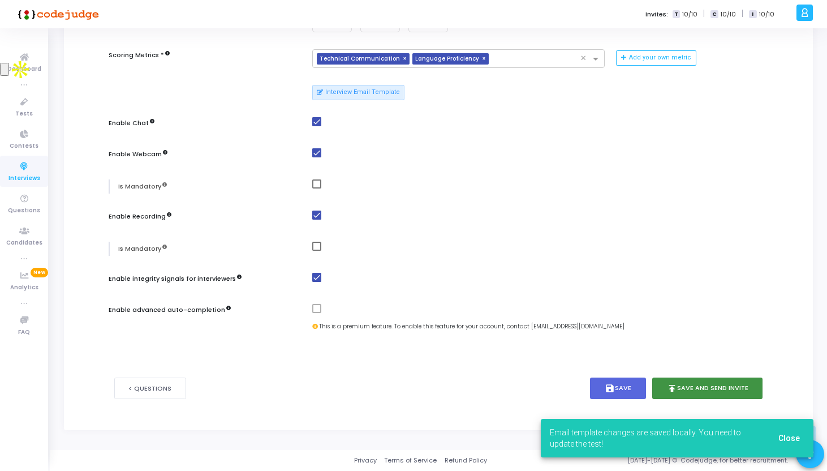
click at [702, 391] on button "publish Save and Send Invite" at bounding box center [708, 389] width 111 height 22
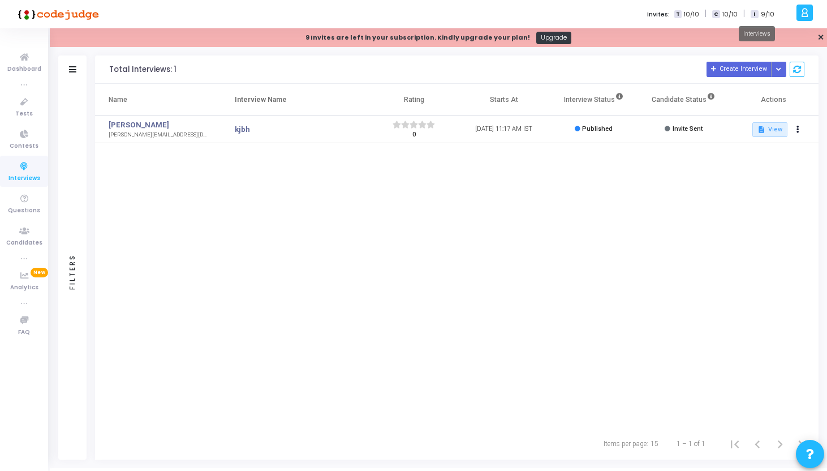
click at [757, 16] on span "I" at bounding box center [754, 14] width 7 height 8
click at [771, 10] on span "9/10" at bounding box center [768, 15] width 14 height 10
click at [777, 76] on button "Button group with nested dropdown" at bounding box center [779, 69] width 16 height 15
click at [747, 170] on div "Name Interview Name Rating Starts At Interview Status Candidate Status Actions …" at bounding box center [457, 256] width 724 height 344
click at [620, 94] on icon at bounding box center [619, 96] width 7 height 7
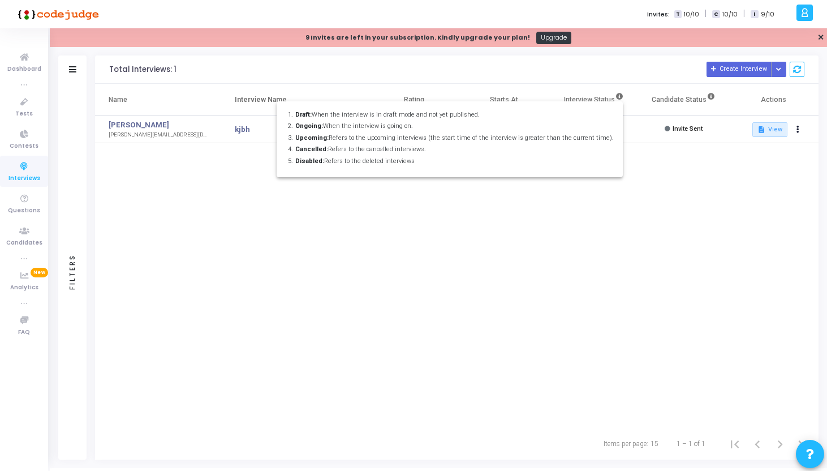
click at [597, 67] on div at bounding box center [413, 235] width 827 height 471
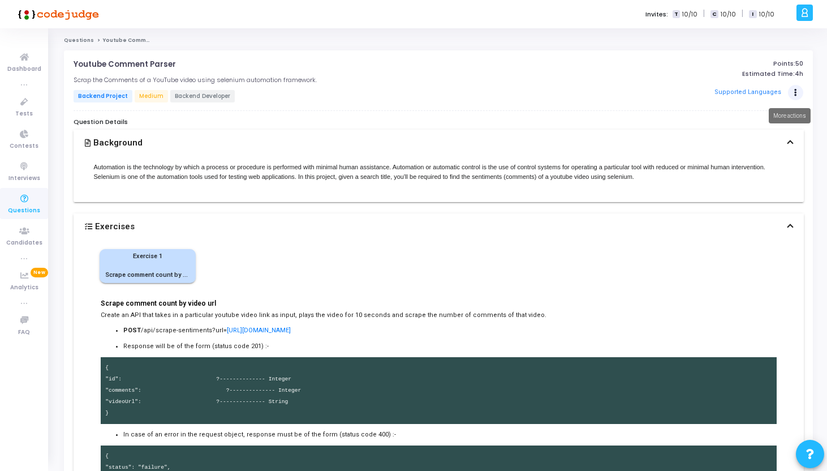
click at [792, 89] on button "Actions" at bounding box center [796, 93] width 16 height 16
click at [614, 78] on div "Points: 50 Estimated Time: 4h Supported Languages" at bounding box center [681, 82] width 243 height 44
